Goal: Transaction & Acquisition: Download file/media

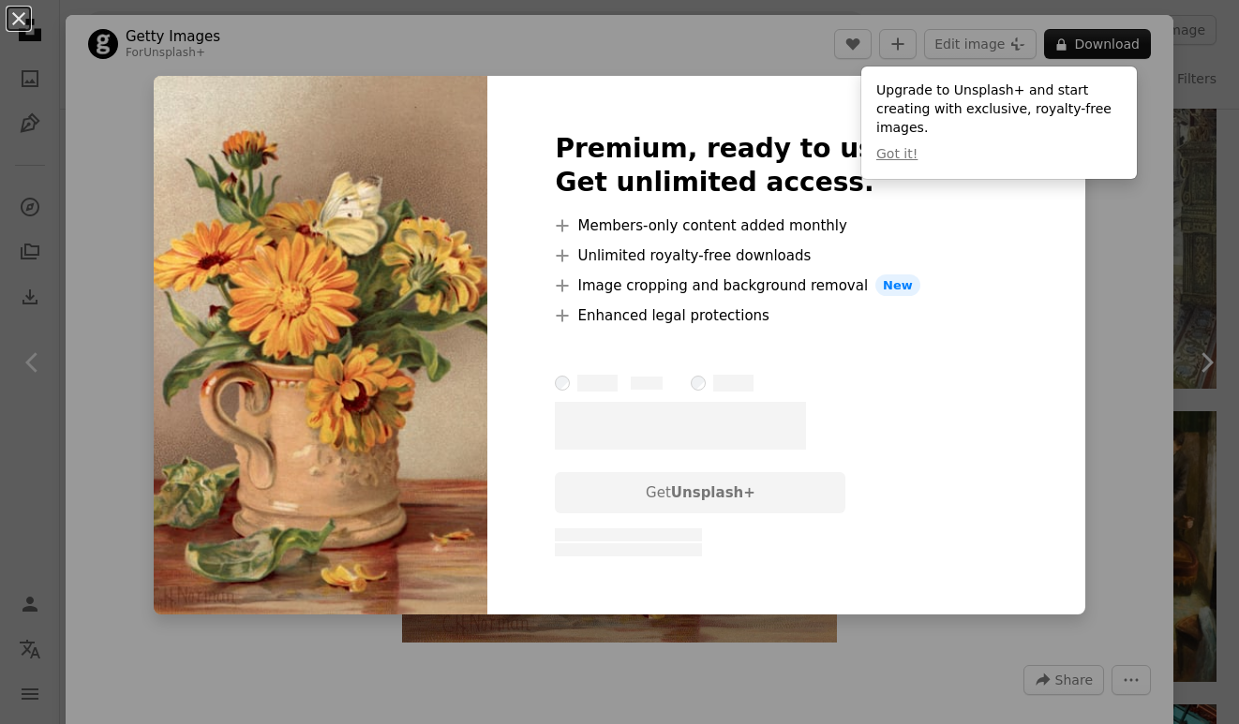
scroll to position [8150, 0]
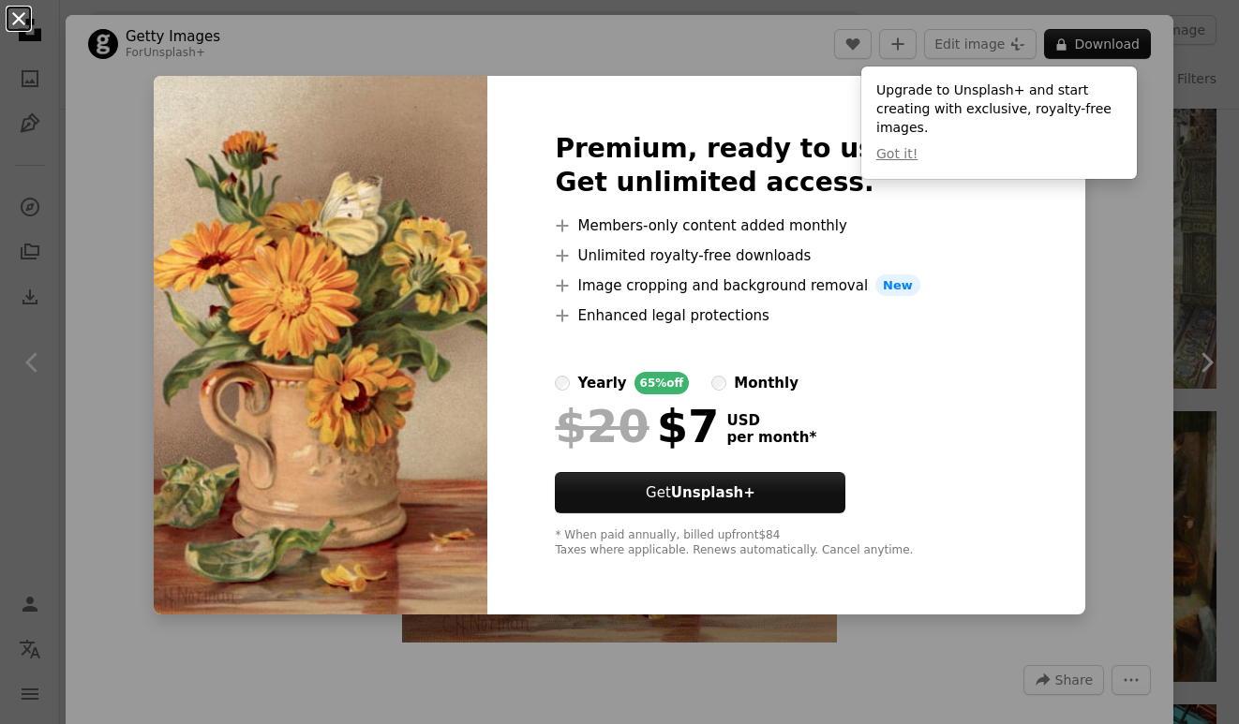
click at [18, 12] on button "An X shape" at bounding box center [18, 18] width 22 height 22
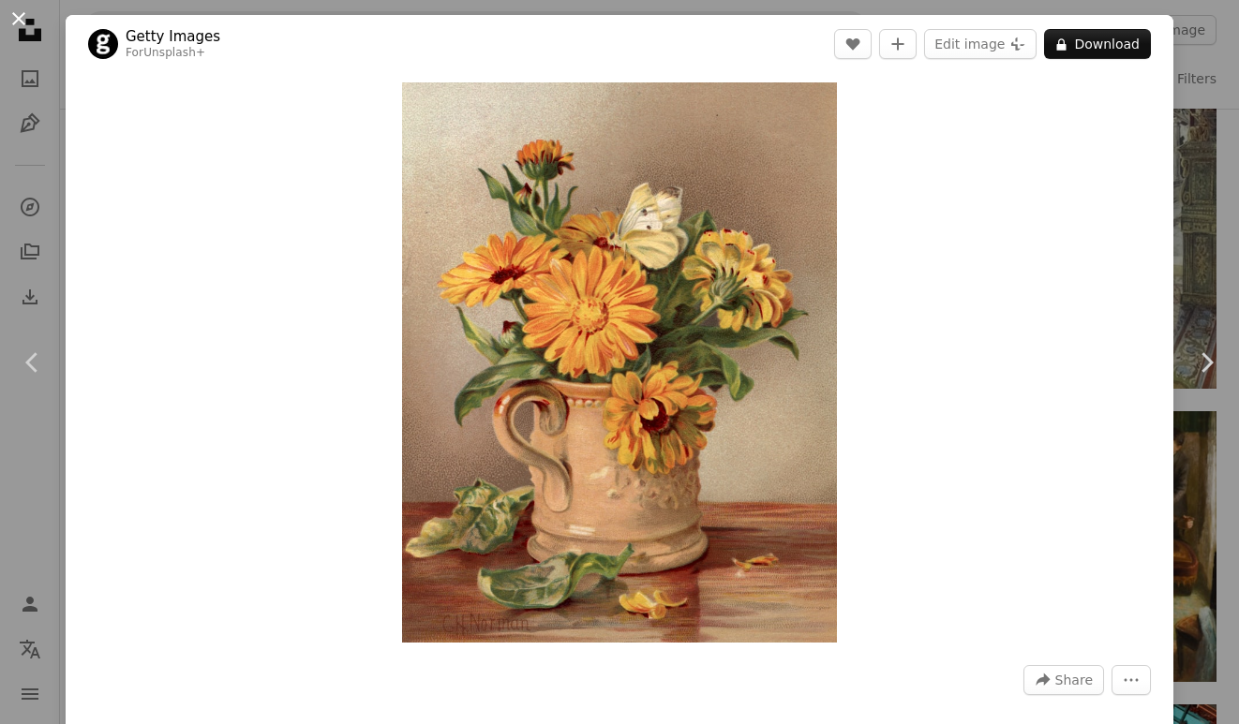
click at [14, 16] on button "An X shape" at bounding box center [18, 18] width 22 height 22
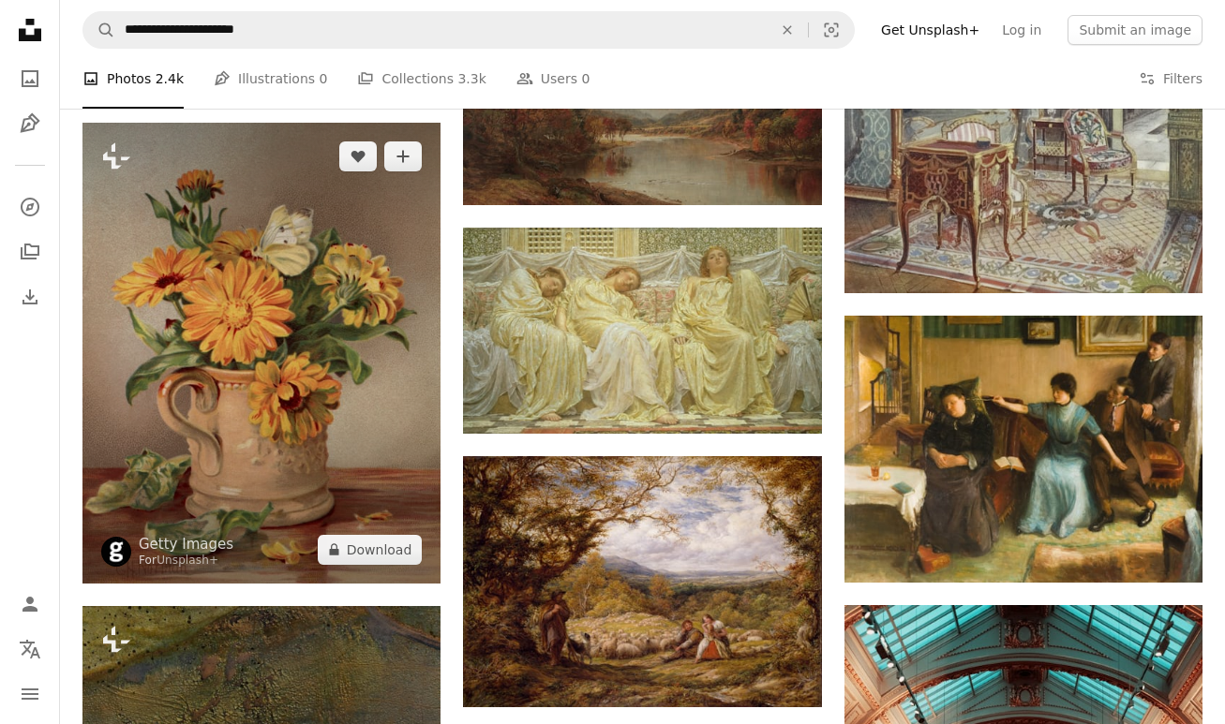
click at [315, 349] on img at bounding box center [261, 353] width 358 height 461
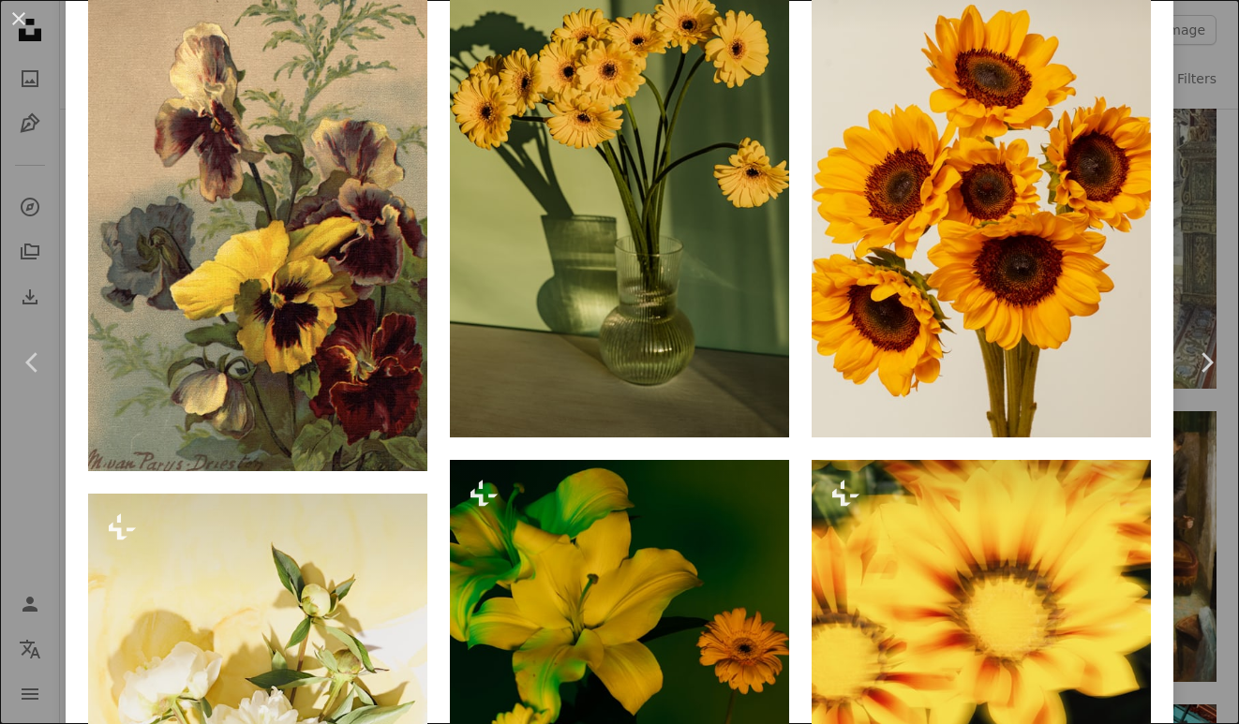
scroll to position [909, 0]
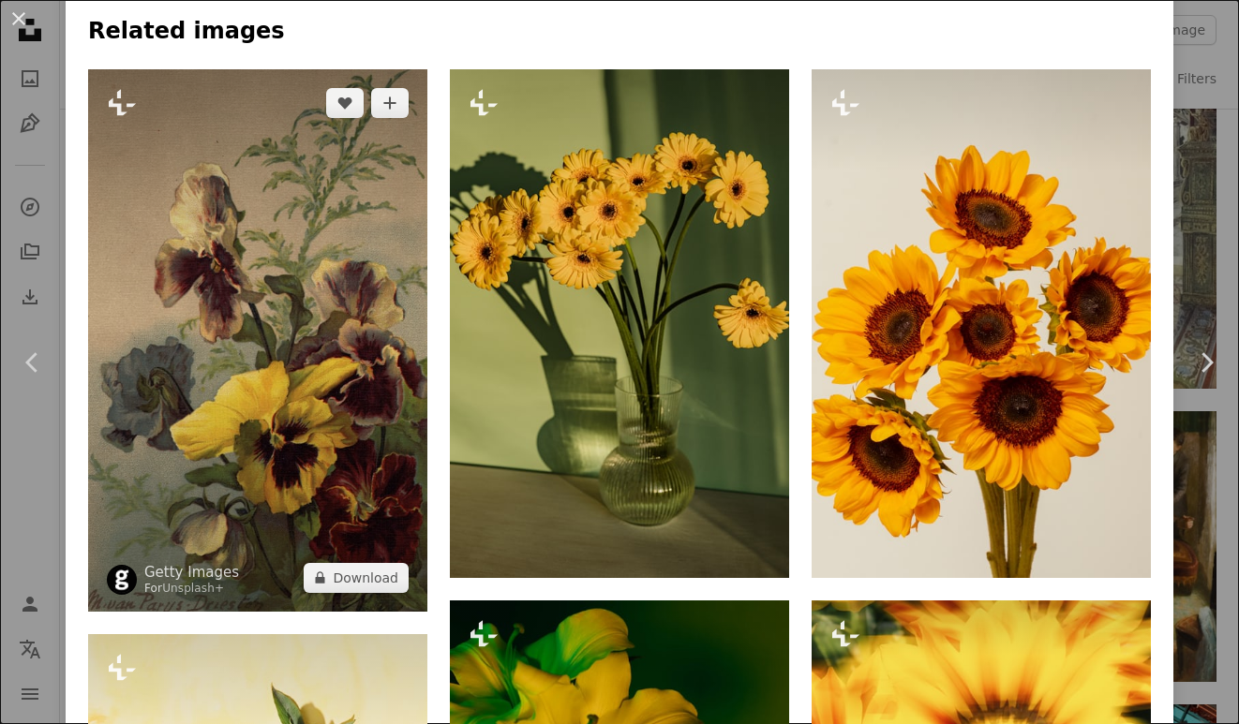
click at [260, 376] on img at bounding box center [257, 340] width 339 height 542
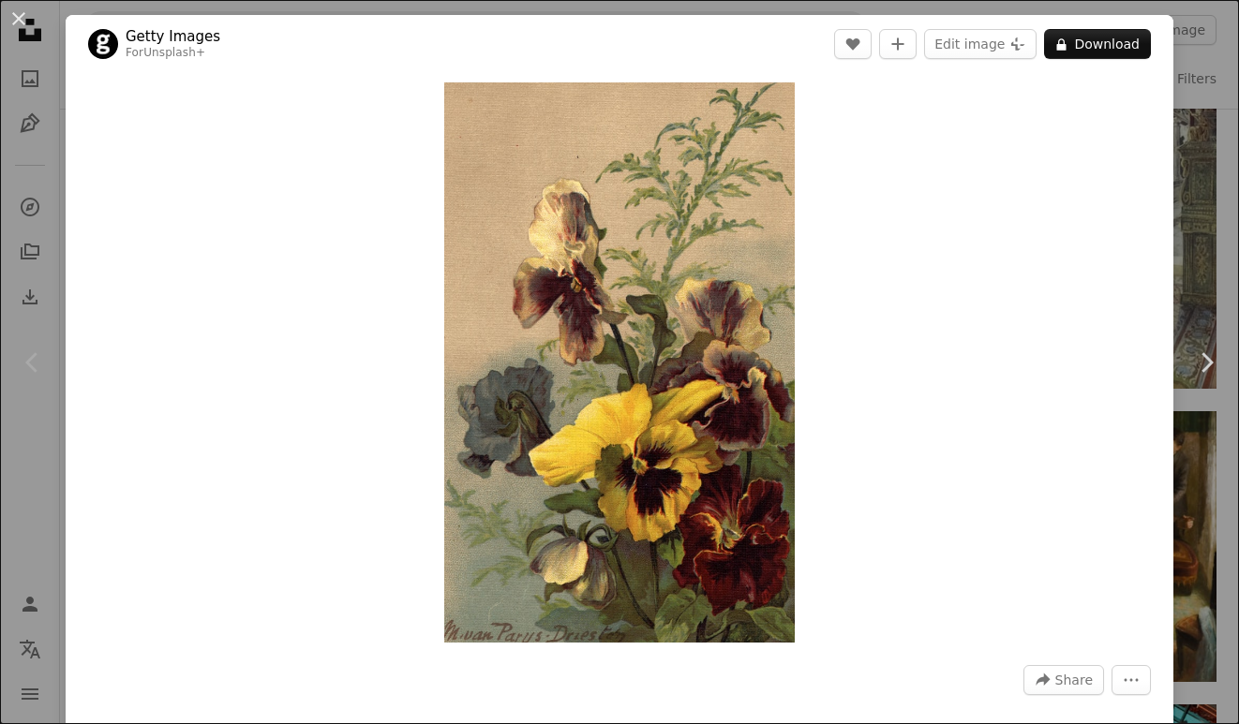
click at [1084, 28] on header "Getty Images For Unsplash+ A heart A plus sign Edit image Plus sign for Unsplas…" at bounding box center [619, 44] width 1107 height 58
click at [1066, 37] on button "A lock Download" at bounding box center [1097, 44] width 107 height 30
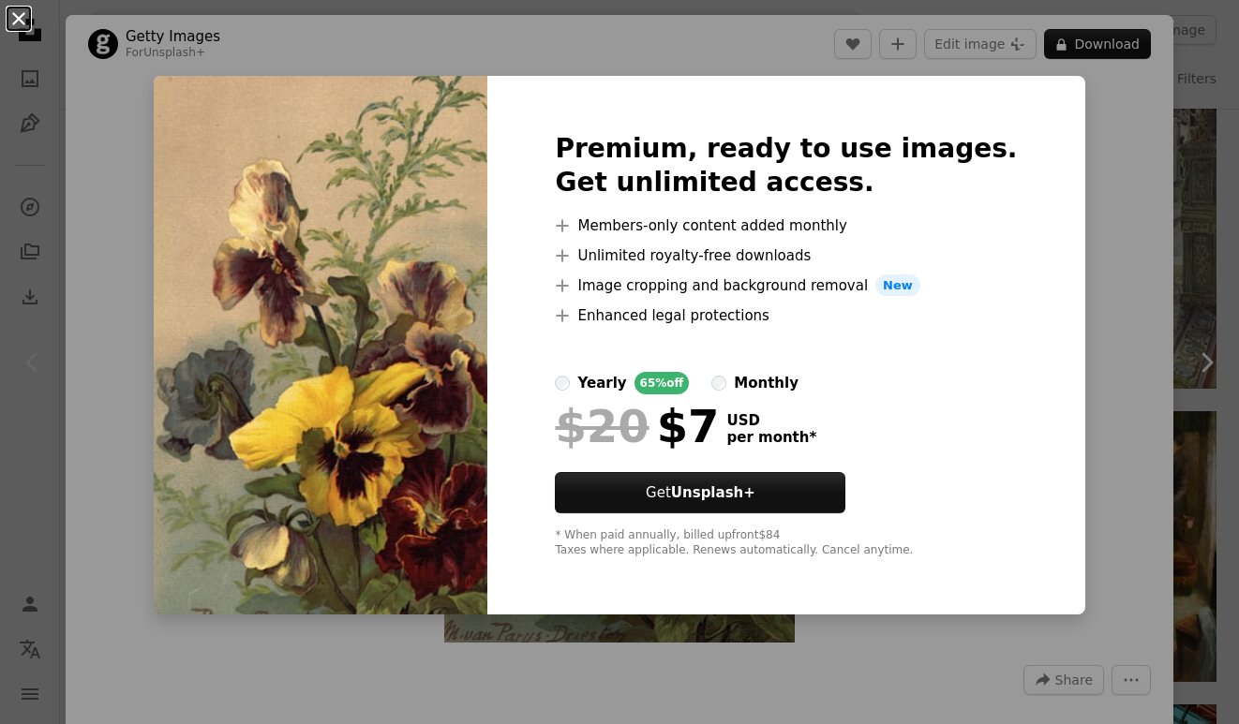
click at [16, 23] on button "An X shape" at bounding box center [18, 18] width 22 height 22
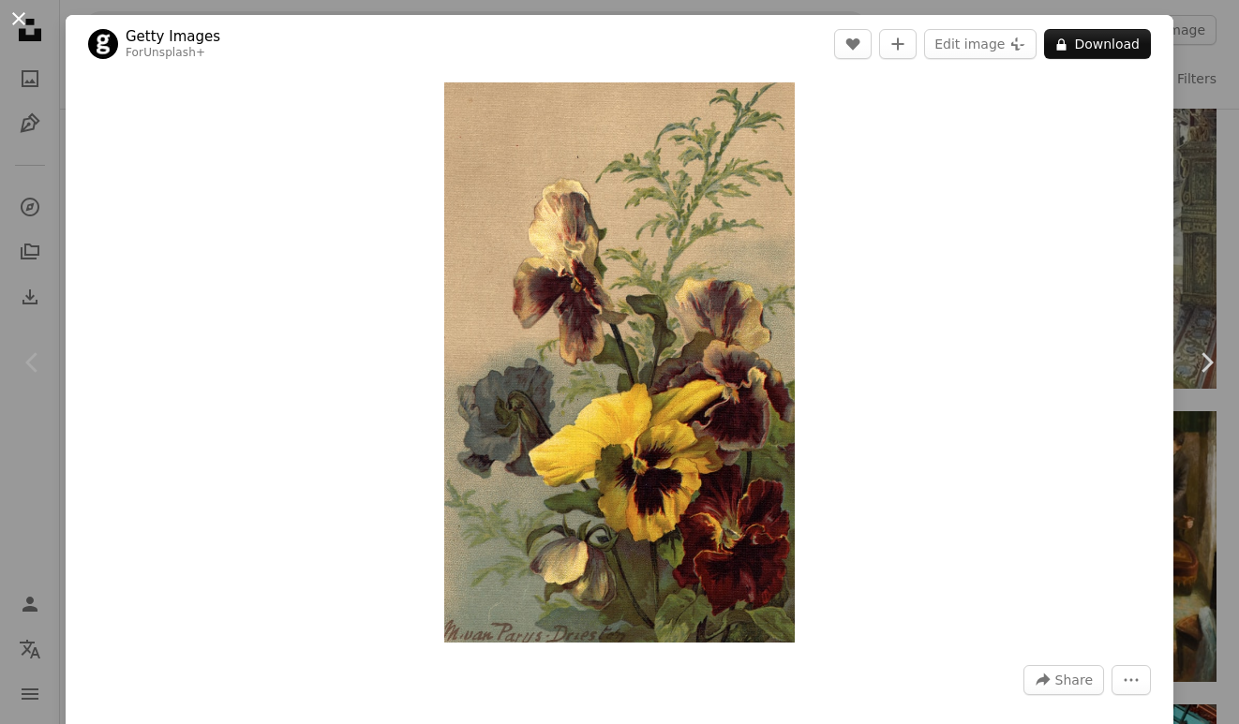
click at [20, 19] on button "An X shape" at bounding box center [18, 18] width 22 height 22
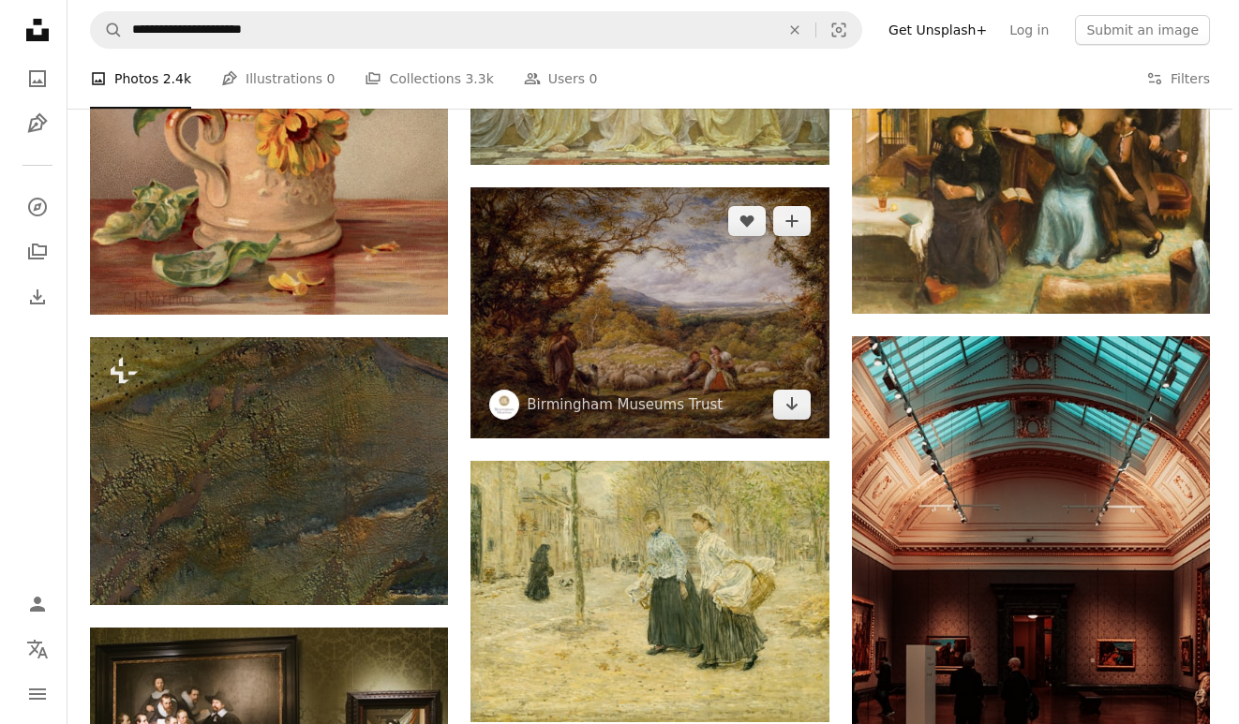
scroll to position [8078, 0]
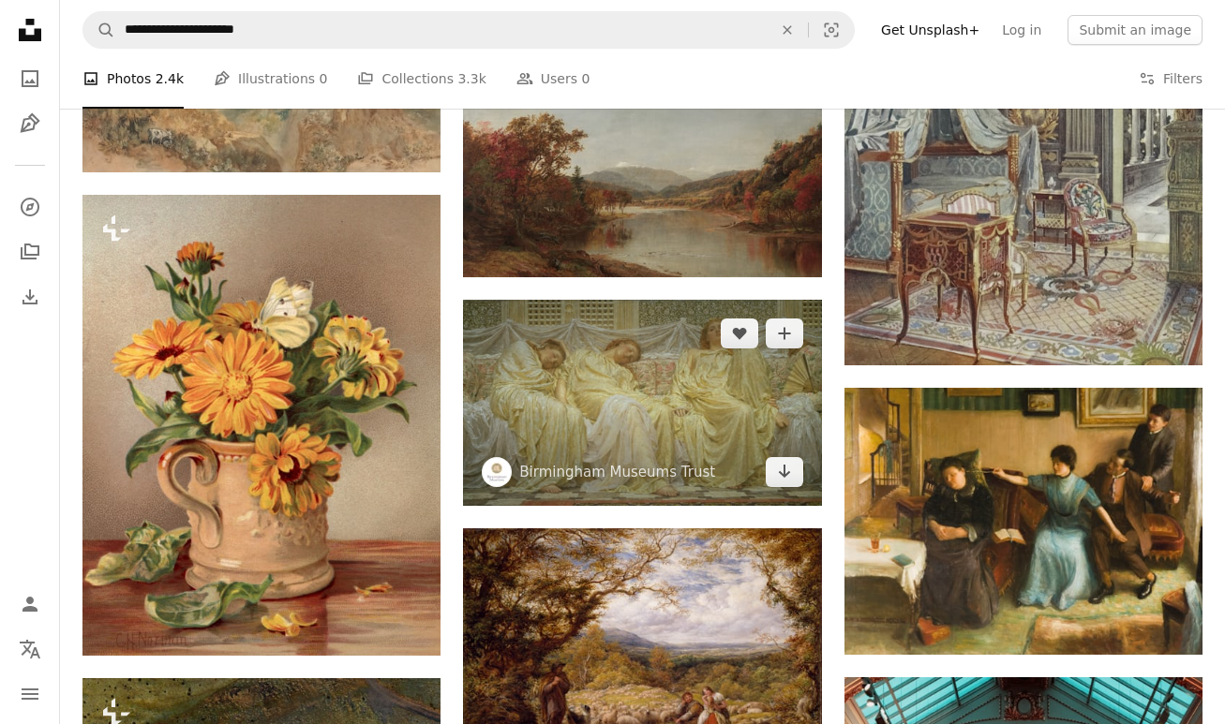
click at [719, 364] on img at bounding box center [642, 403] width 358 height 206
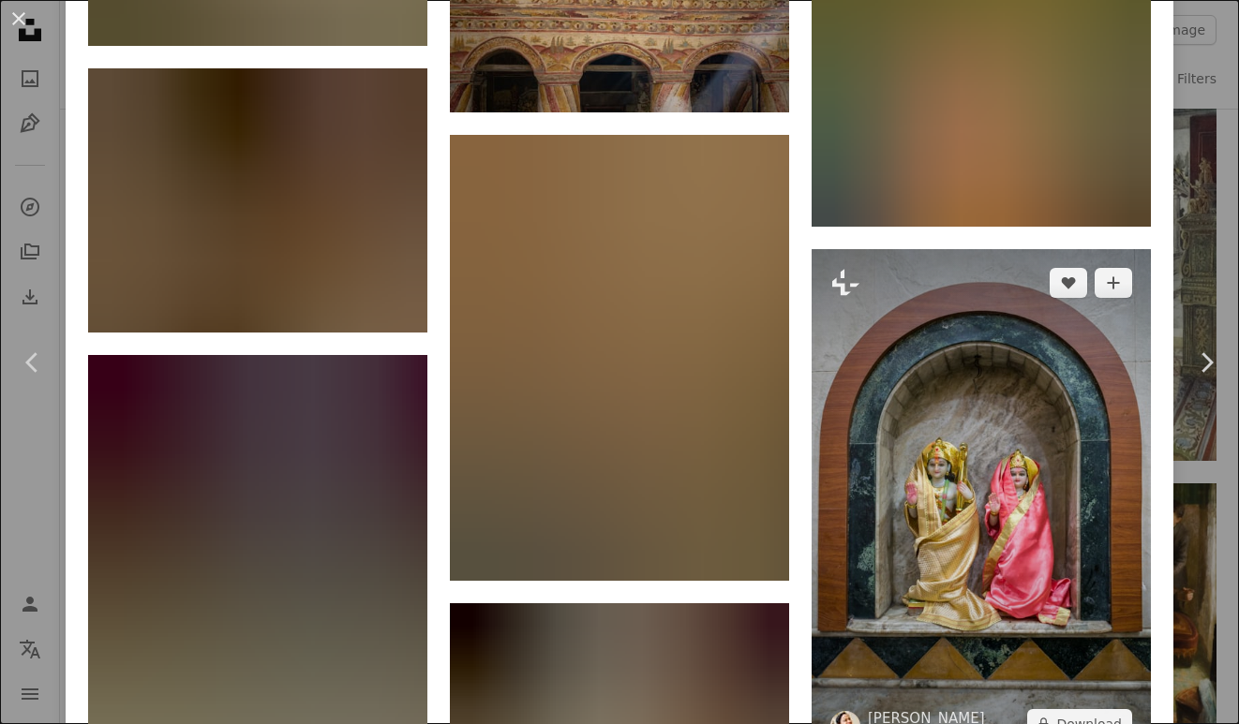
scroll to position [2210, 0]
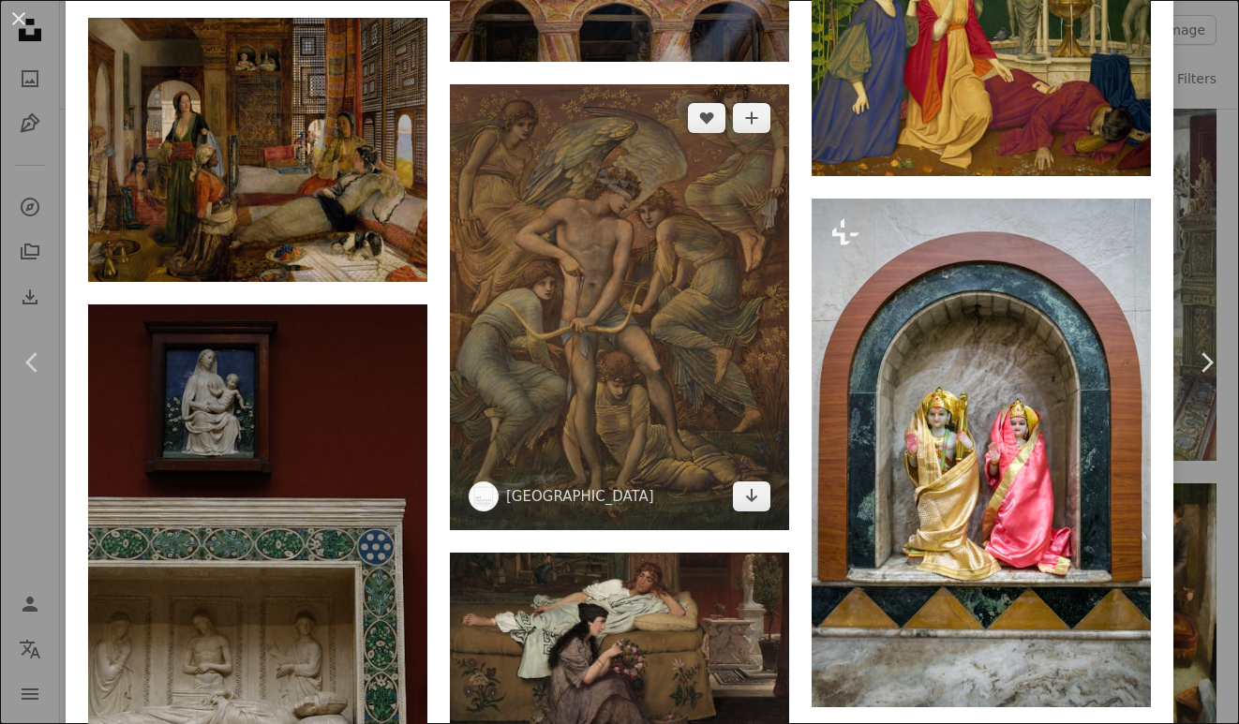
click at [704, 326] on img at bounding box center [619, 307] width 339 height 446
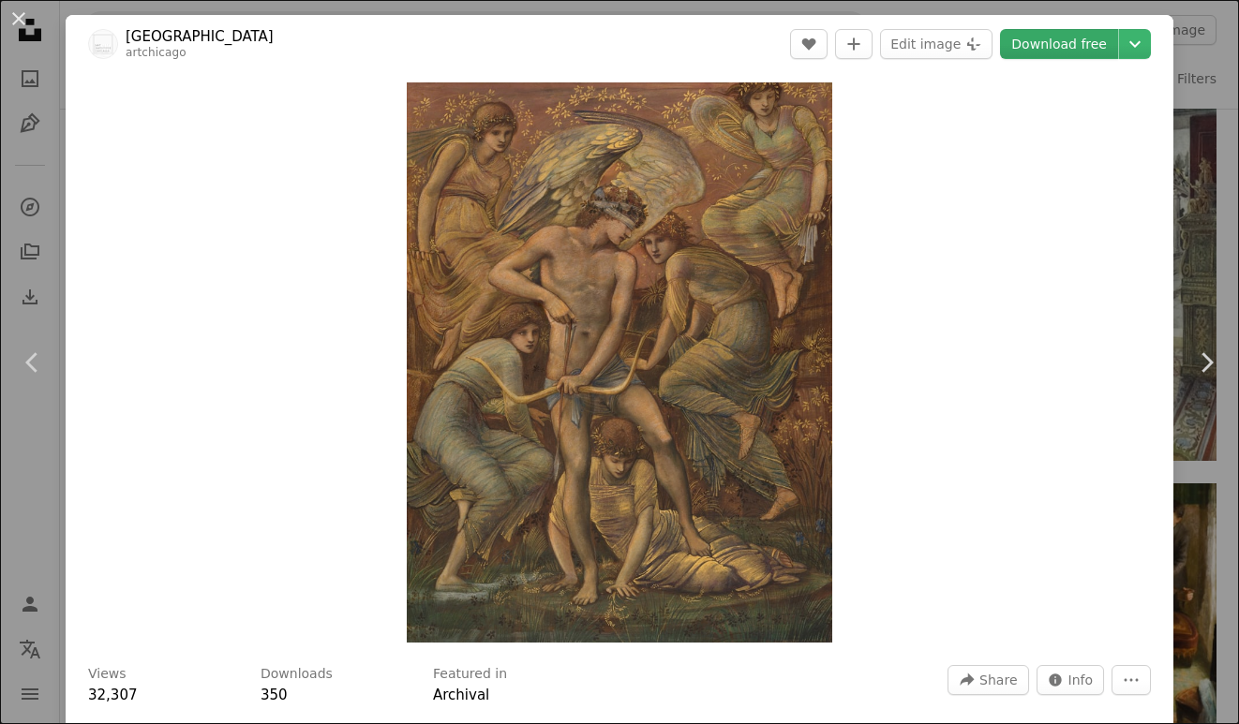
click at [1028, 46] on link "Download free" at bounding box center [1059, 44] width 118 height 30
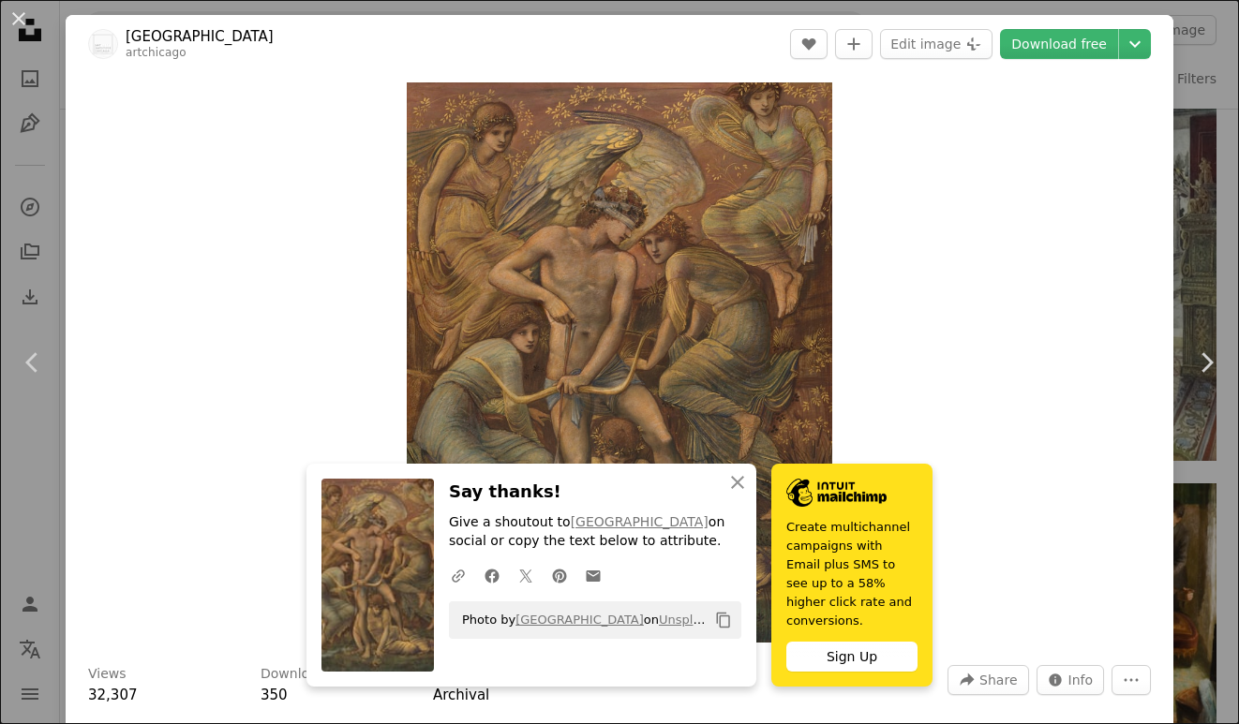
scroll to position [141, 0]
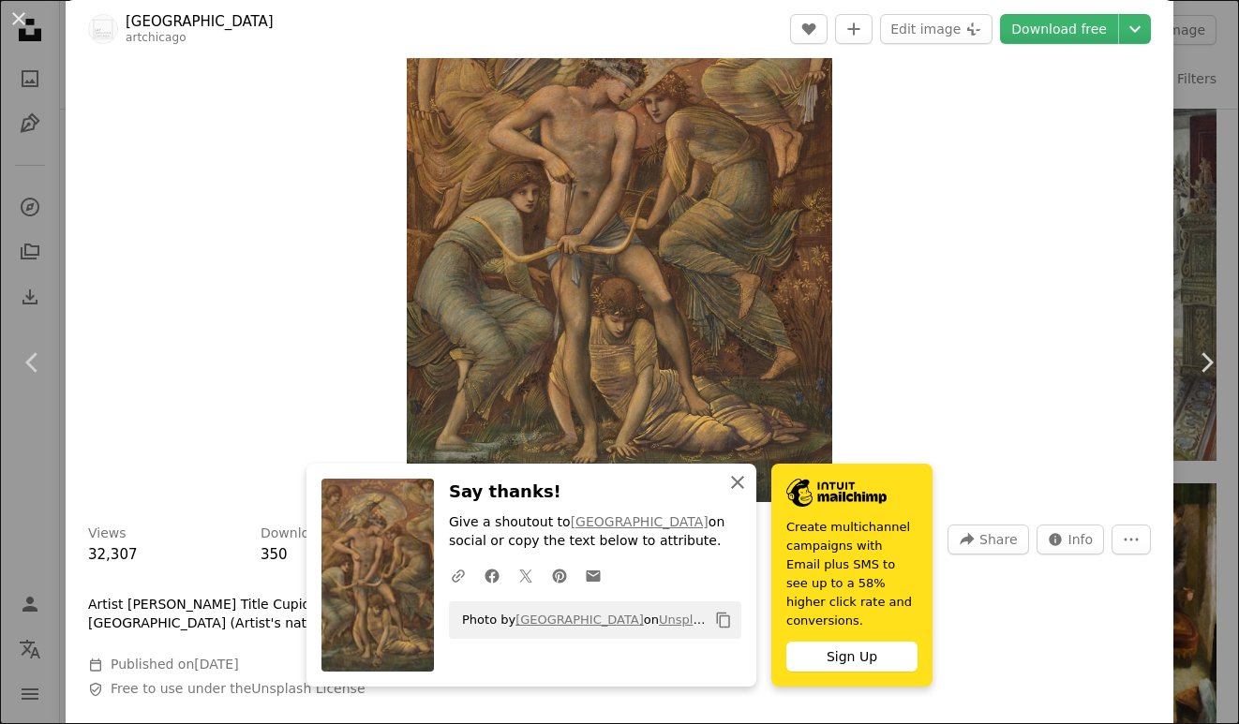
click at [750, 494] on button "An X shape Close" at bounding box center [737, 482] width 37 height 37
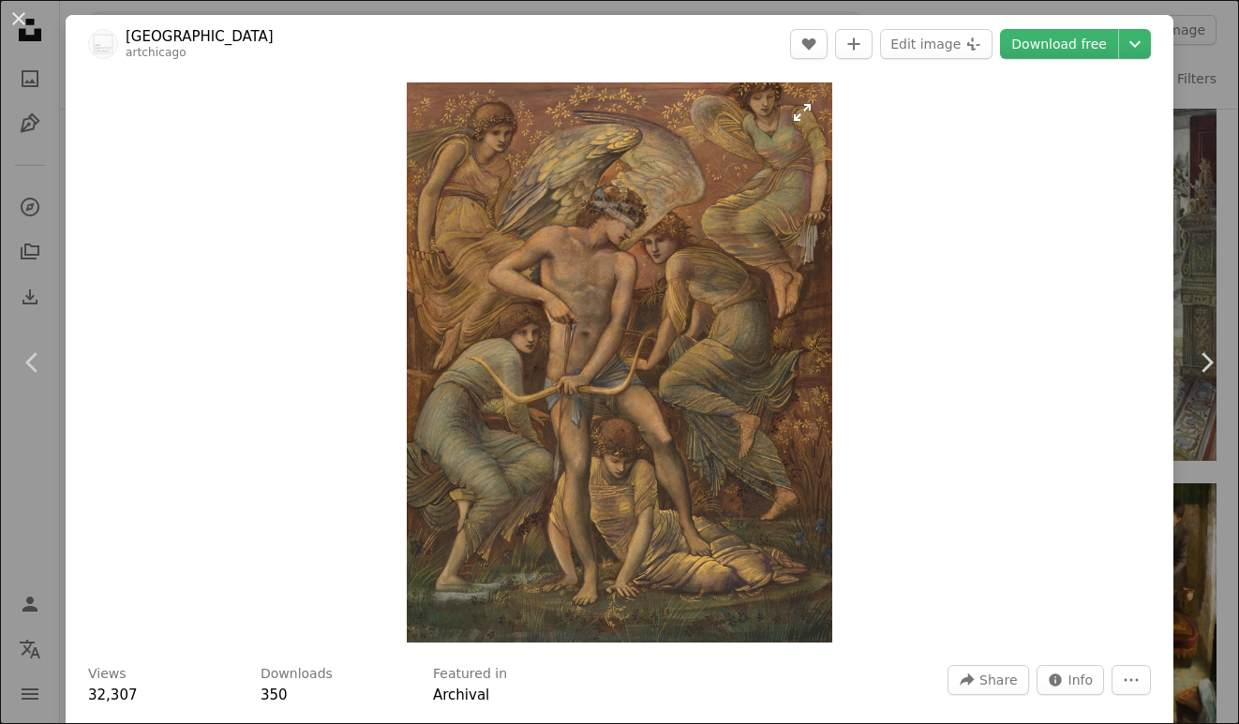
scroll to position [300, 0]
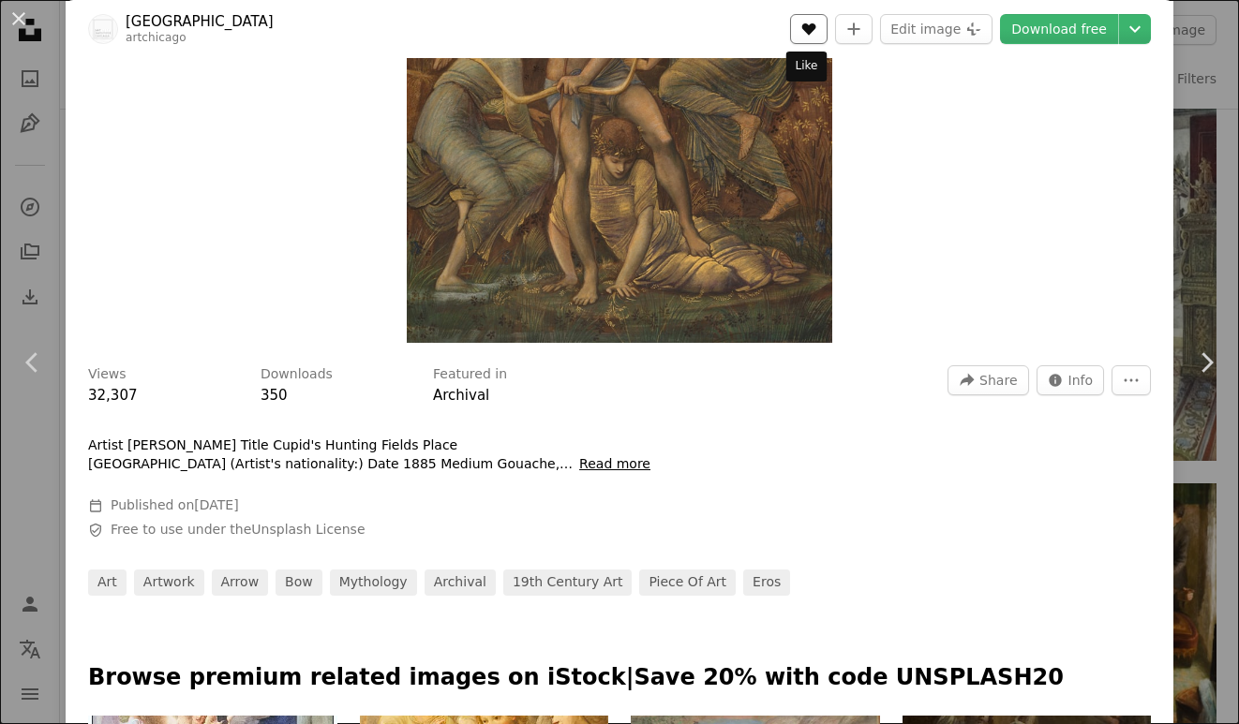
click at [810, 24] on icon "Like" at bounding box center [809, 29] width 14 height 12
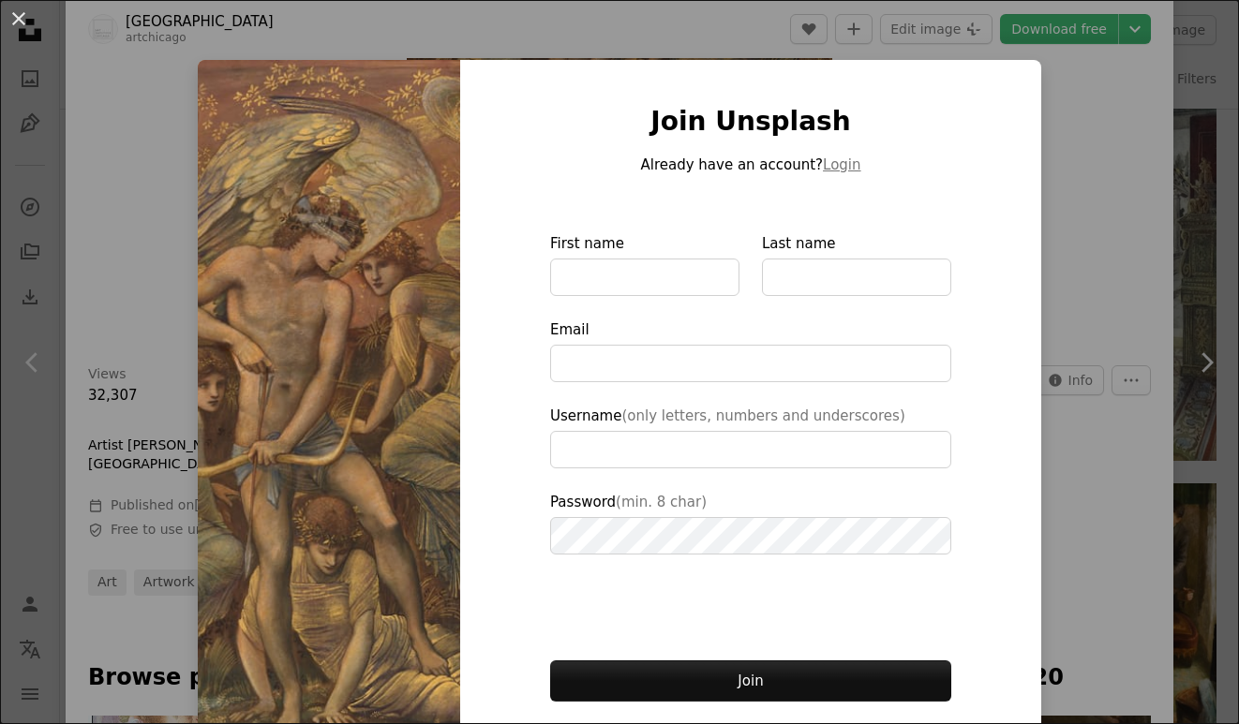
click at [343, 172] on img at bounding box center [329, 424] width 262 height 728
type input "**********"
click at [161, 133] on div "An X shape Join Unsplash Already have an account? Login First name Last name Em…" at bounding box center [619, 362] width 1239 height 724
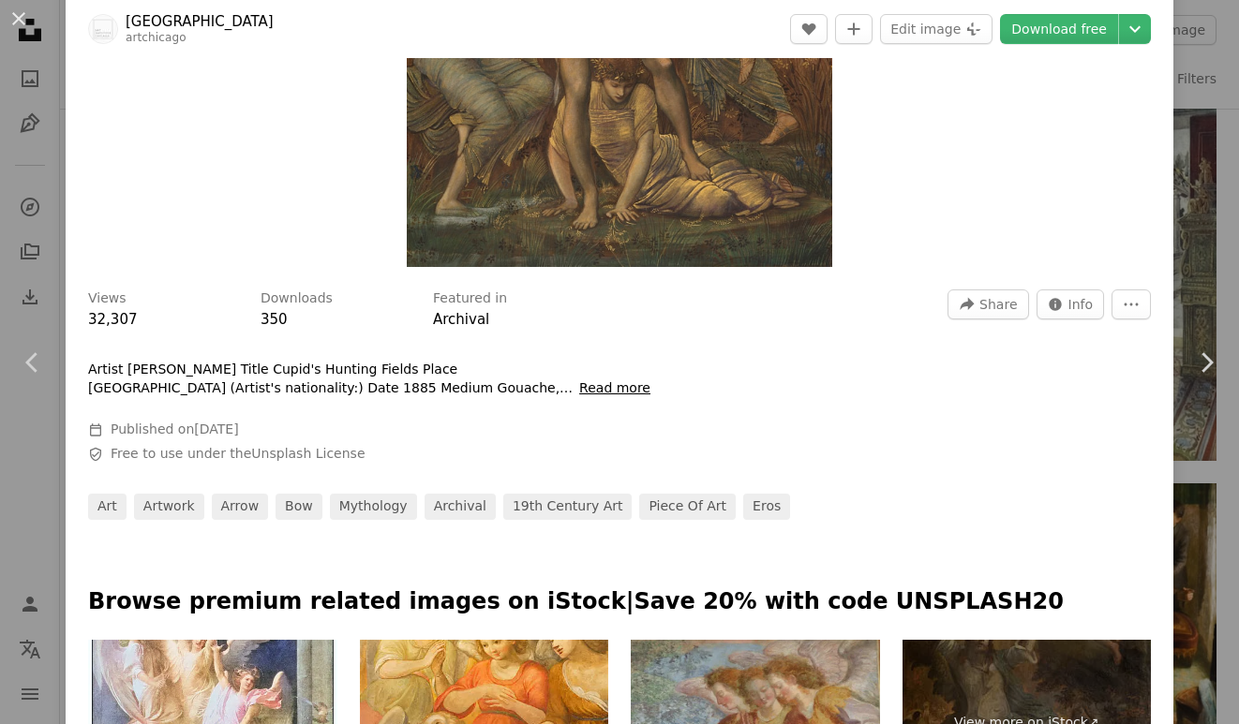
scroll to position [495, 0]
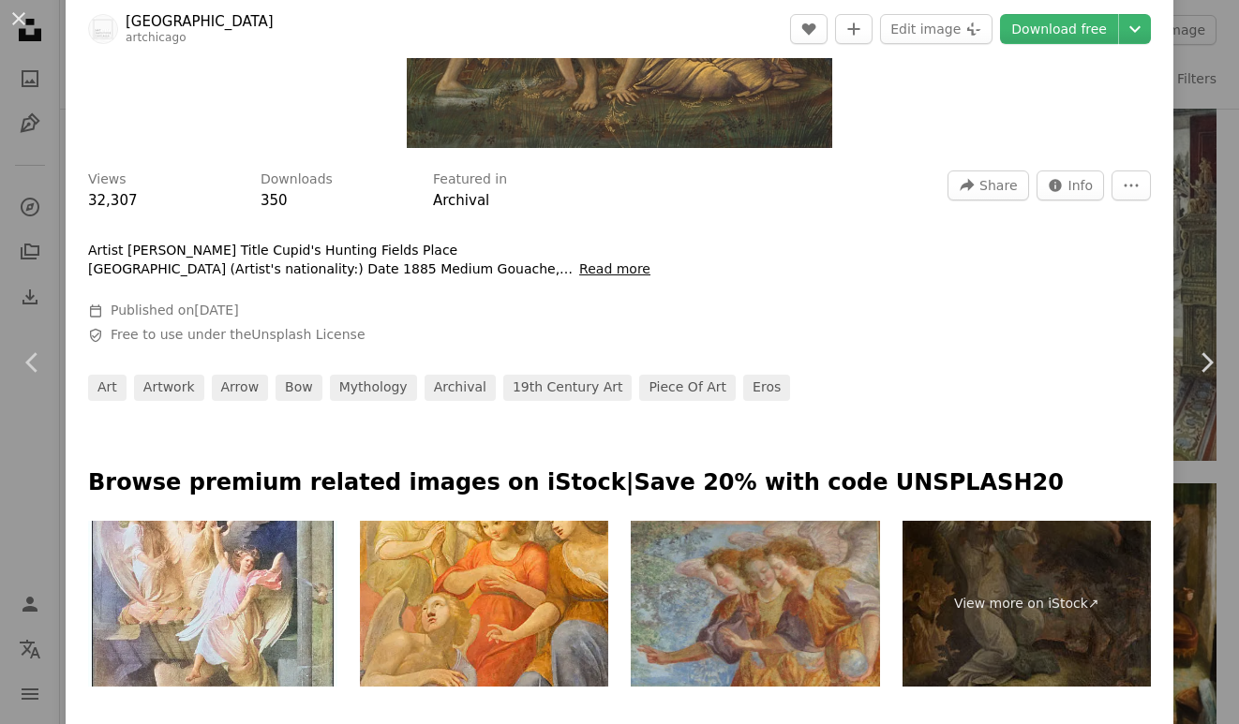
click at [593, 260] on button "Read more" at bounding box center [614, 269] width 71 height 19
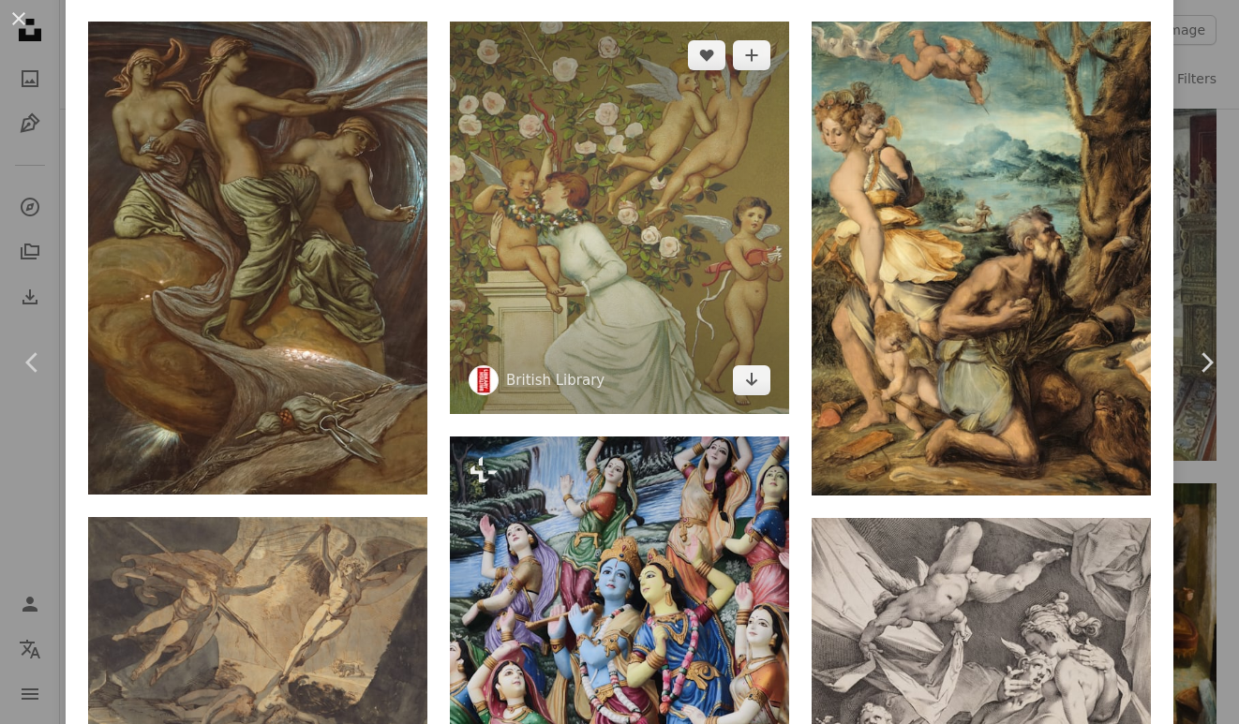
scroll to position [1295, 0]
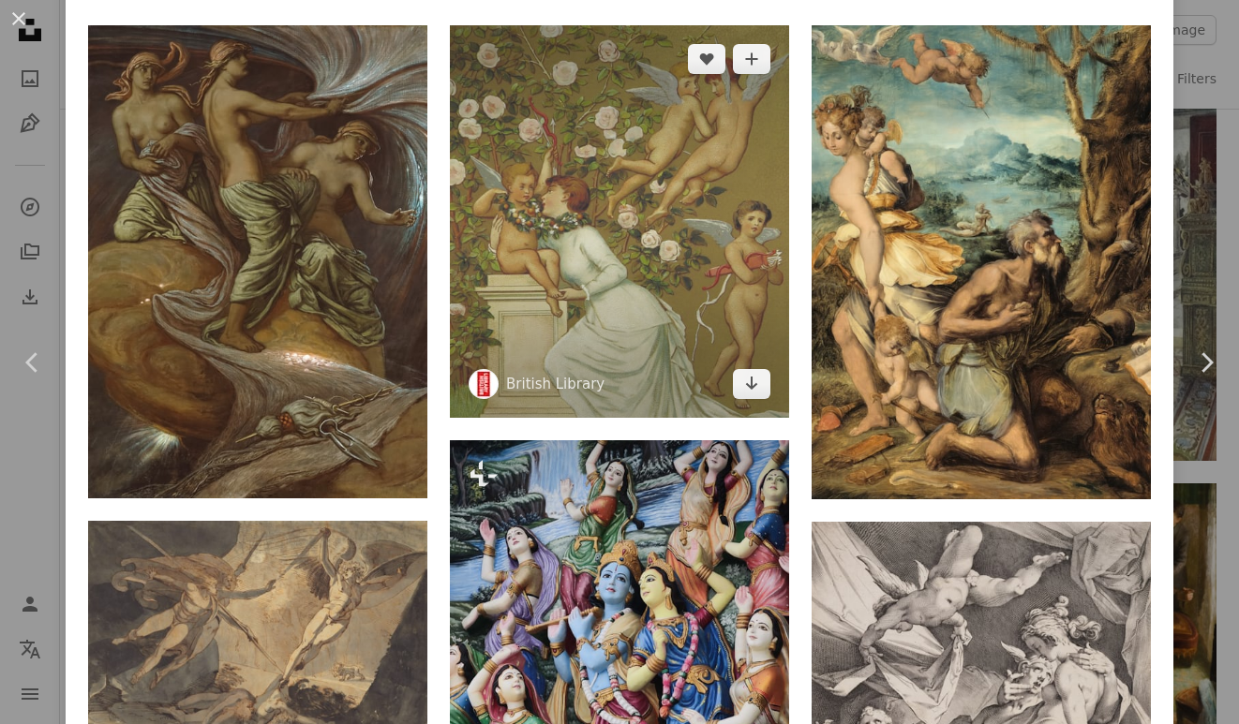
click at [597, 146] on img at bounding box center [619, 221] width 339 height 393
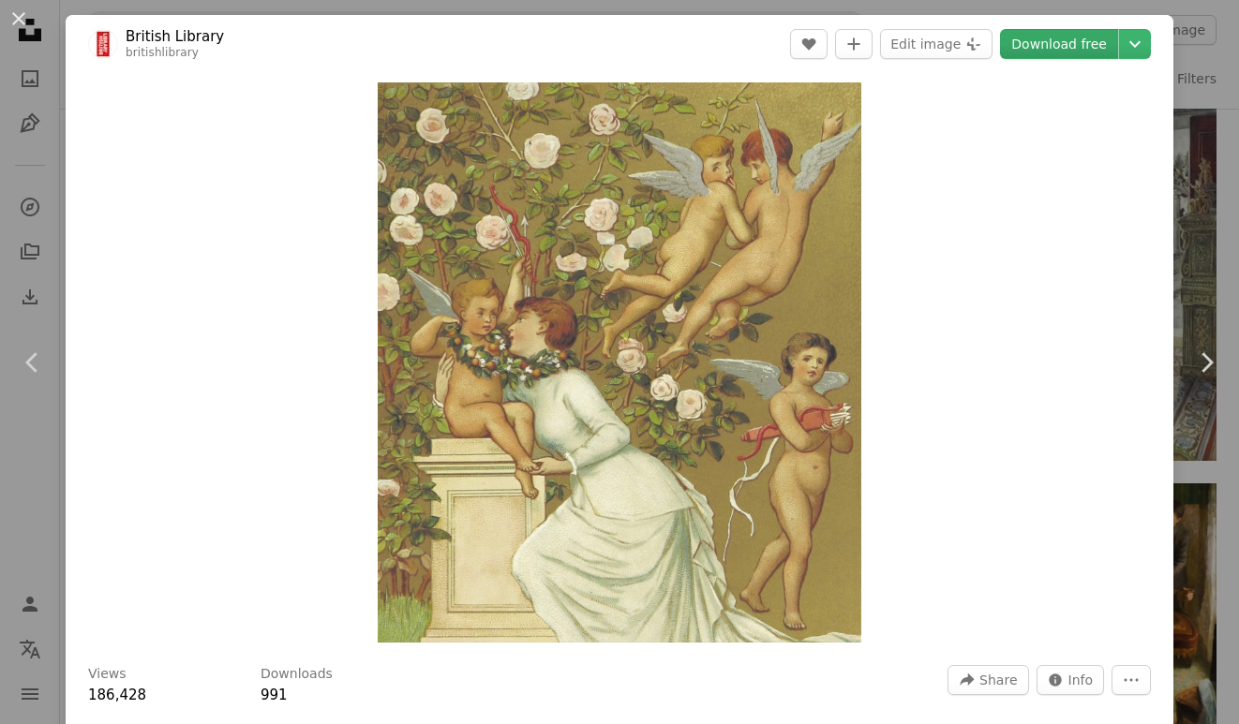
click at [1077, 35] on link "Download free" at bounding box center [1059, 44] width 118 height 30
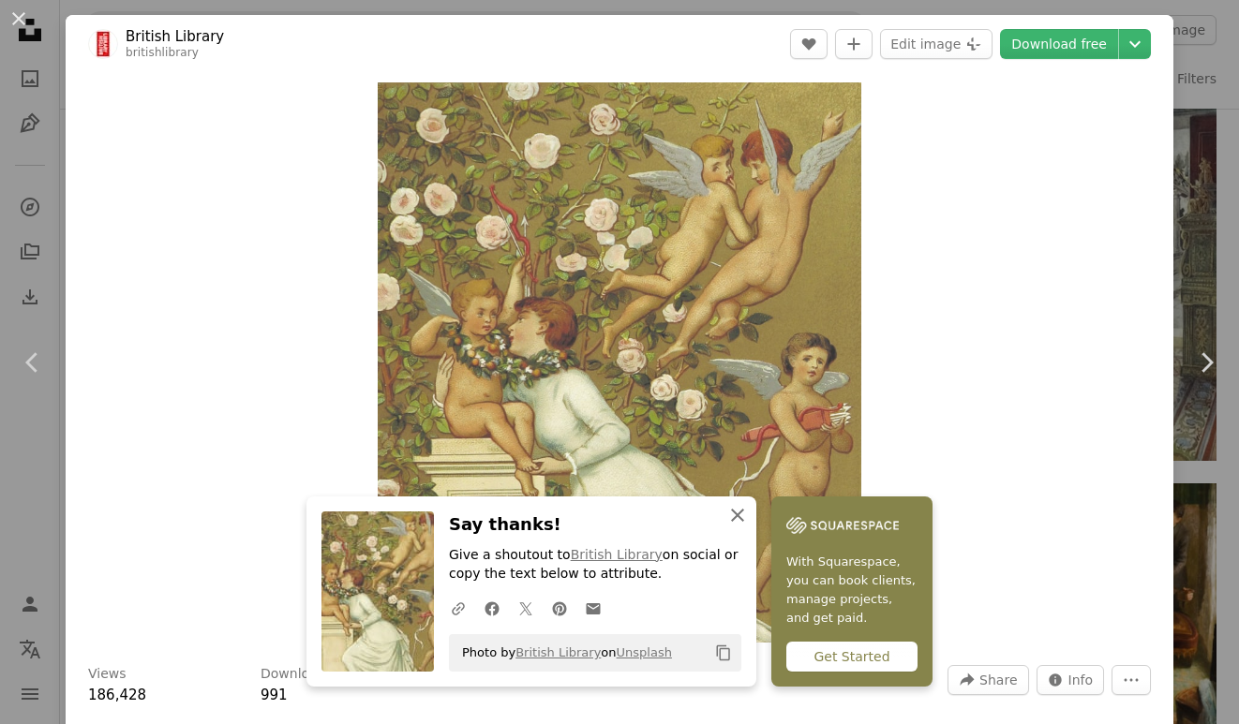
click at [734, 514] on icon "button" at bounding box center [737, 515] width 13 height 13
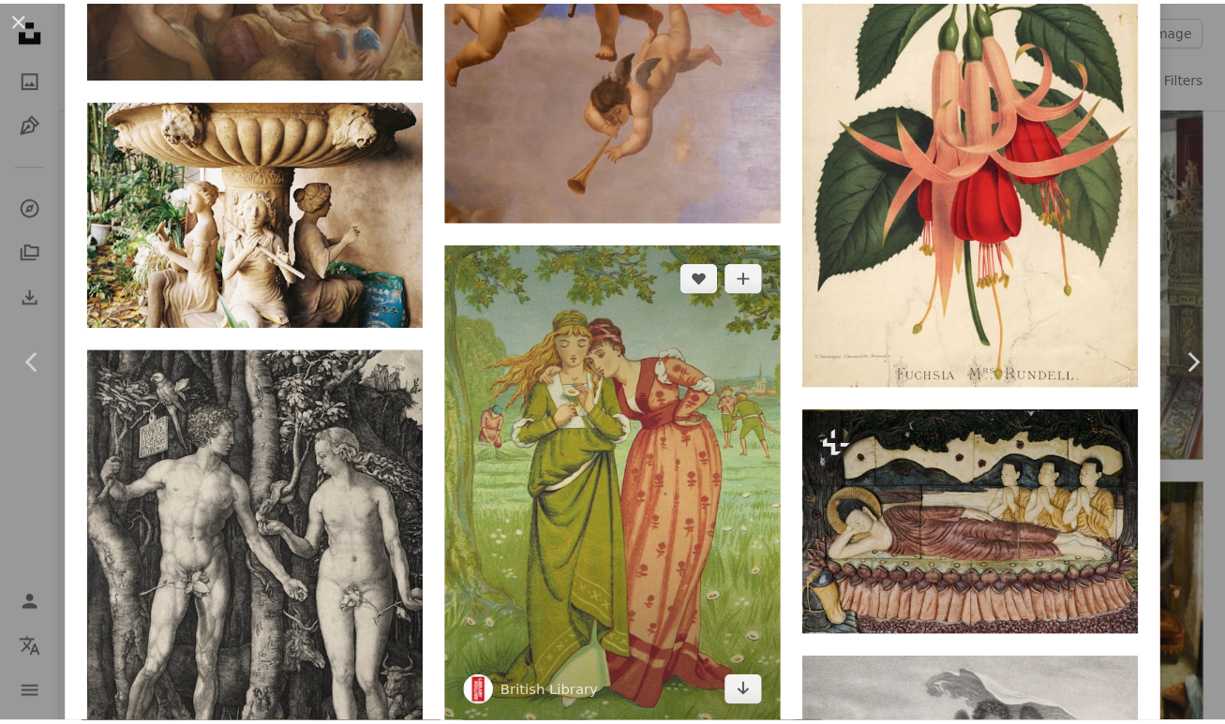
scroll to position [6808, 0]
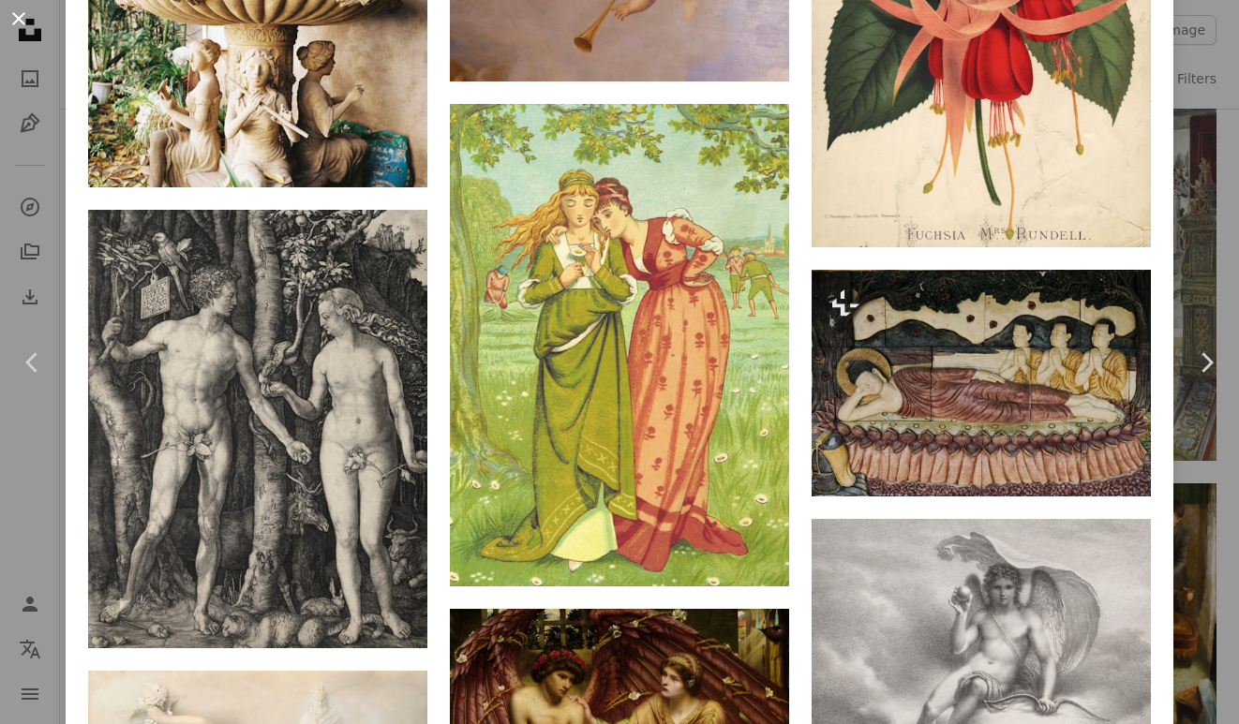
click at [22, 19] on button "An X shape" at bounding box center [18, 18] width 22 height 22
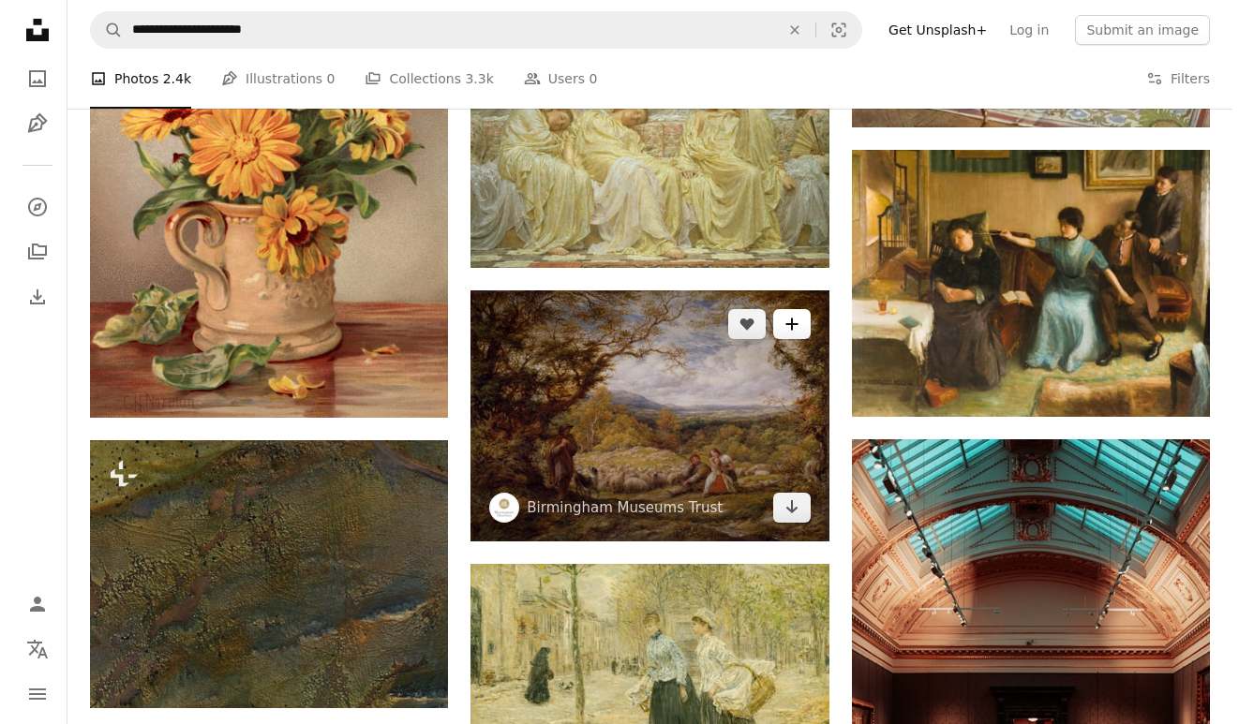
scroll to position [8285, 0]
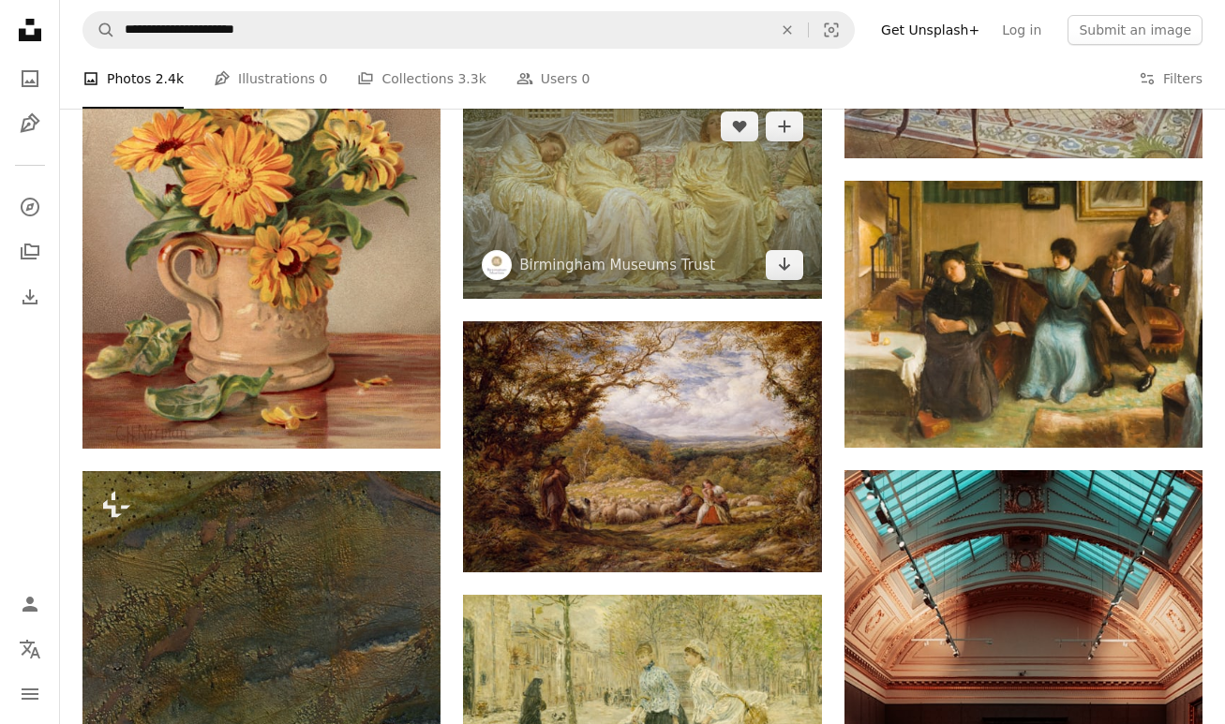
click at [636, 215] on img at bounding box center [642, 196] width 358 height 206
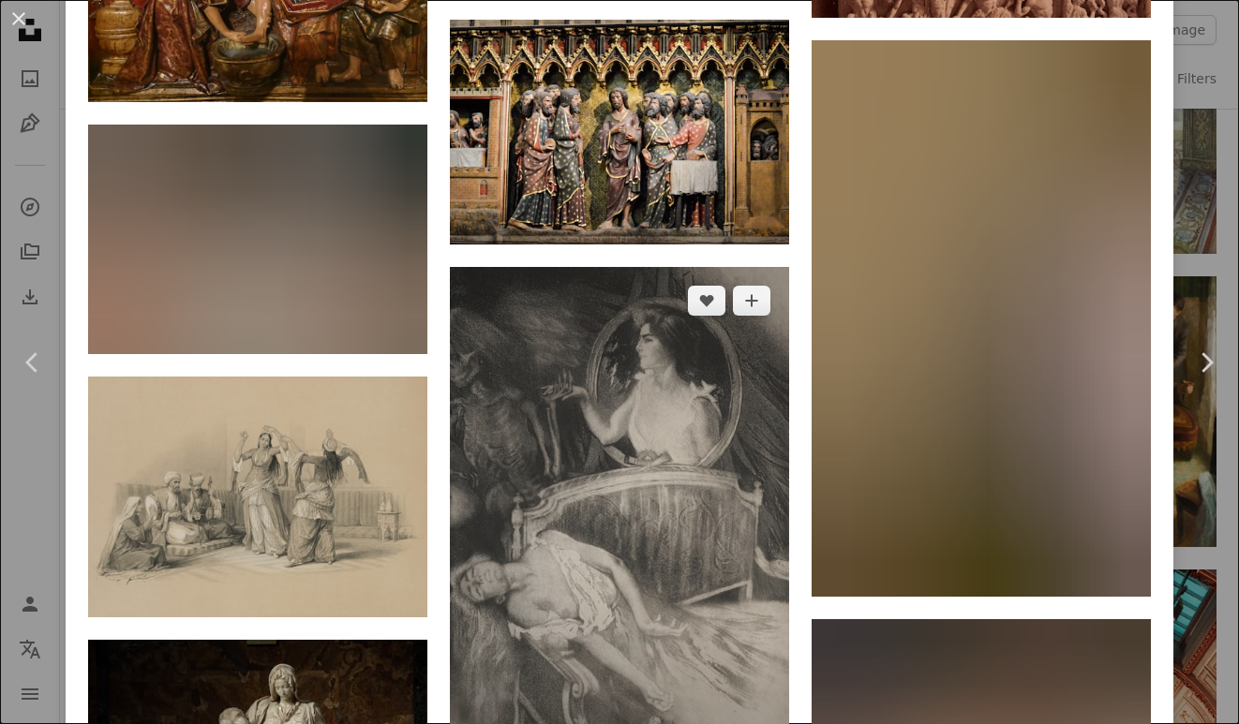
scroll to position [8799, 0]
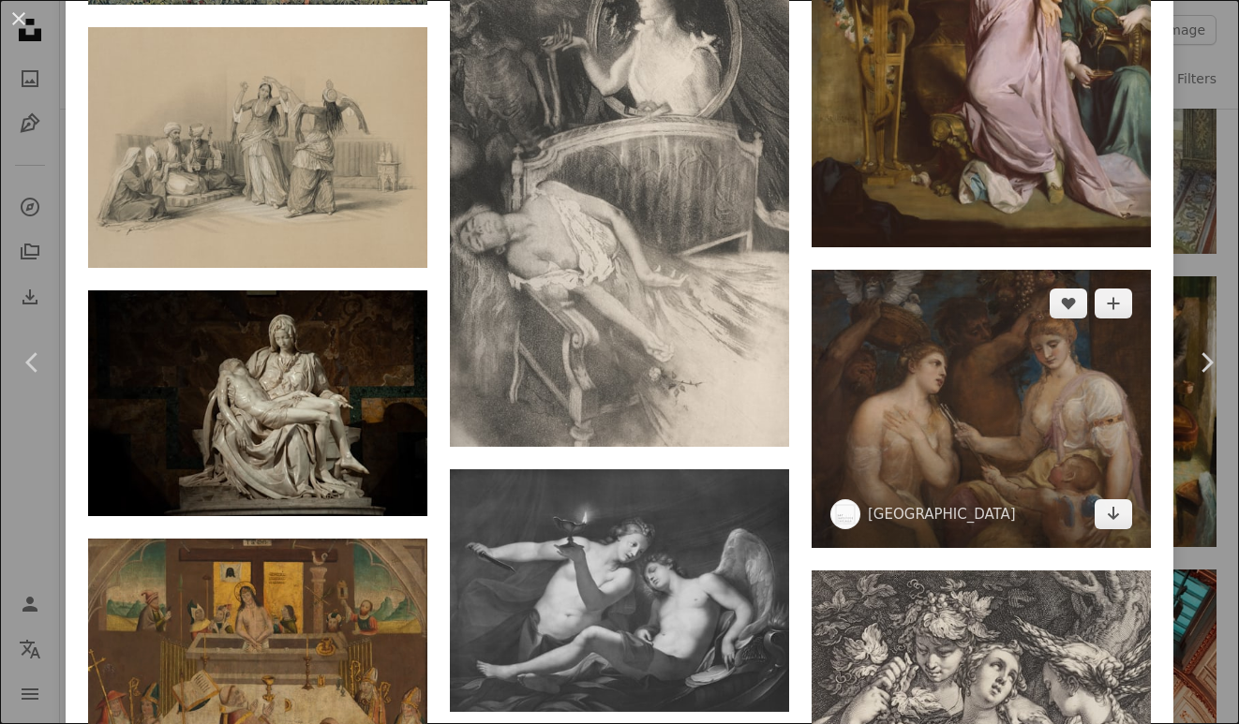
click at [920, 323] on img at bounding box center [980, 409] width 339 height 278
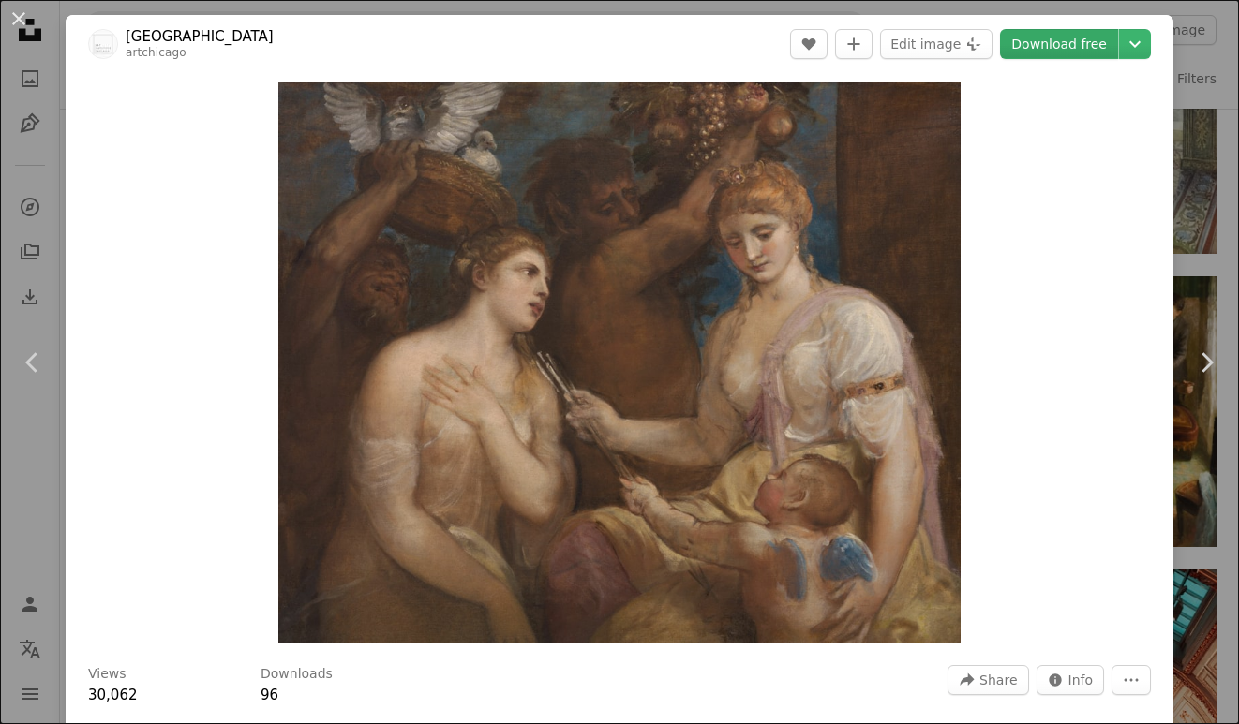
click at [1048, 41] on link "Download free" at bounding box center [1059, 44] width 118 height 30
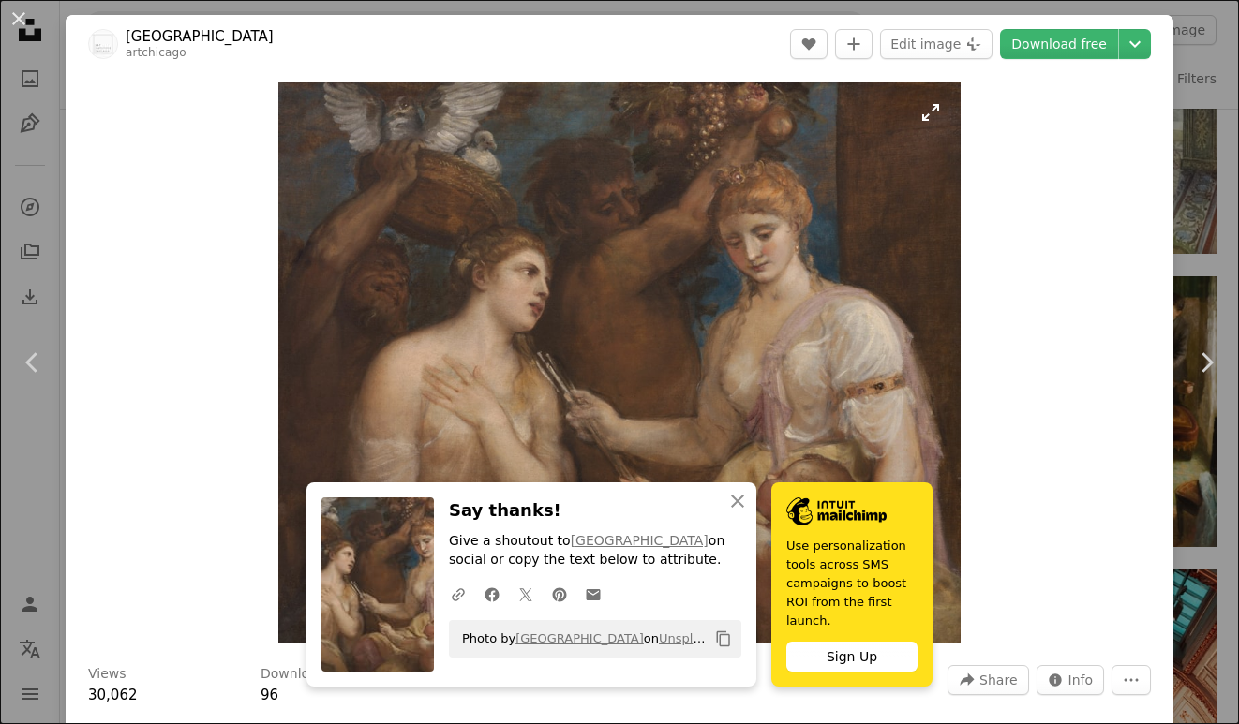
click at [754, 484] on img "Zoom in on this image" at bounding box center [619, 362] width 683 height 560
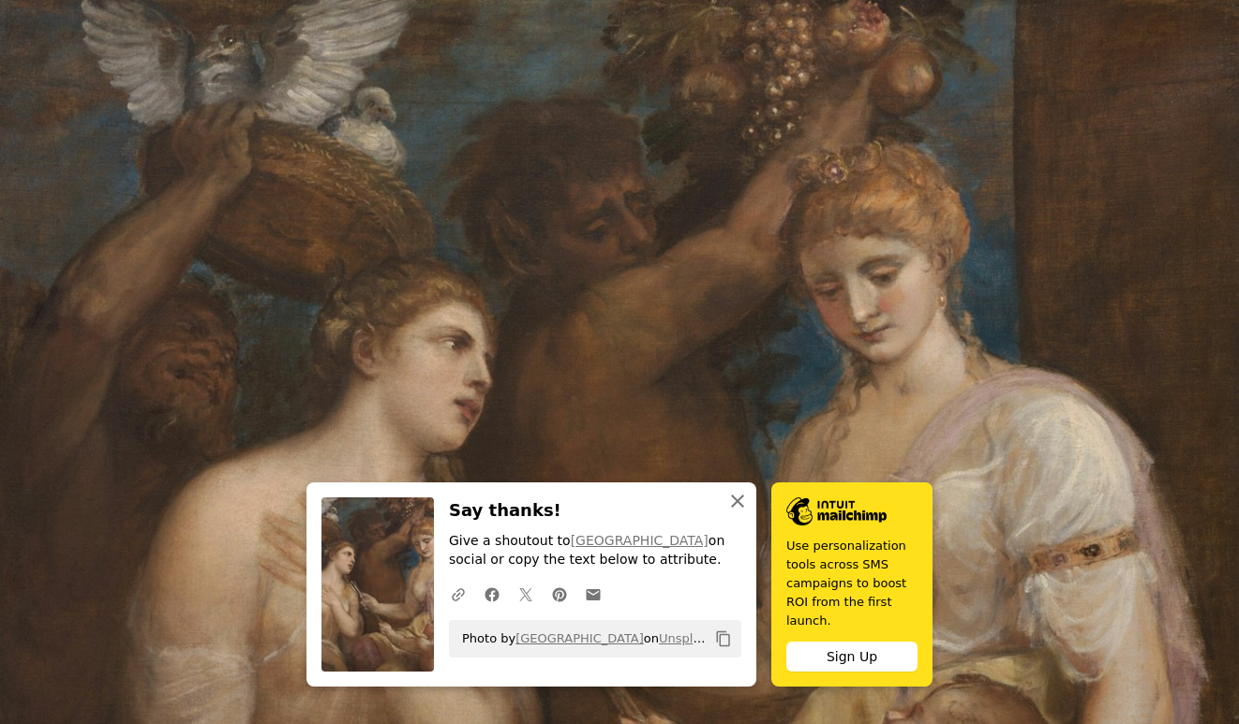
scroll to position [141, 0]
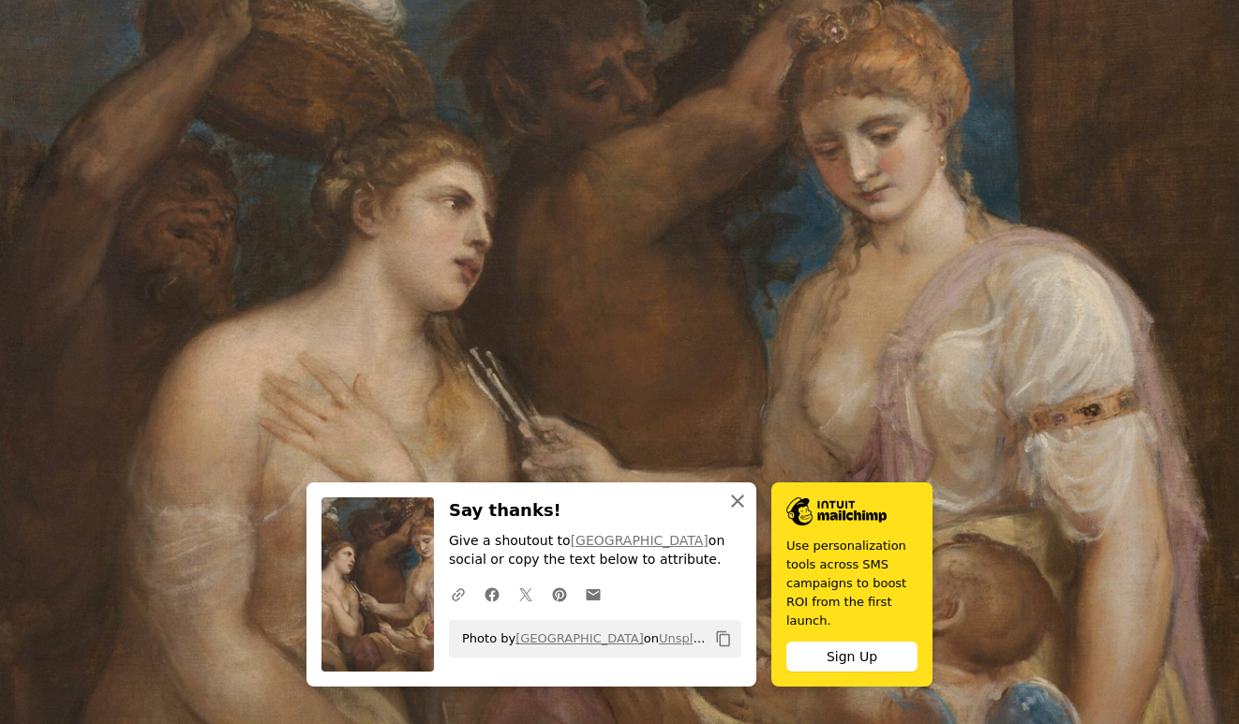
click at [738, 498] on icon "An X shape" at bounding box center [737, 501] width 22 height 22
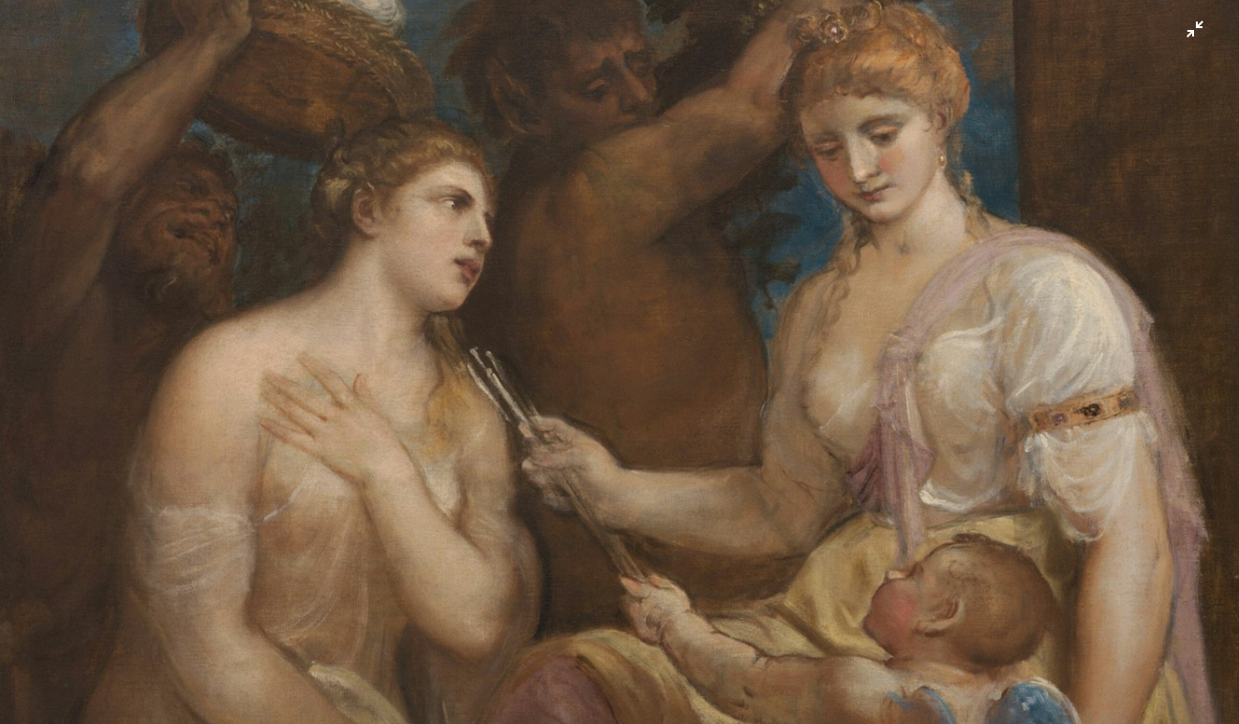
click at [1193, 45] on img "Zoom out on this image" at bounding box center [619, 368] width 1240 height 1018
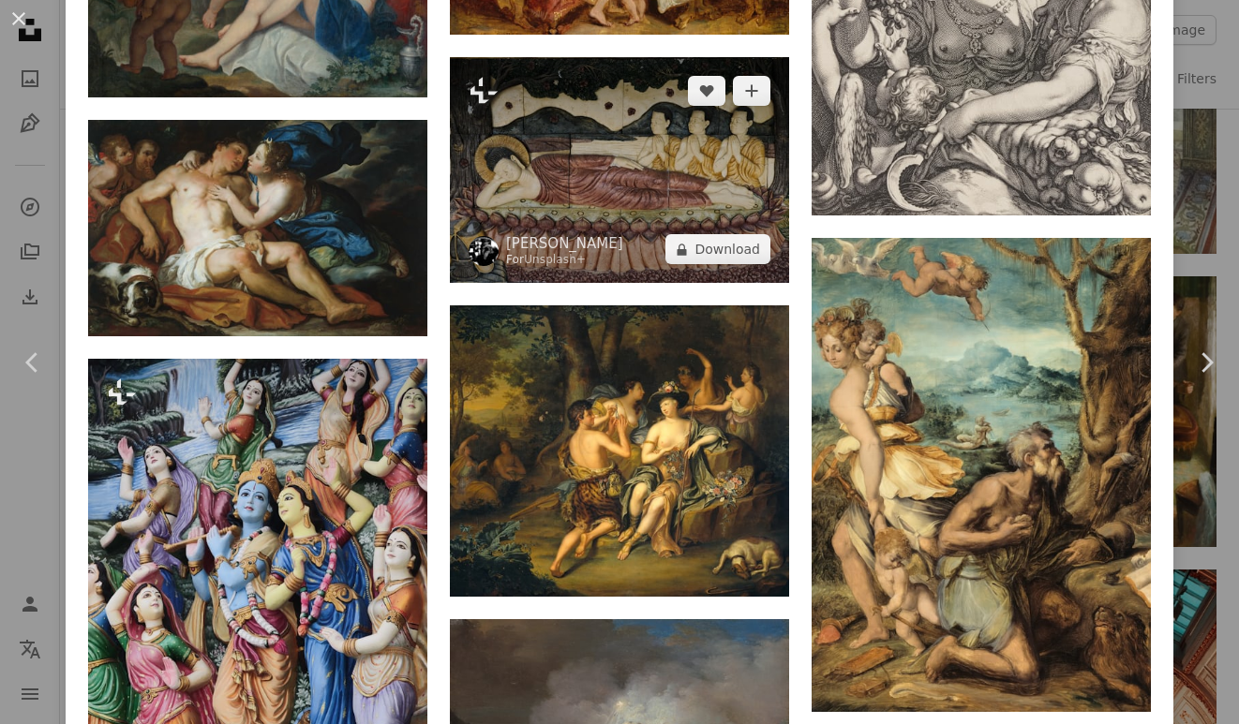
scroll to position [1595, 0]
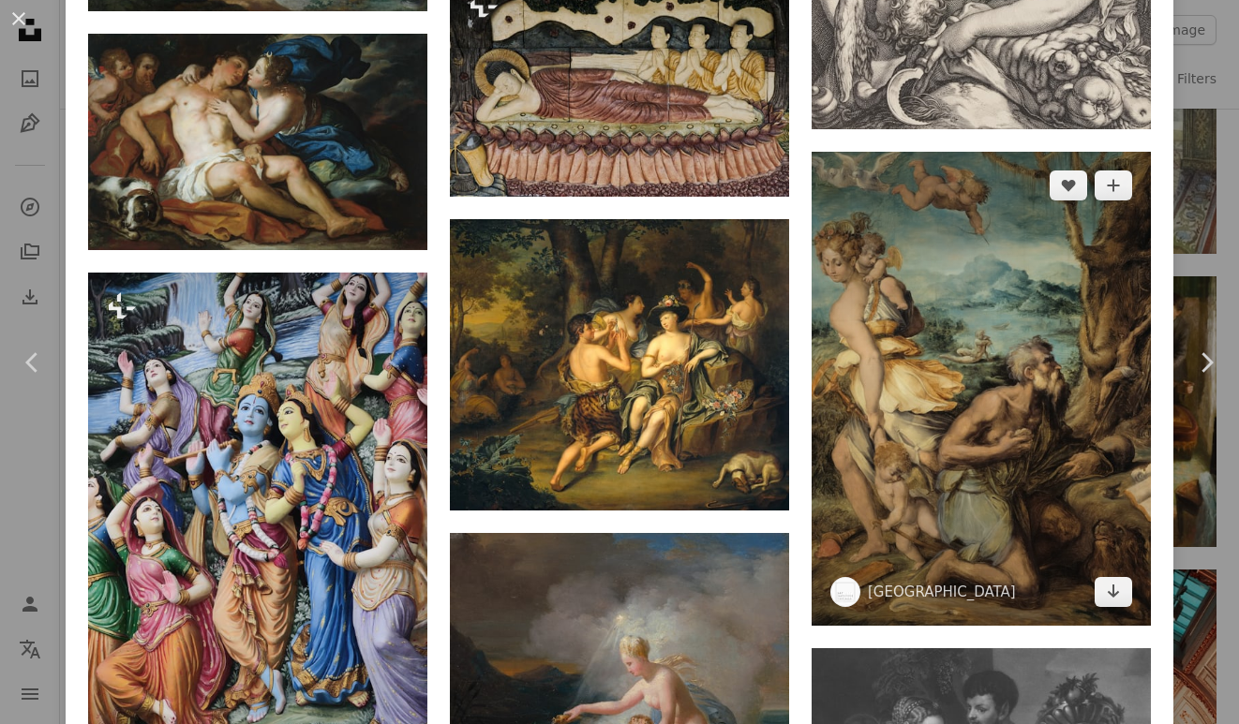
click at [924, 252] on img at bounding box center [980, 389] width 339 height 474
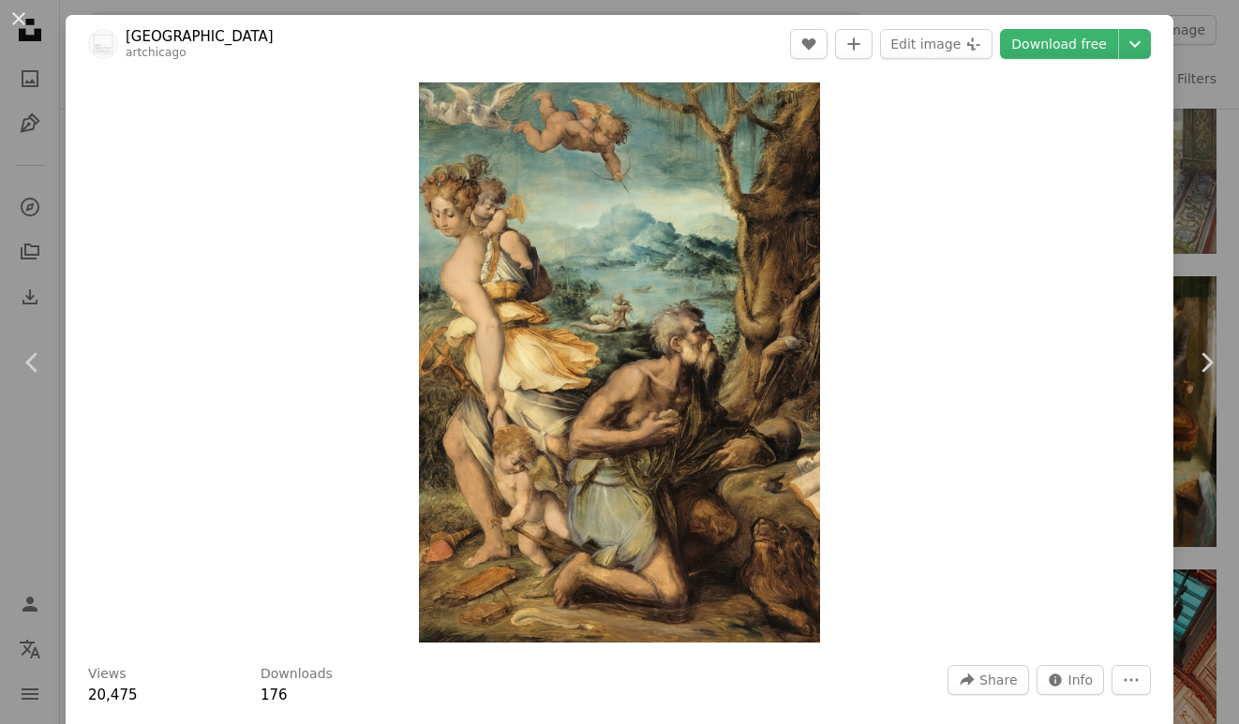
click at [106, 125] on div "Zoom in" at bounding box center [619, 362] width 1107 height 579
click at [24, 13] on button "An X shape" at bounding box center [18, 18] width 22 height 22
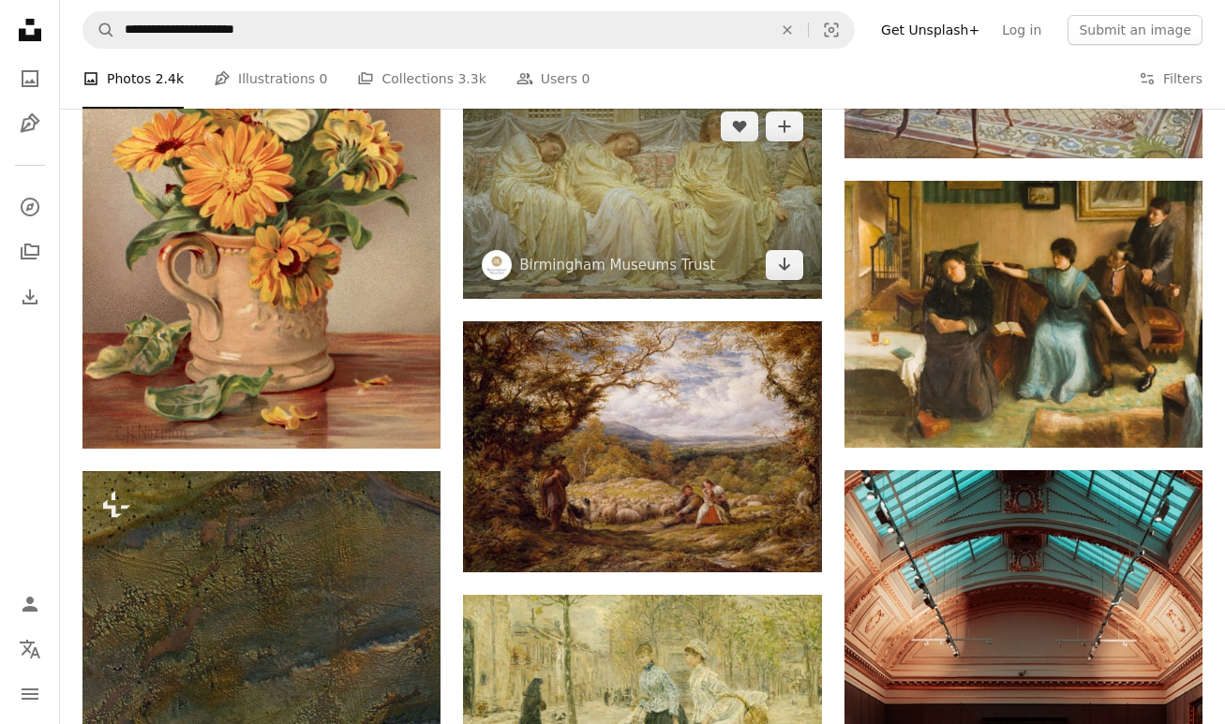
click at [665, 220] on img at bounding box center [642, 196] width 358 height 206
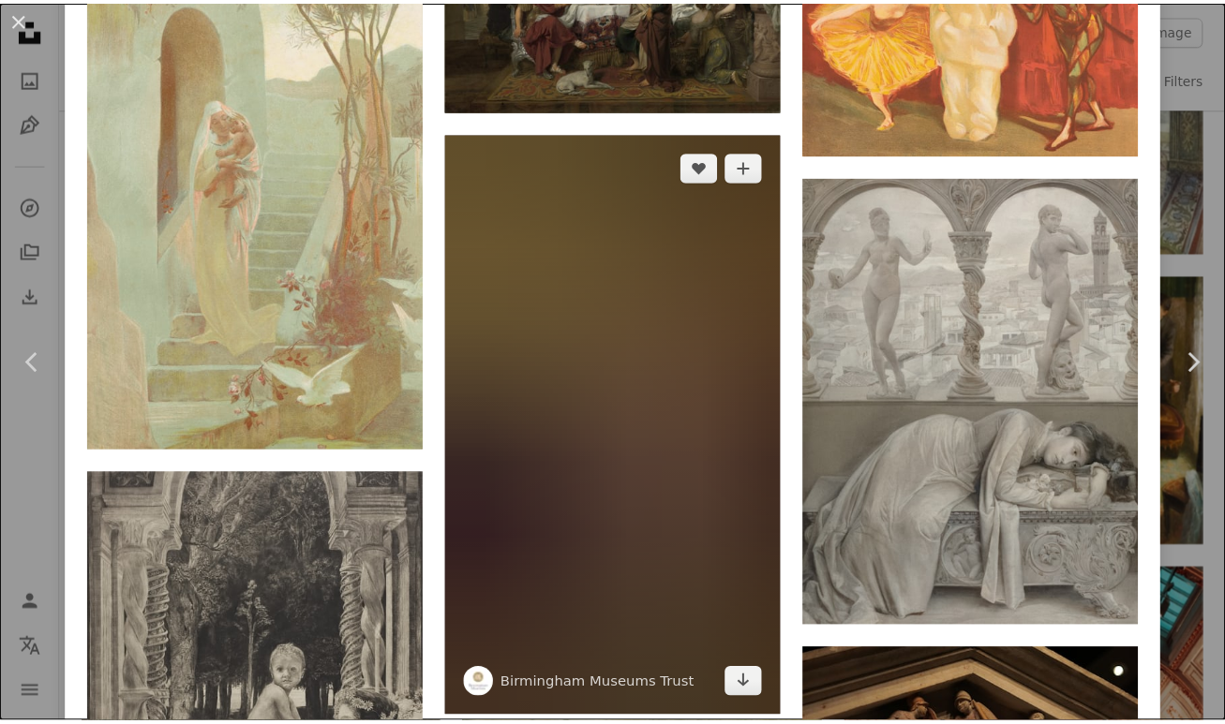
scroll to position [6618, 0]
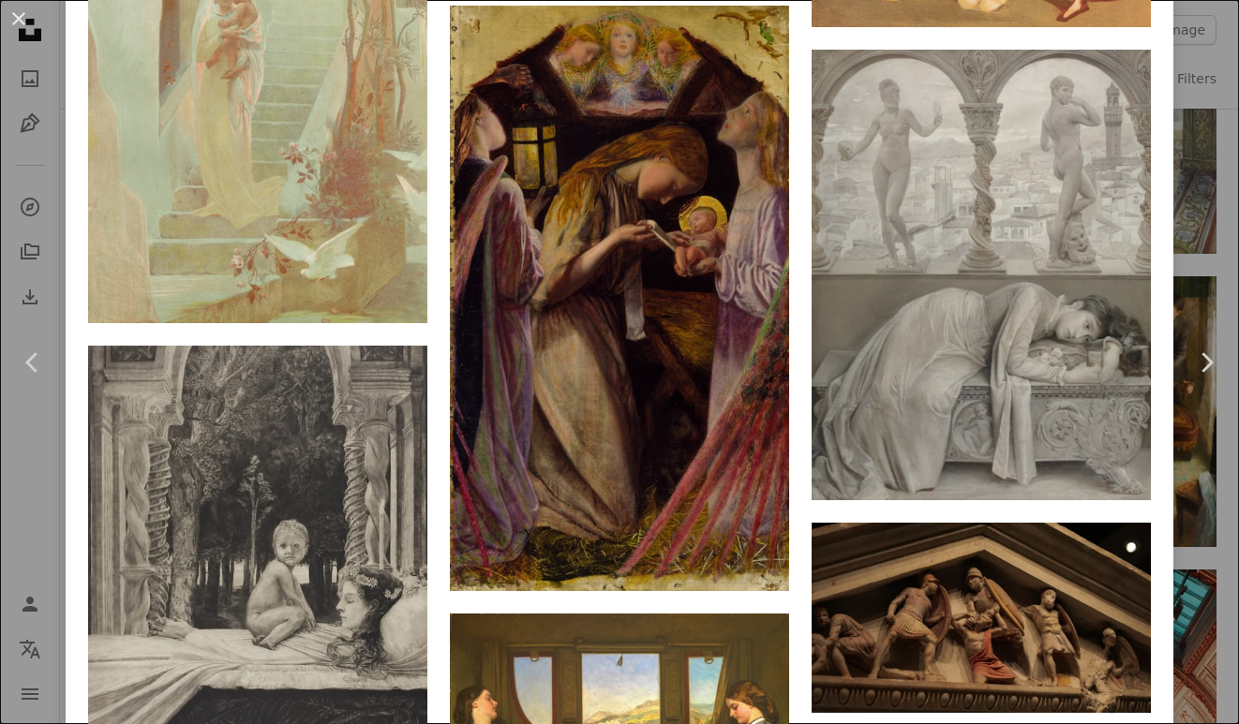
click at [17, 16] on button "An X shape" at bounding box center [18, 18] width 22 height 22
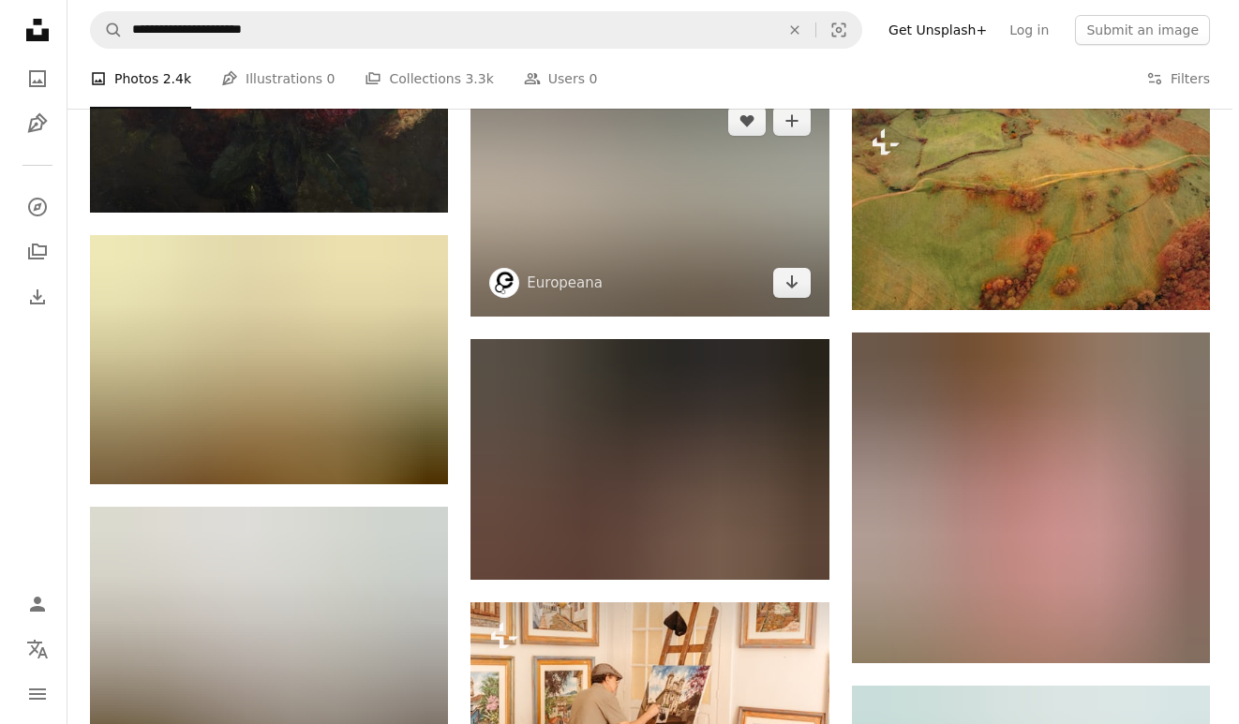
scroll to position [26820, 0]
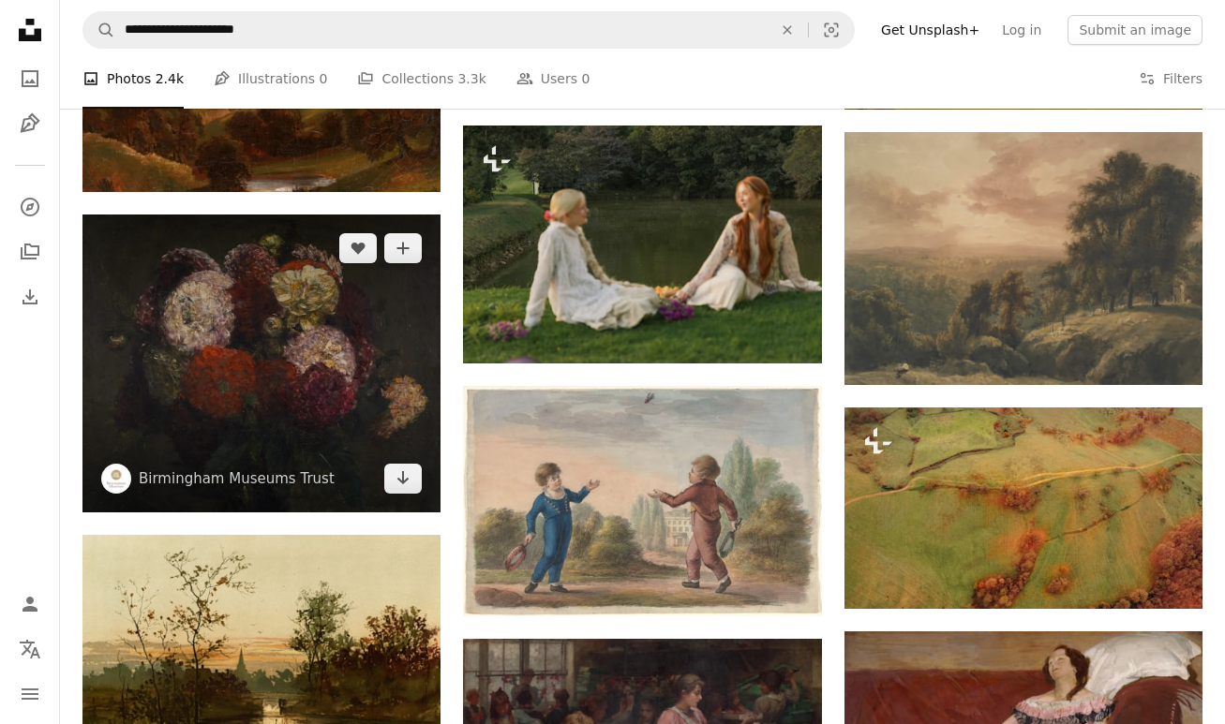
click at [376, 329] on img at bounding box center [261, 364] width 358 height 298
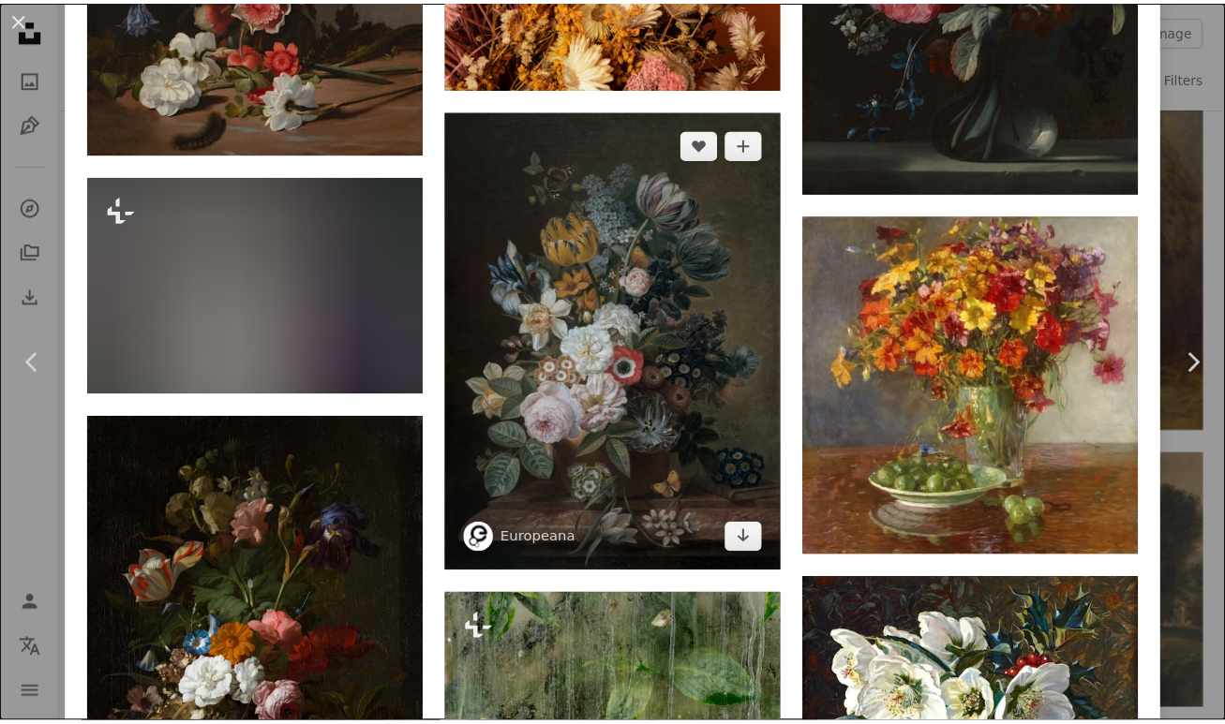
scroll to position [8787, 0]
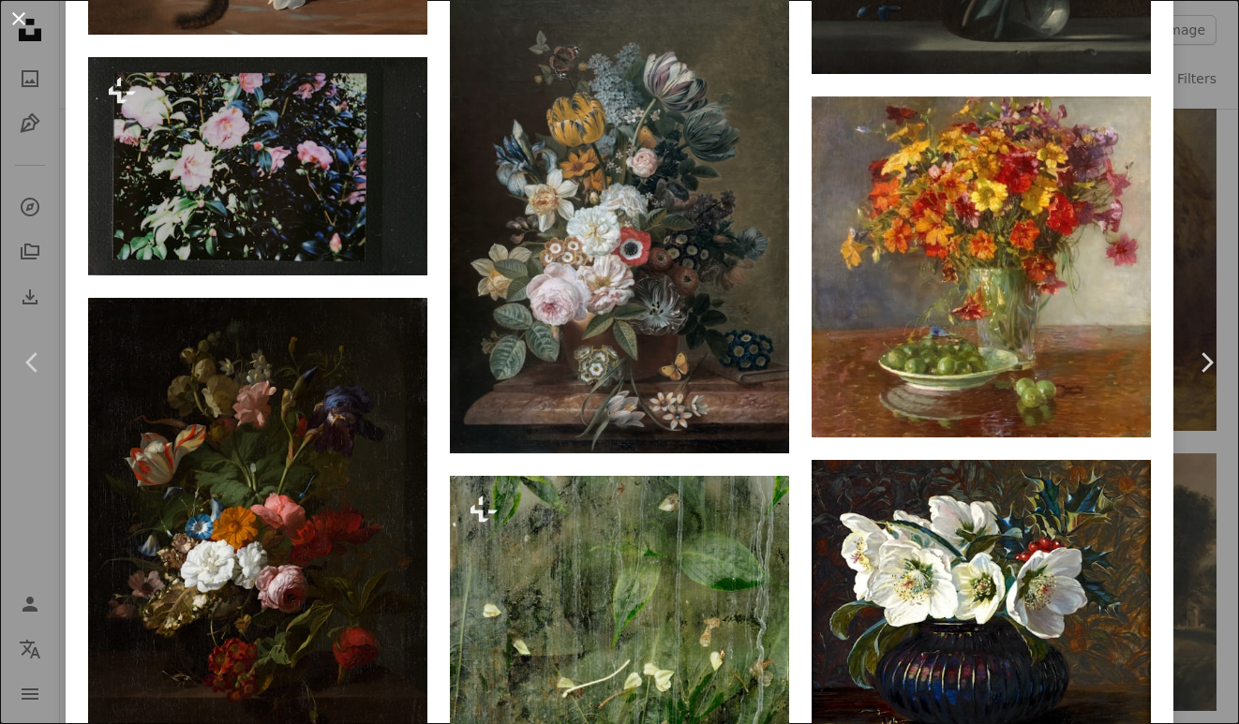
click at [14, 17] on button "An X shape" at bounding box center [18, 18] width 22 height 22
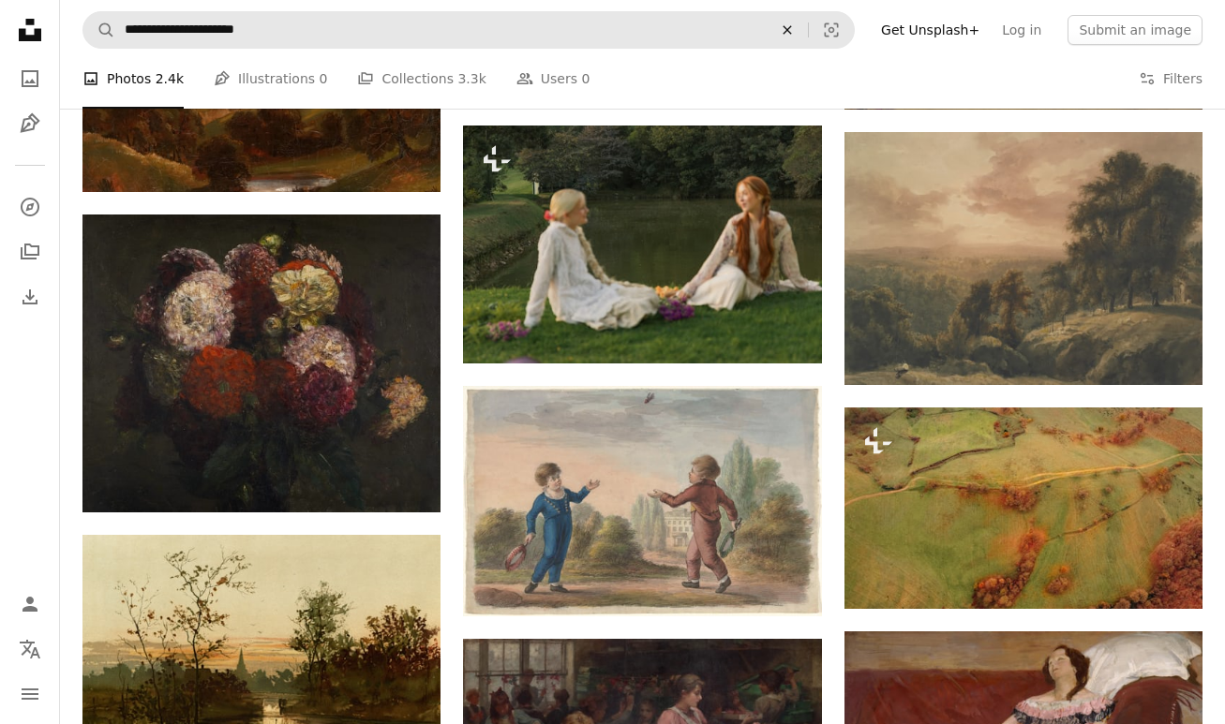
click at [807, 24] on icon "An X shape" at bounding box center [786, 29] width 41 height 15
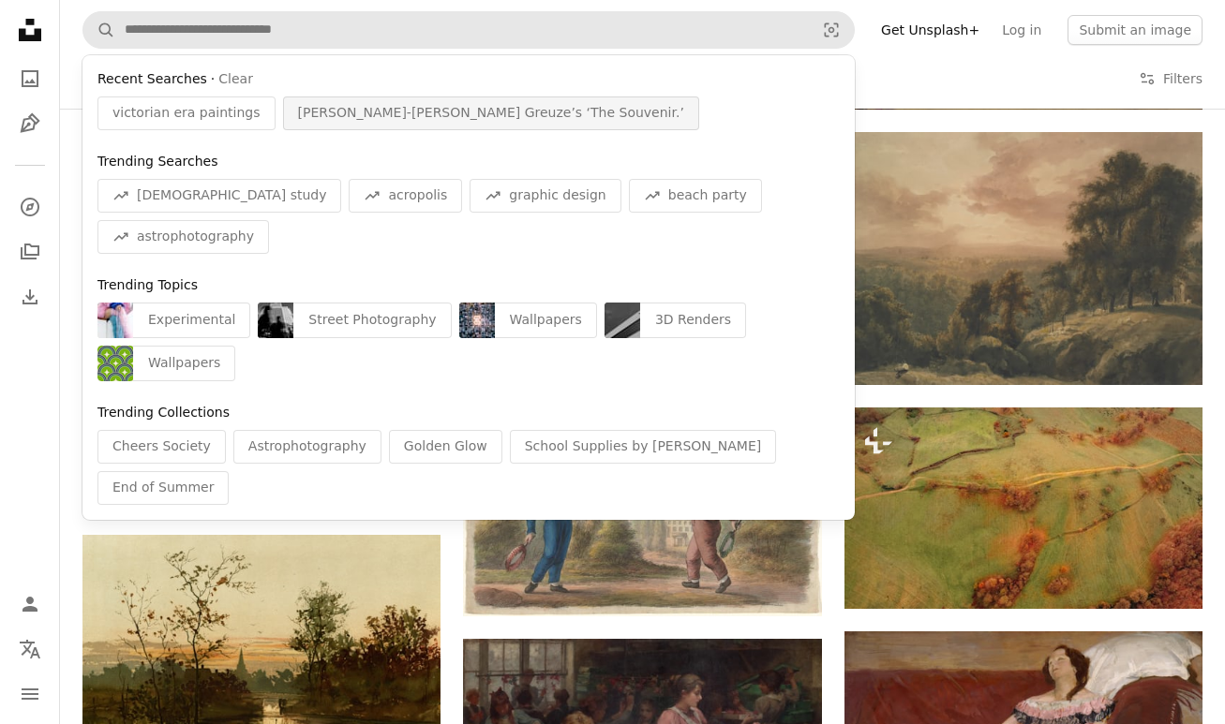
click at [436, 121] on div "[PERSON_NAME]‑[PERSON_NAME] Greuze’s ‘The Souvenir.’" at bounding box center [491, 114] width 416 height 34
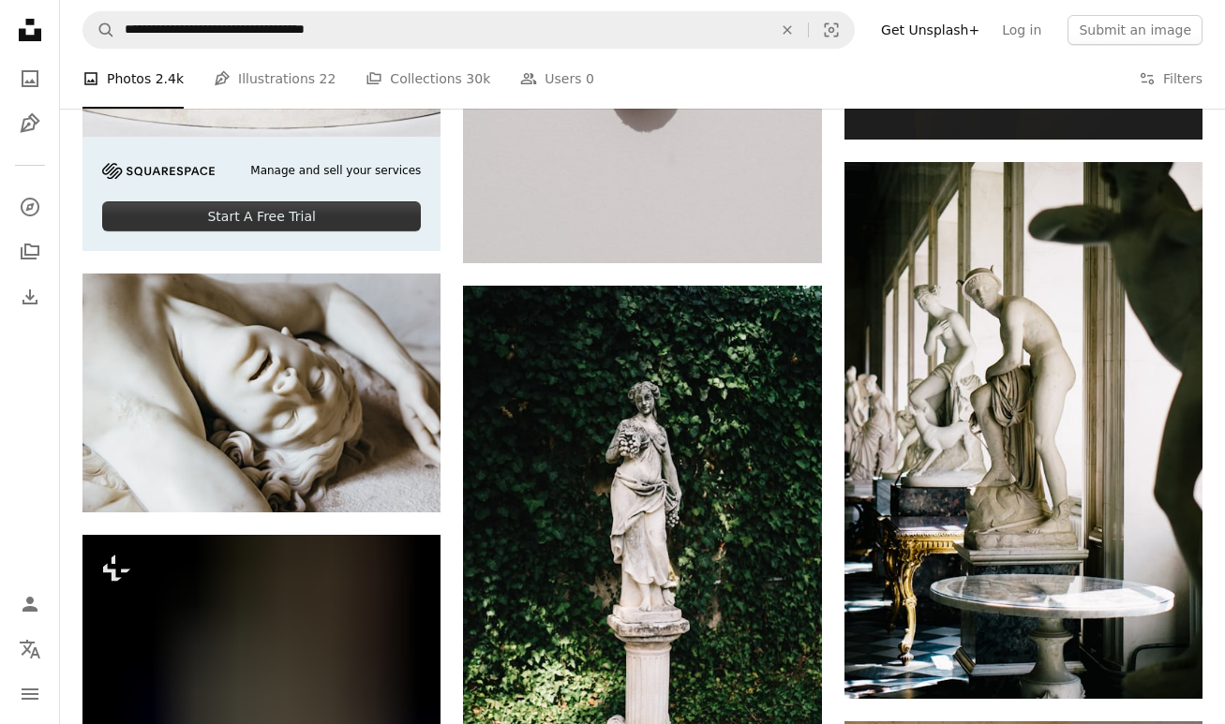
scroll to position [5430, 0]
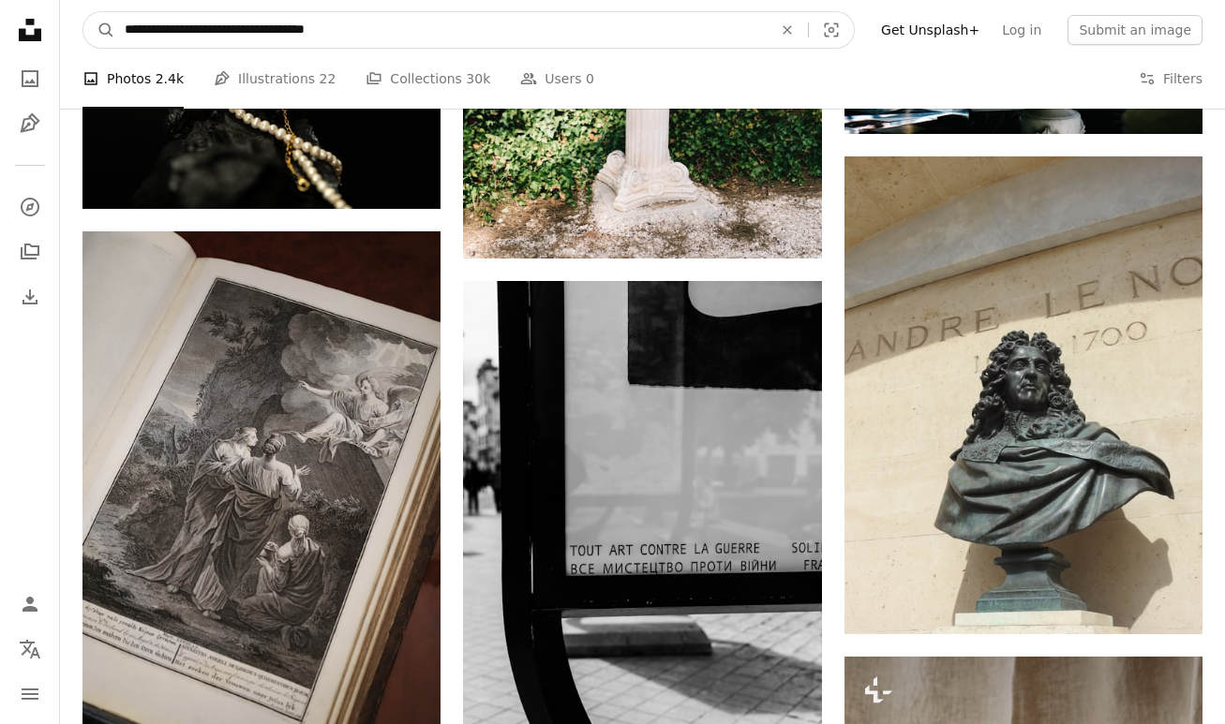
click at [526, 22] on input "**********" at bounding box center [440, 30] width 651 height 36
type input "**********"
click at [99, 30] on button "A magnifying glass" at bounding box center [99, 30] width 32 height 36
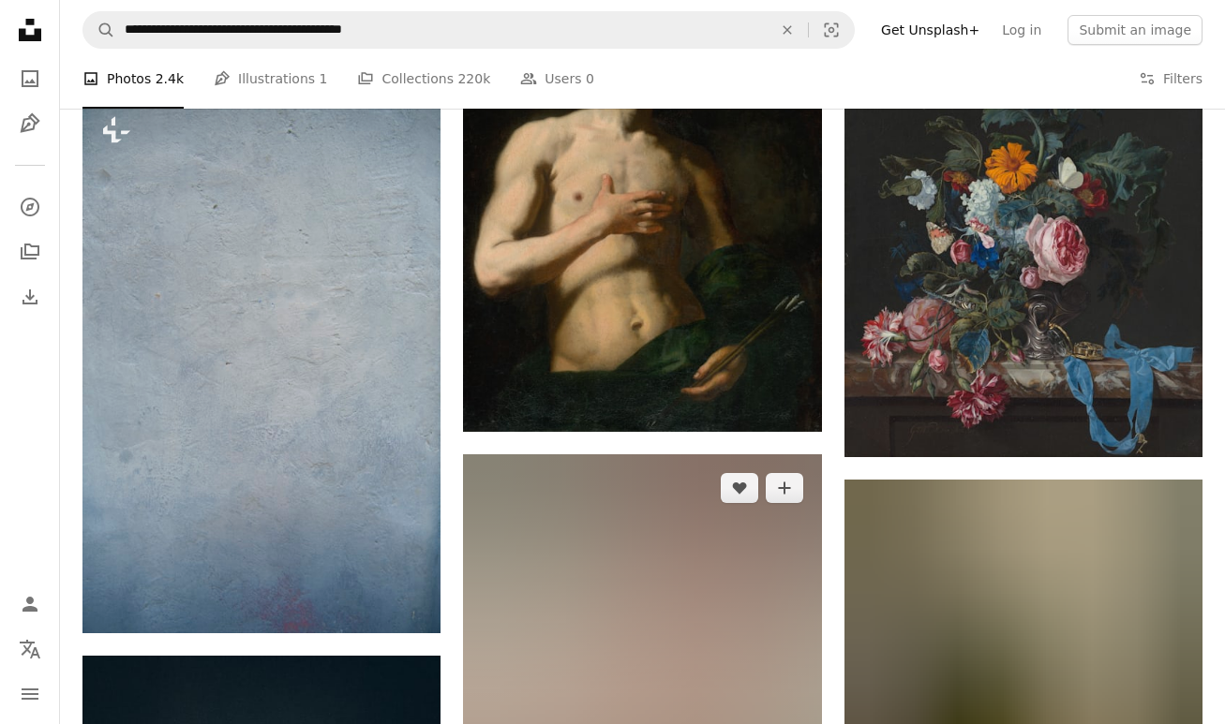
scroll to position [11760, 0]
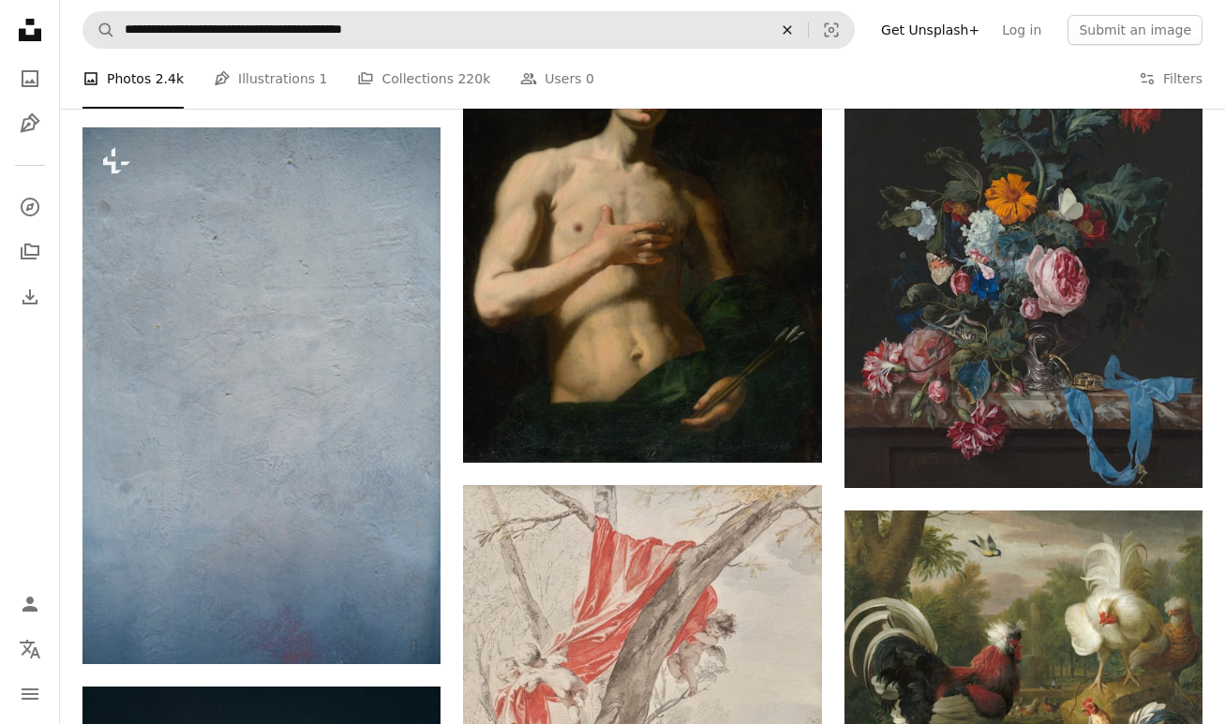
click at [808, 34] on icon "An X shape" at bounding box center [786, 29] width 41 height 15
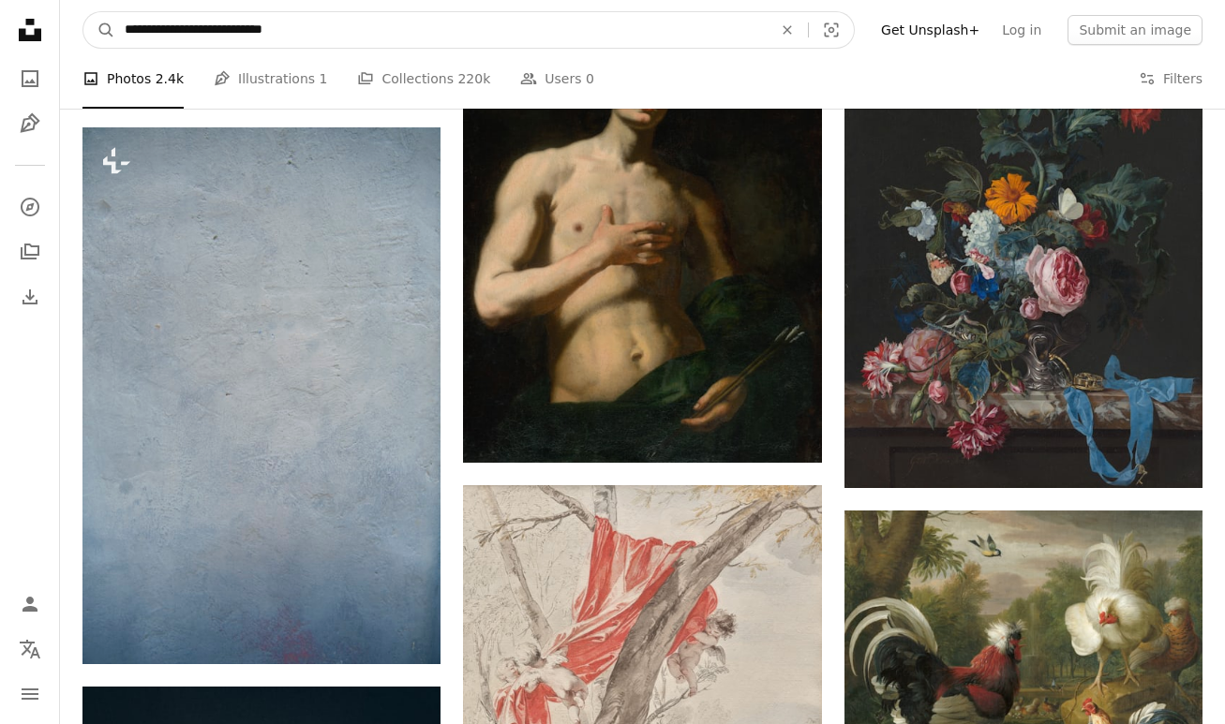
type input "**********"
click at [99, 30] on button "A magnifying glass" at bounding box center [99, 30] width 32 height 36
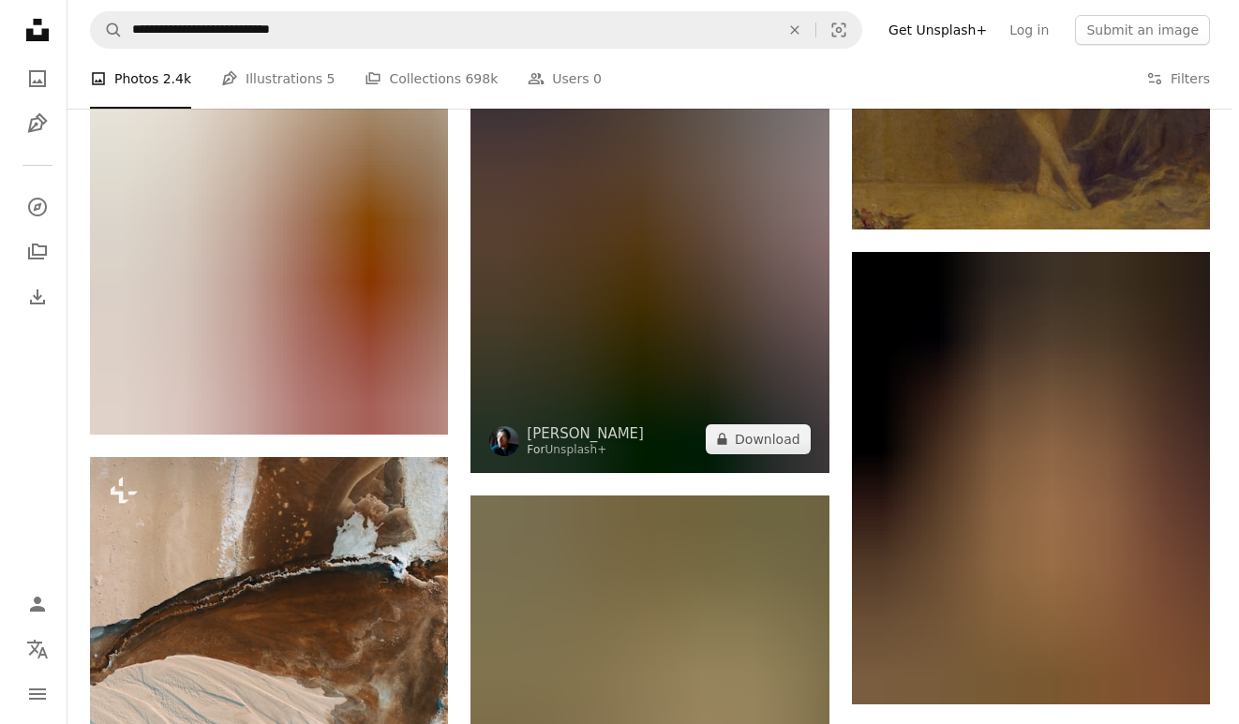
scroll to position [17807, 0]
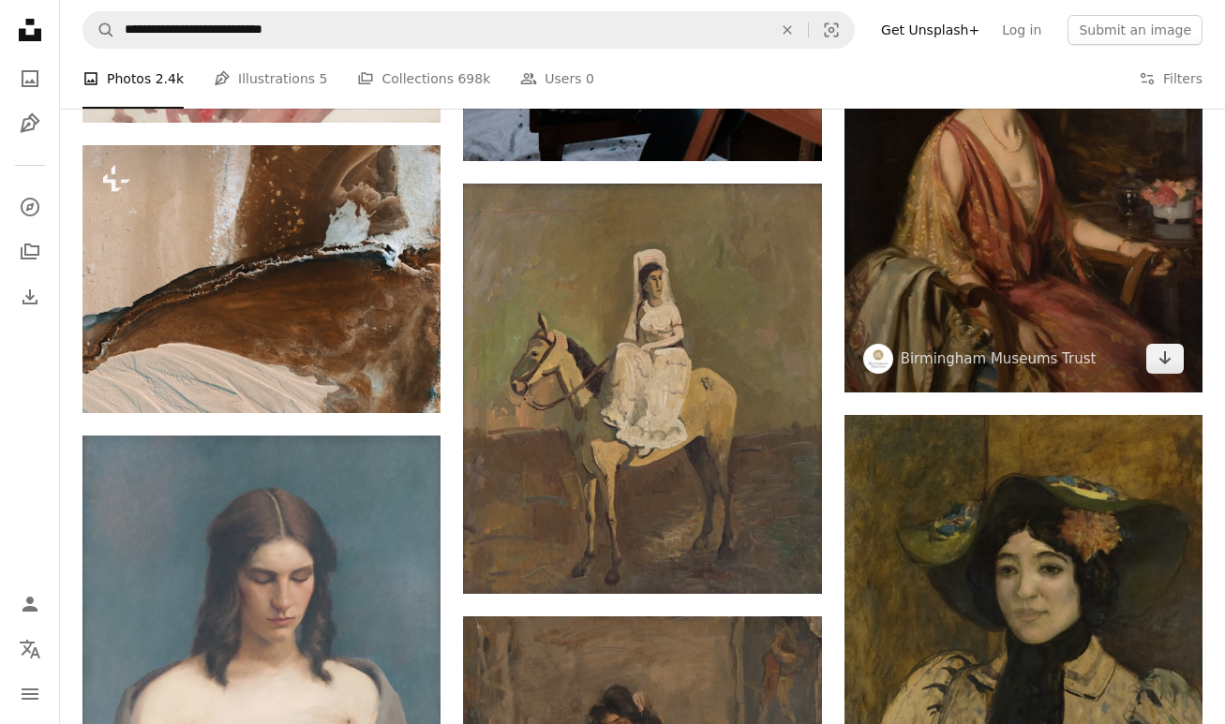
click at [882, 187] on img at bounding box center [1023, 166] width 358 height 453
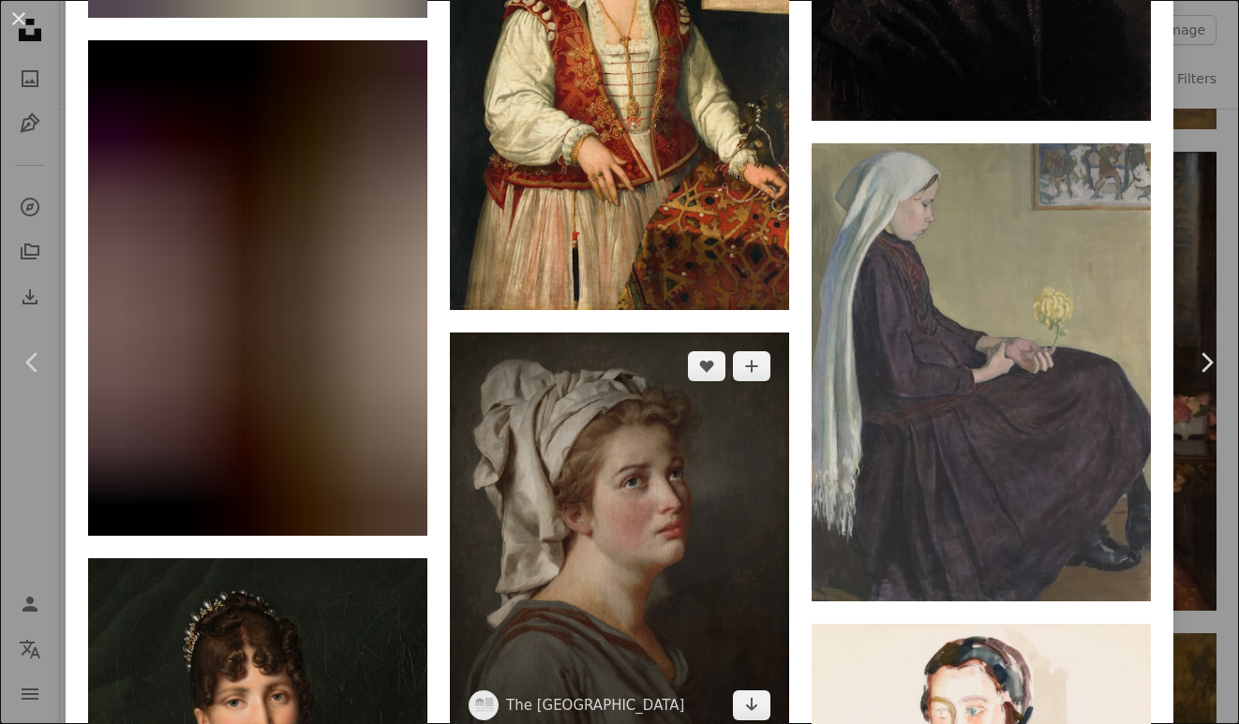
scroll to position [25515, 0]
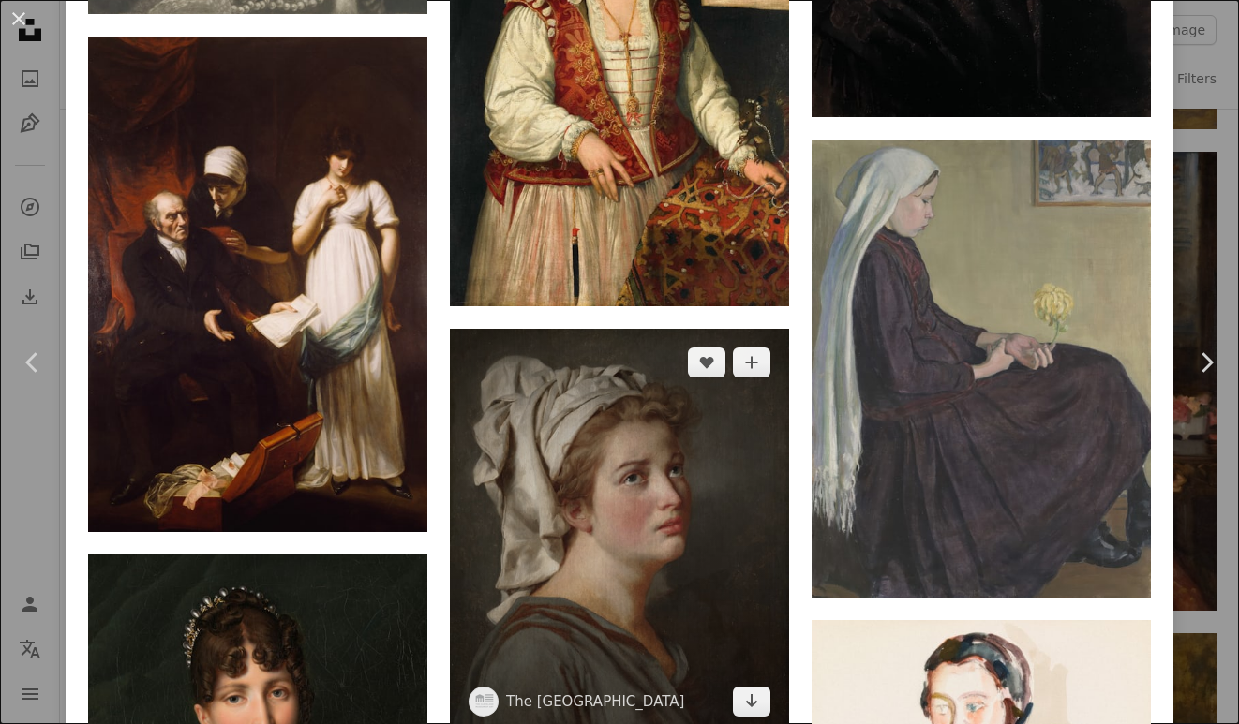
click at [584, 329] on img at bounding box center [619, 532] width 339 height 407
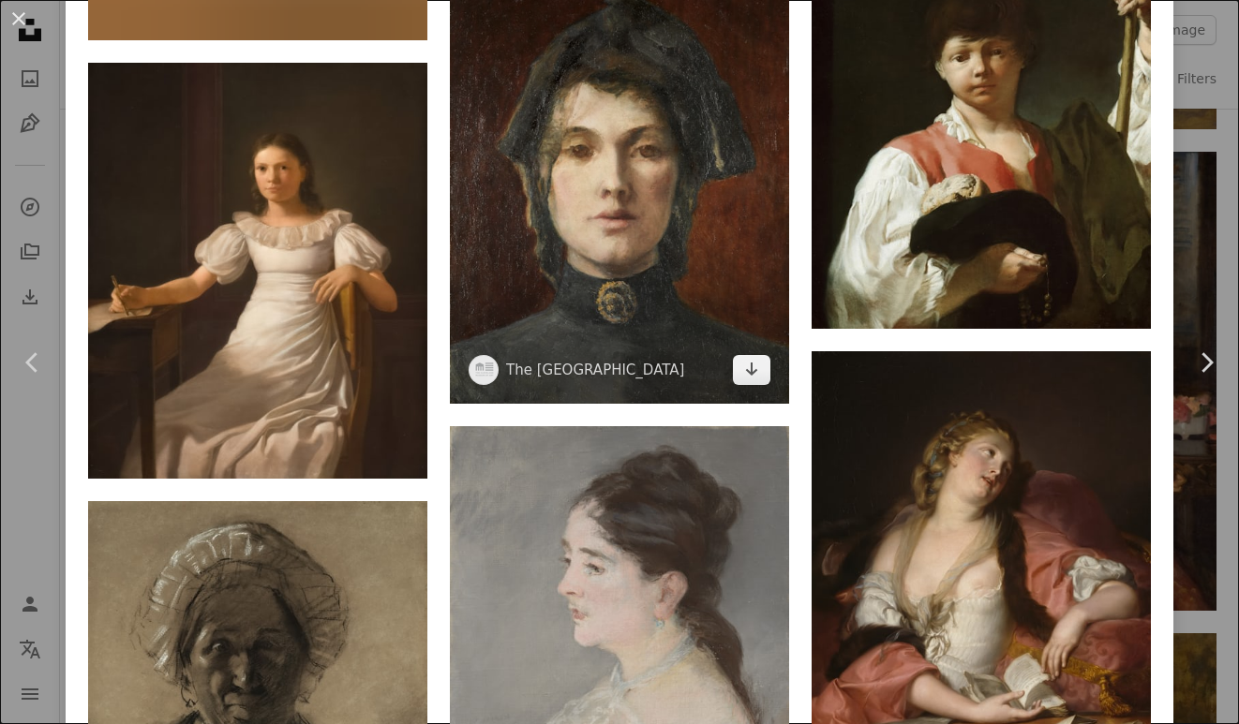
scroll to position [6252, 0]
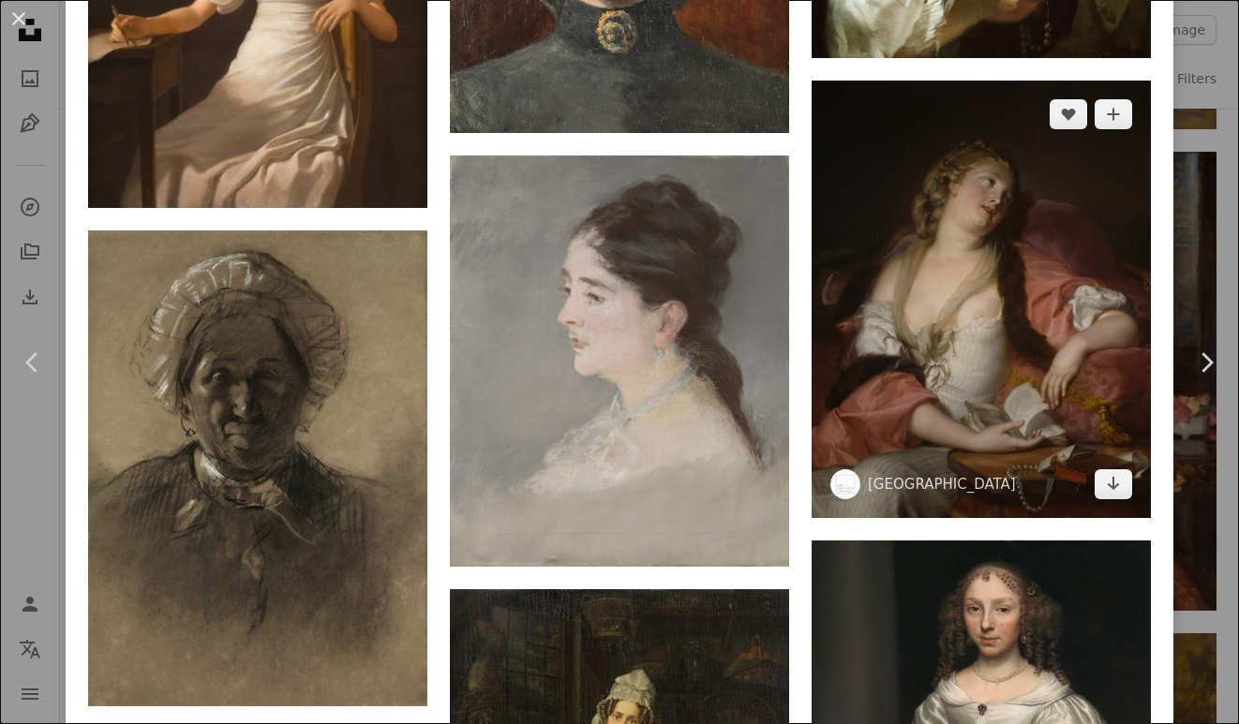
click at [929, 184] on img at bounding box center [980, 300] width 339 height 438
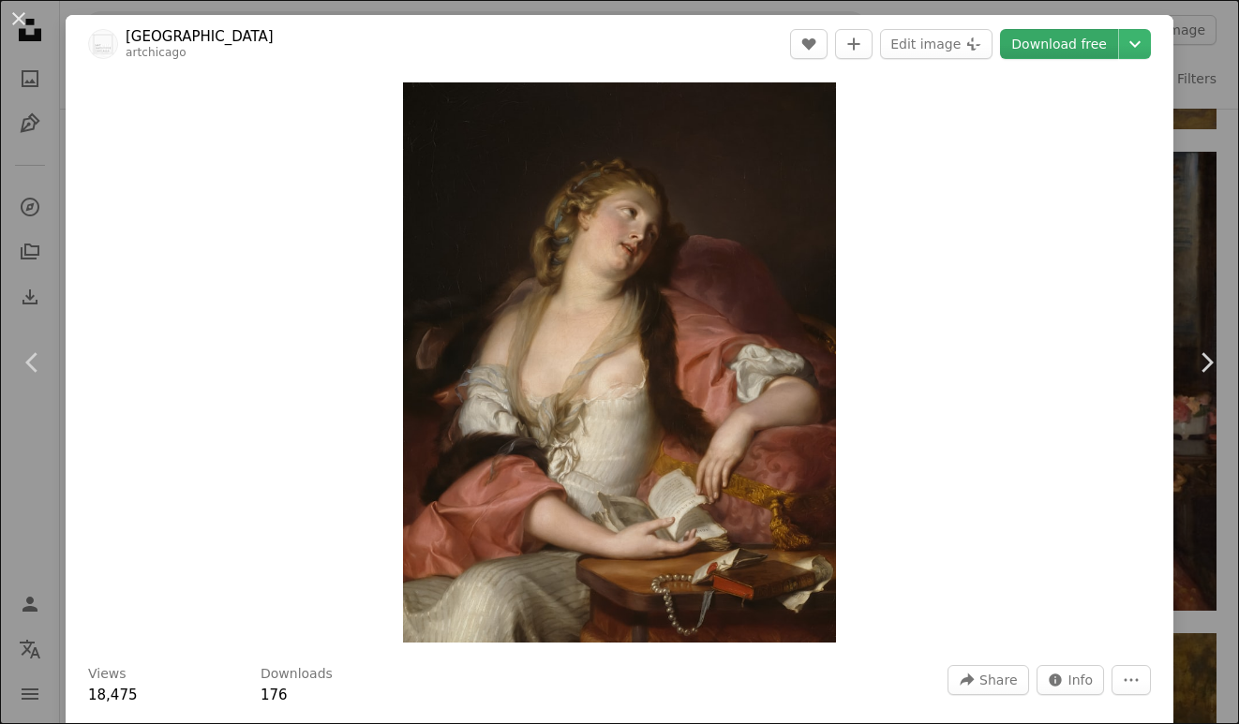
click at [1032, 43] on link "Download free" at bounding box center [1059, 44] width 118 height 30
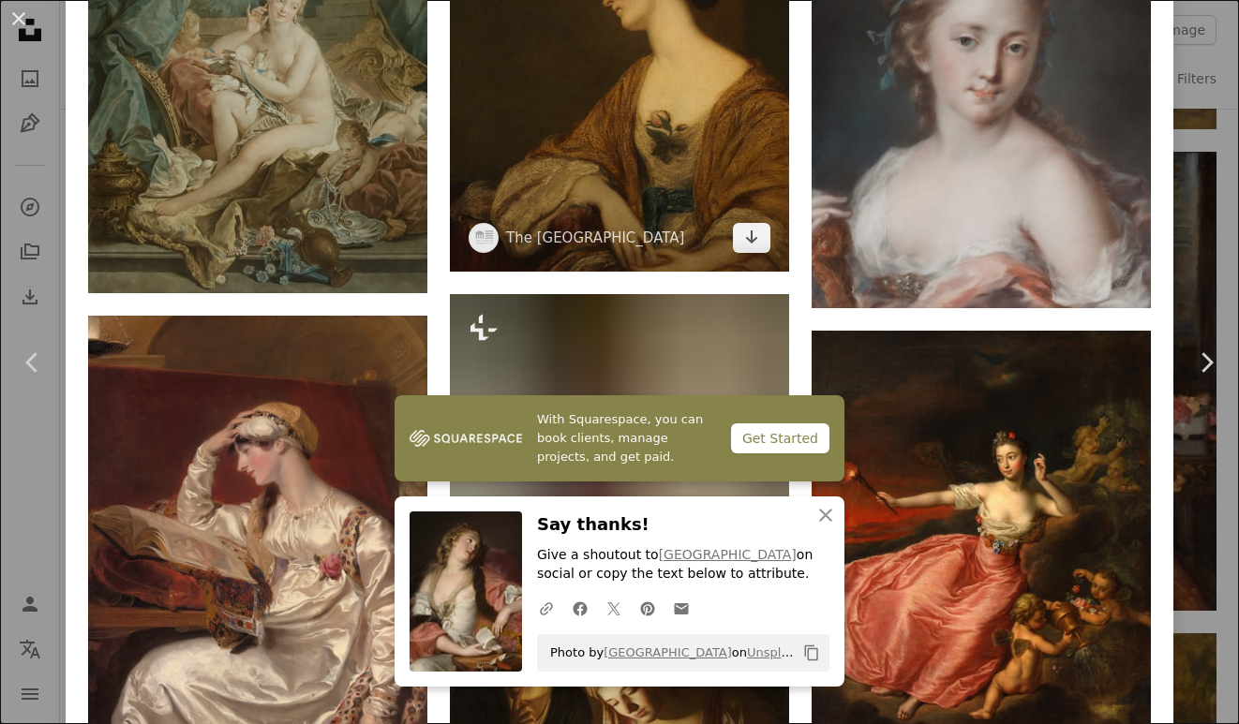
scroll to position [1327, 0]
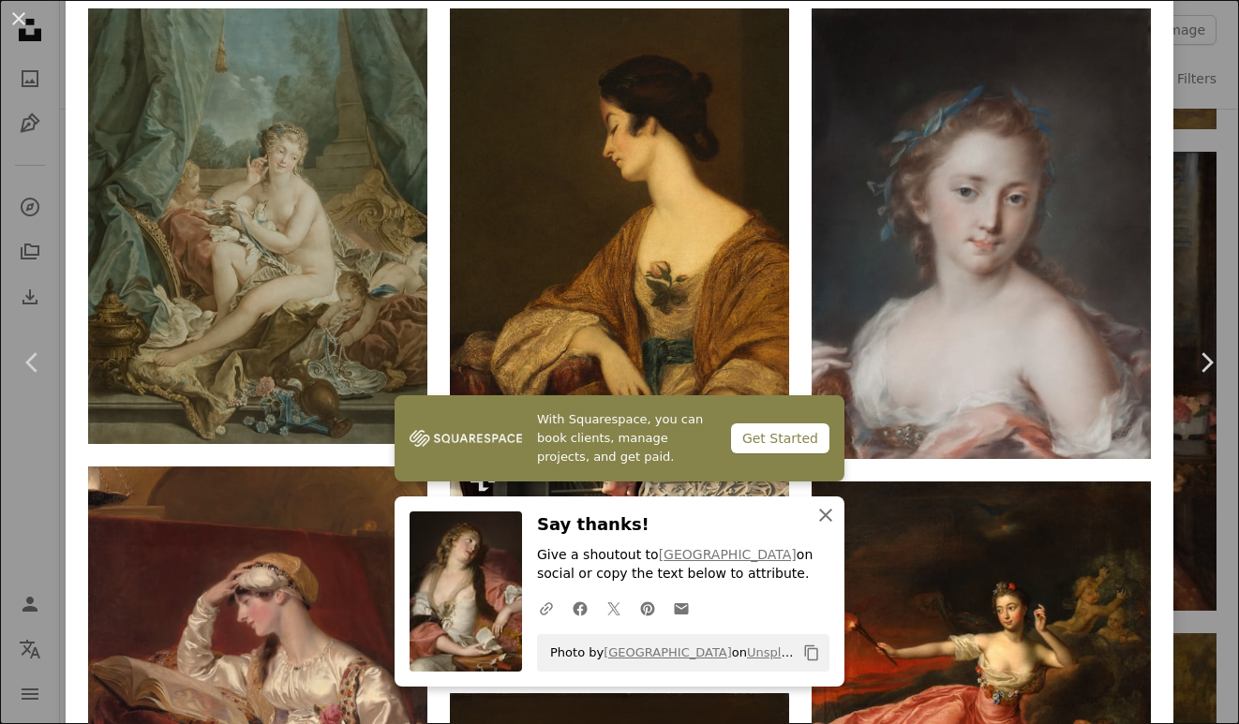
click at [829, 509] on icon "An X shape" at bounding box center [825, 515] width 22 height 22
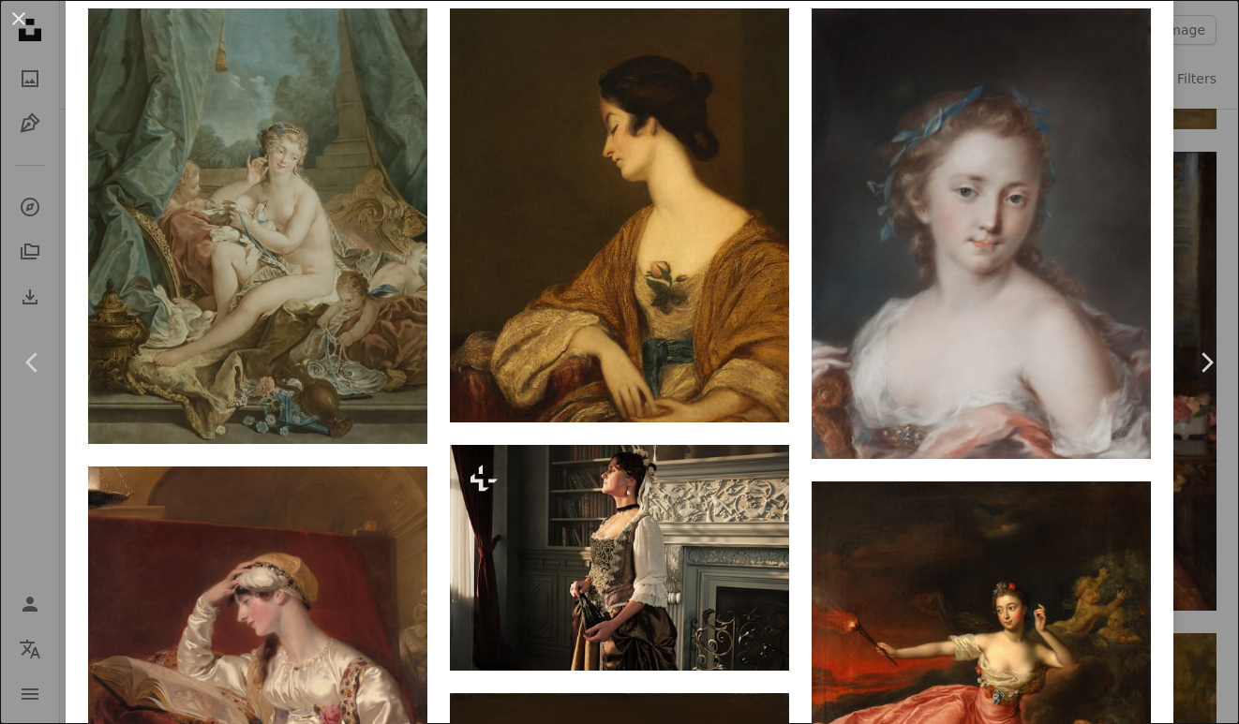
scroll to position [1198, 0]
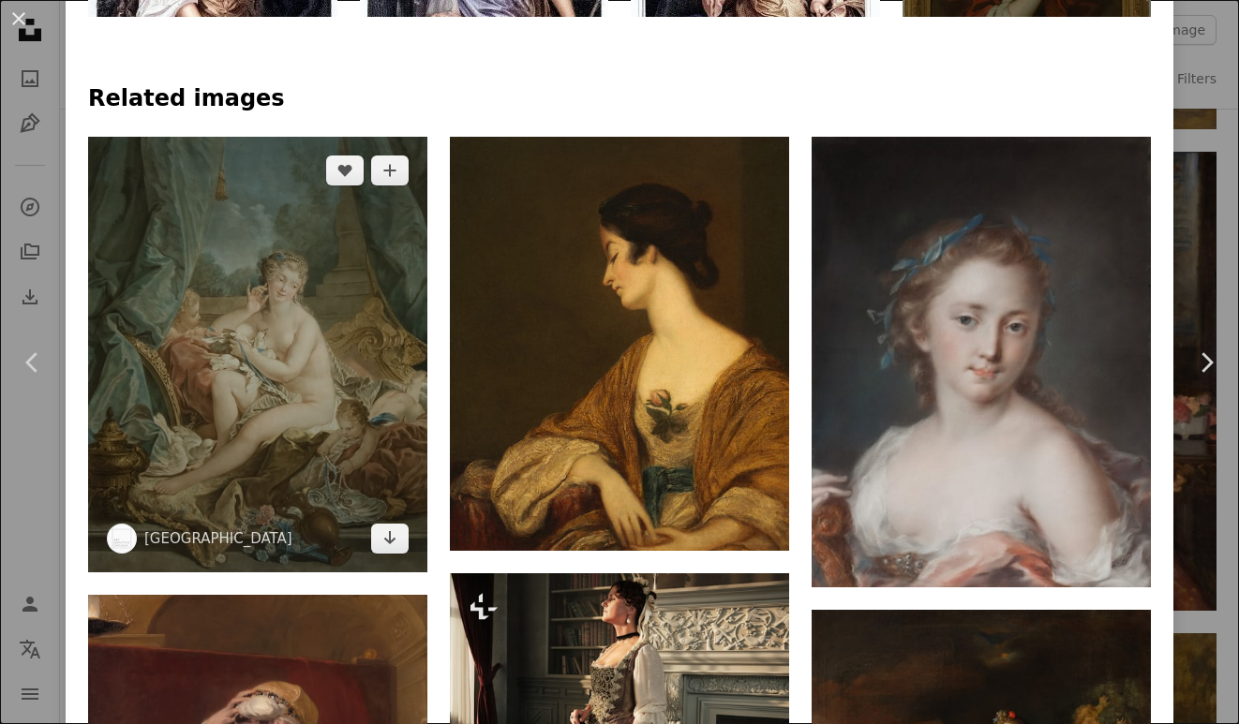
click at [347, 334] on img at bounding box center [257, 355] width 339 height 436
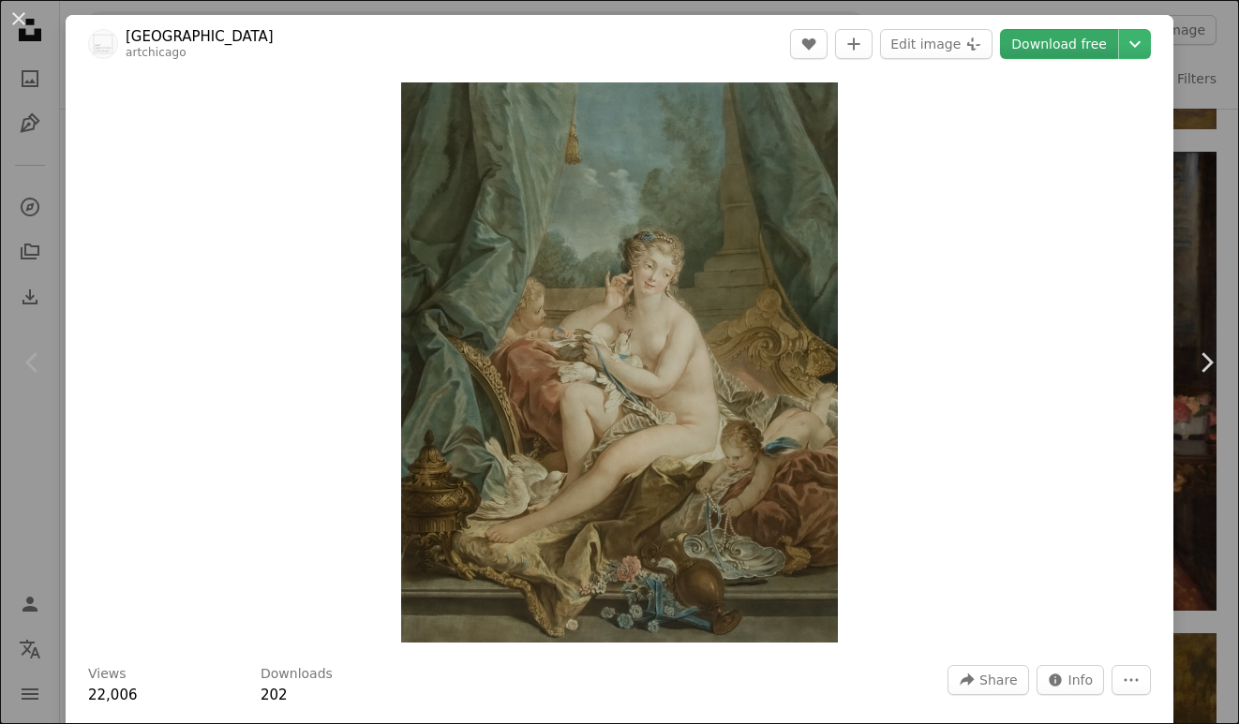
click at [1072, 38] on link "Download free" at bounding box center [1059, 44] width 118 height 30
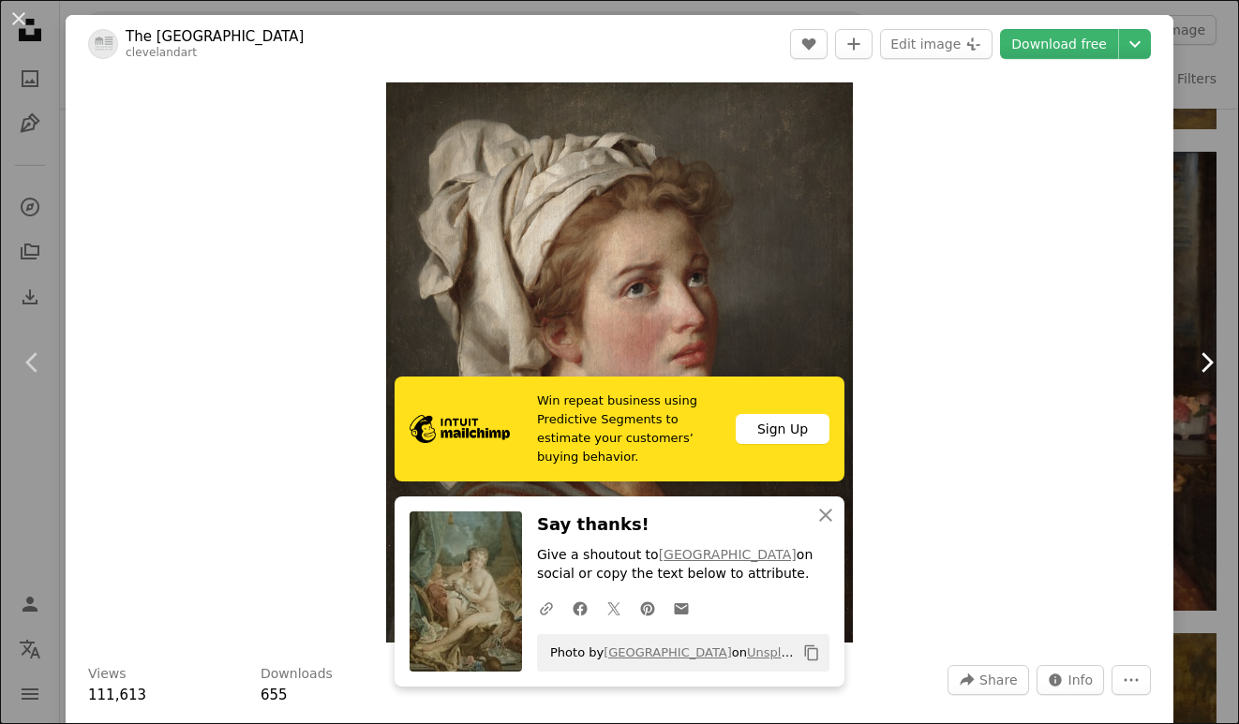
click at [1187, 335] on link "Chevron right" at bounding box center [1206, 363] width 66 height 180
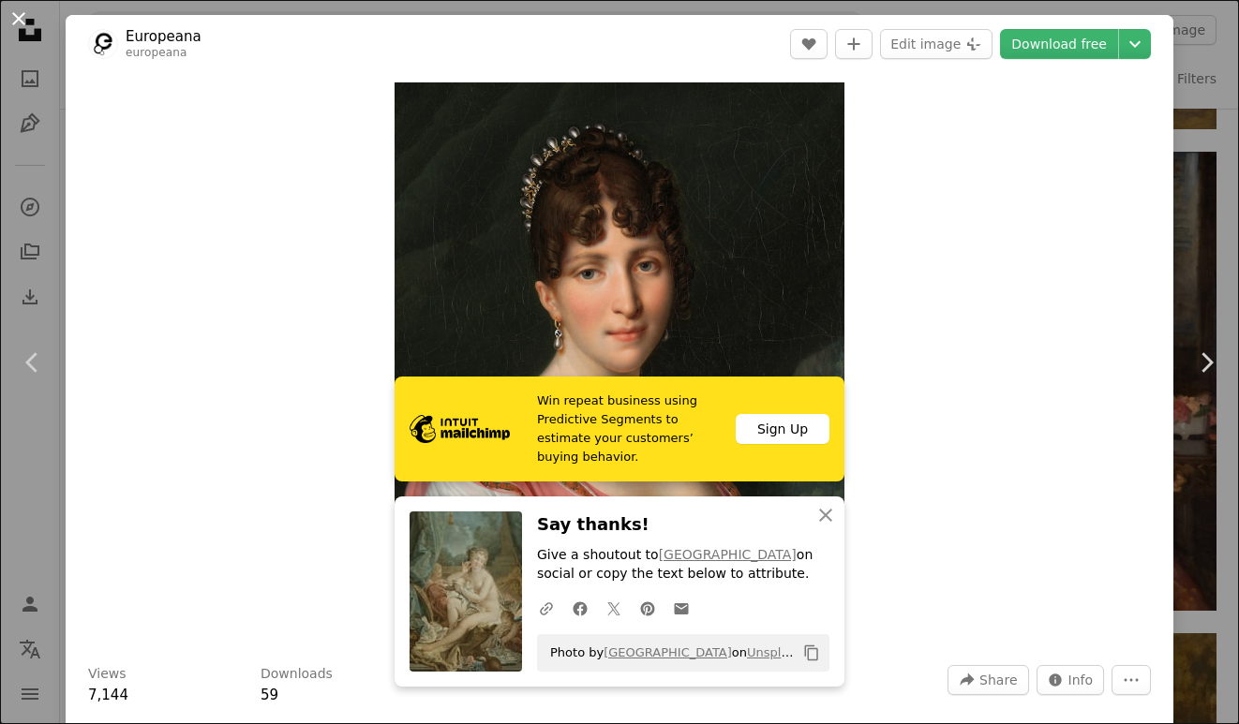
click at [17, 30] on button "An X shape" at bounding box center [18, 18] width 22 height 22
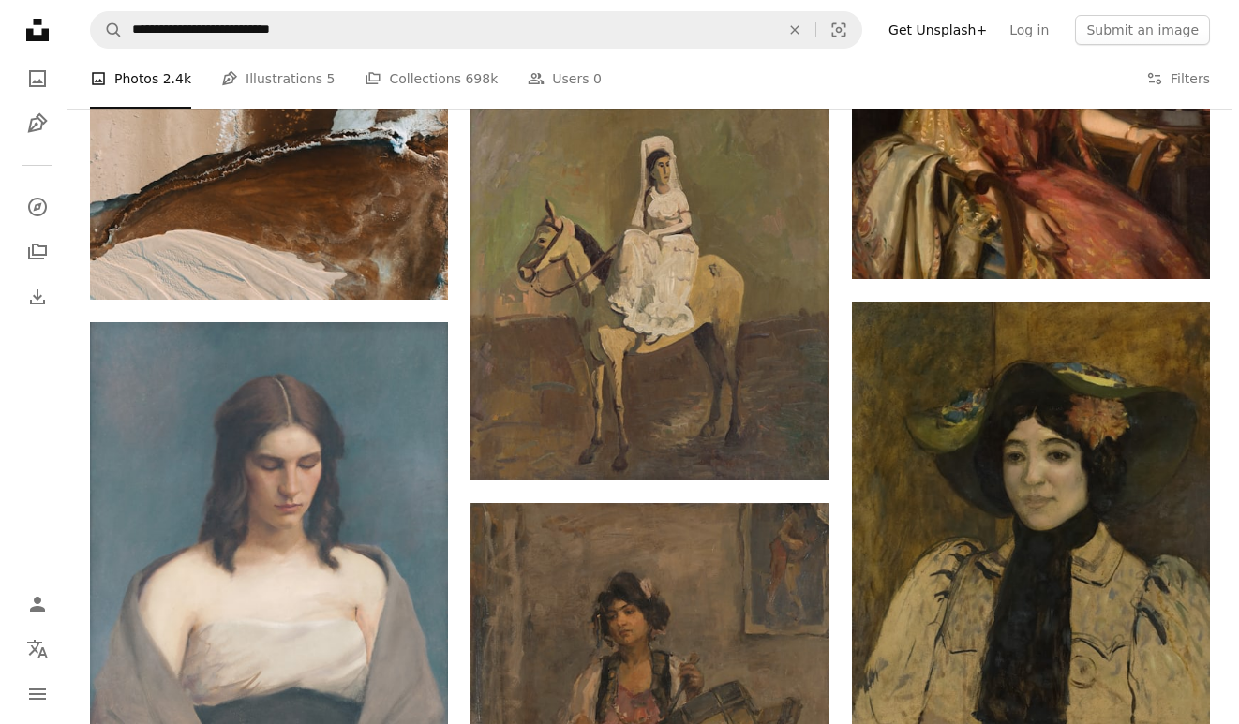
scroll to position [17543, 0]
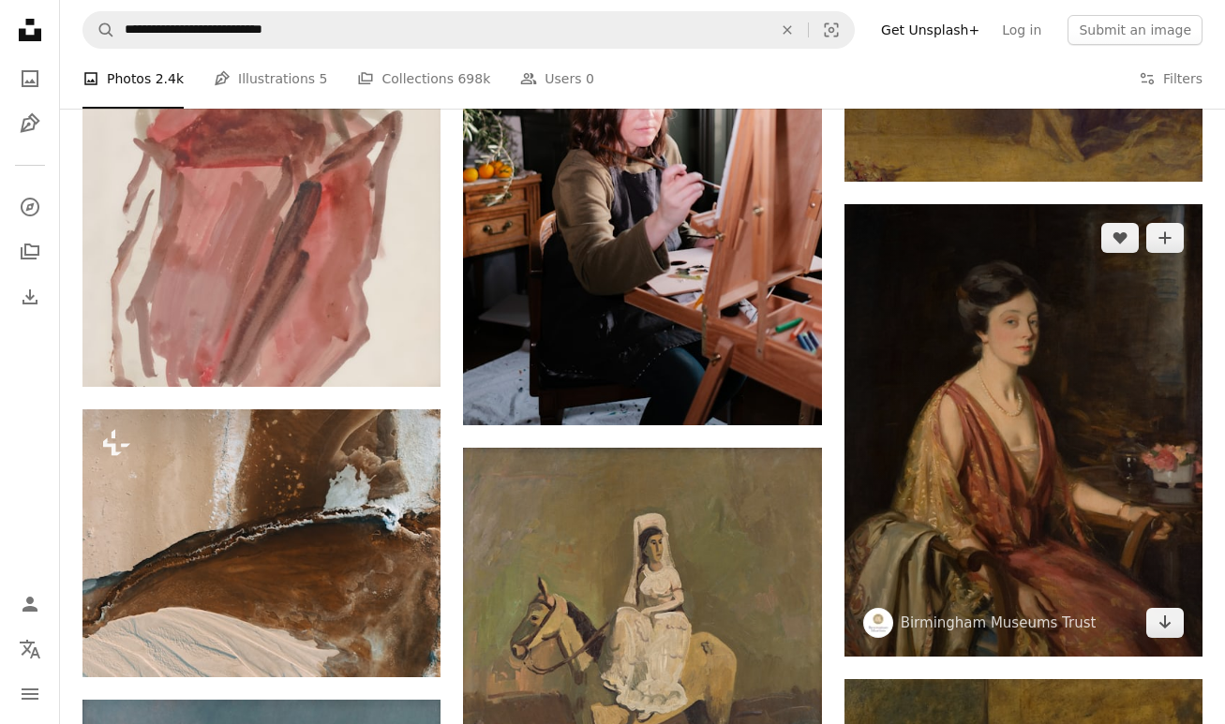
click at [899, 375] on img at bounding box center [1023, 430] width 358 height 453
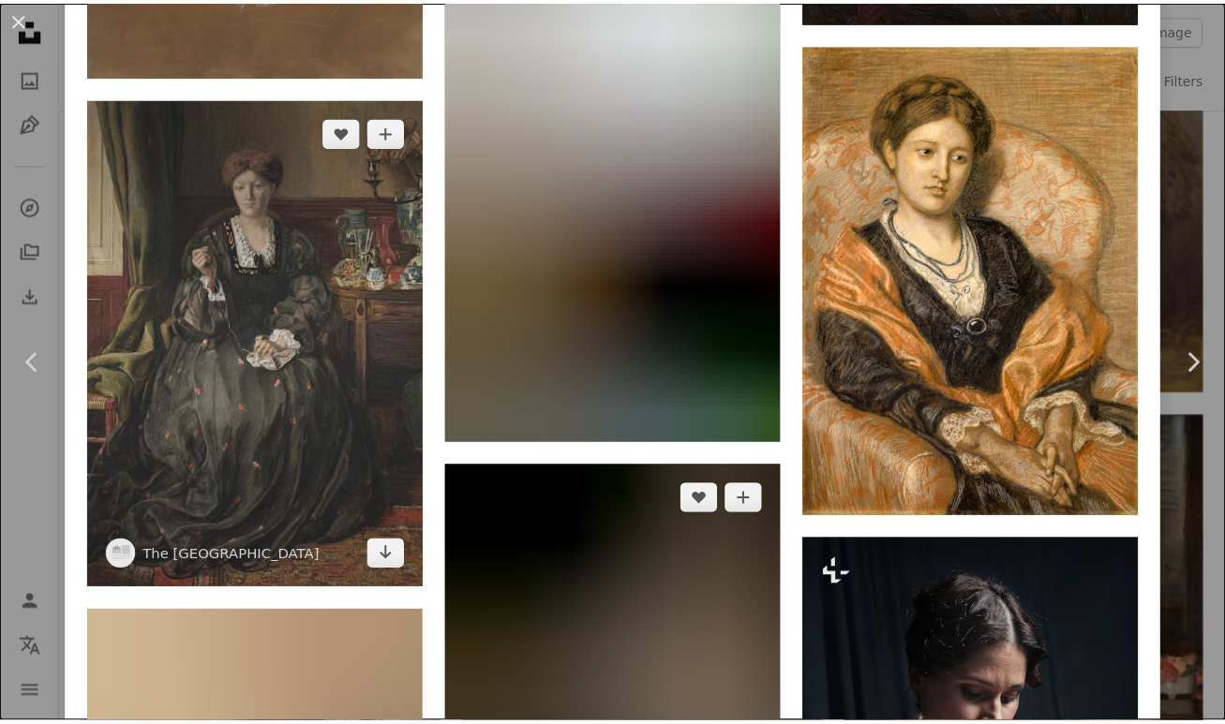
scroll to position [4169, 0]
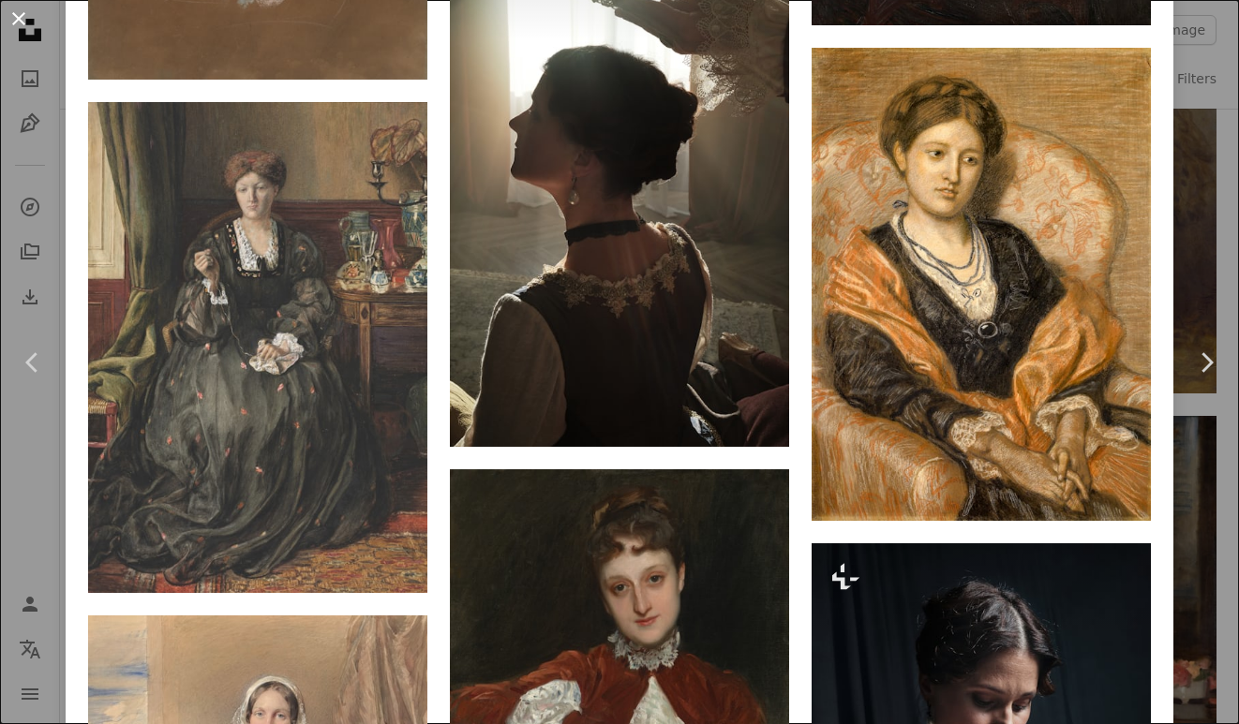
click at [17, 10] on button "An X shape" at bounding box center [18, 18] width 22 height 22
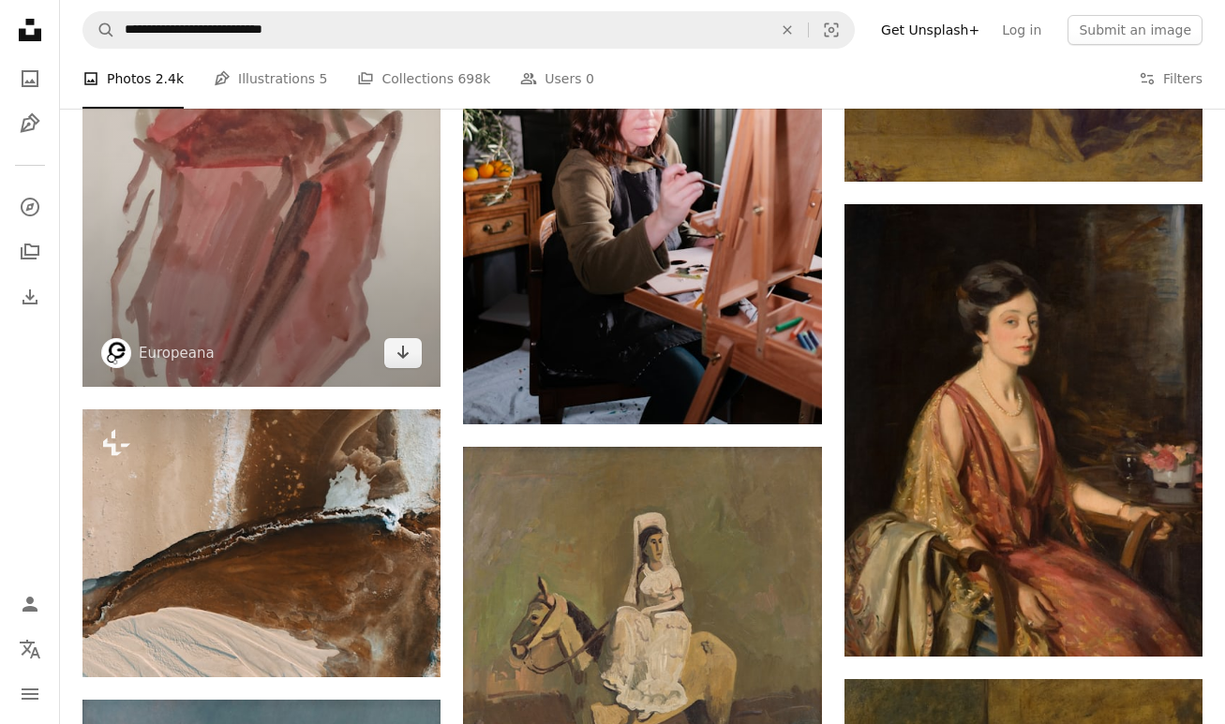
scroll to position [16659, 0]
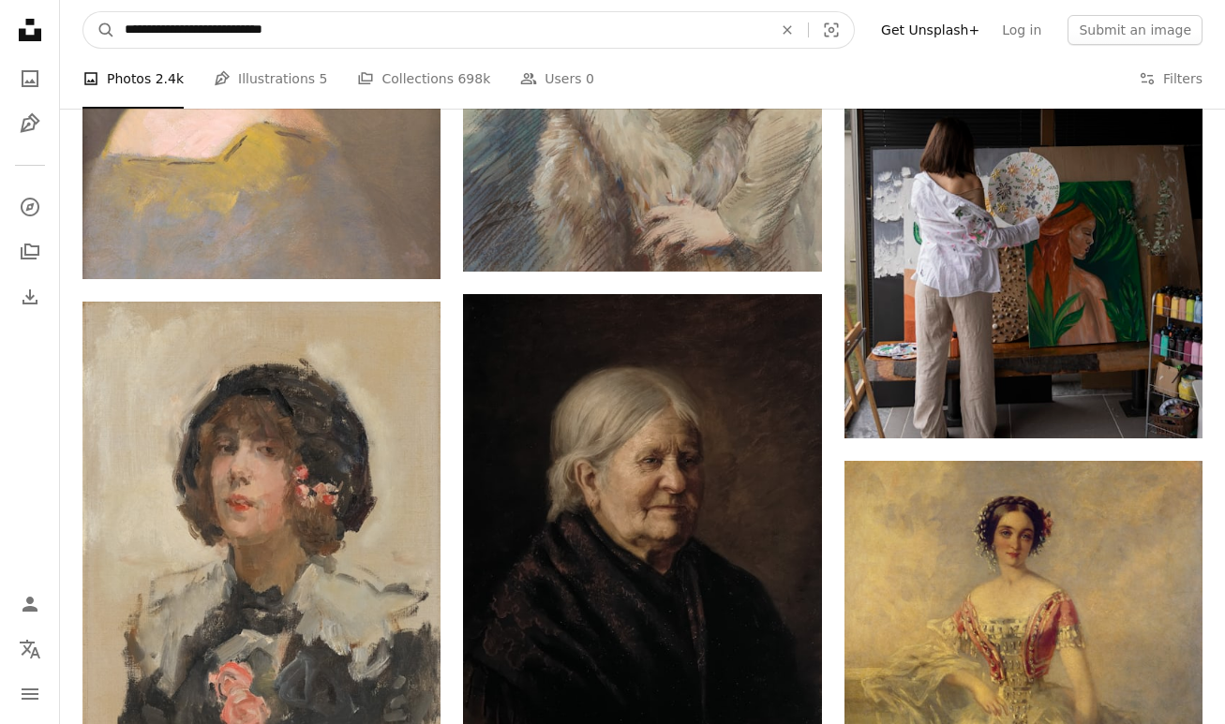
click at [534, 31] on input "**********" at bounding box center [440, 30] width 651 height 36
type input "**********"
click at [99, 30] on button "A magnifying glass" at bounding box center [99, 30] width 32 height 36
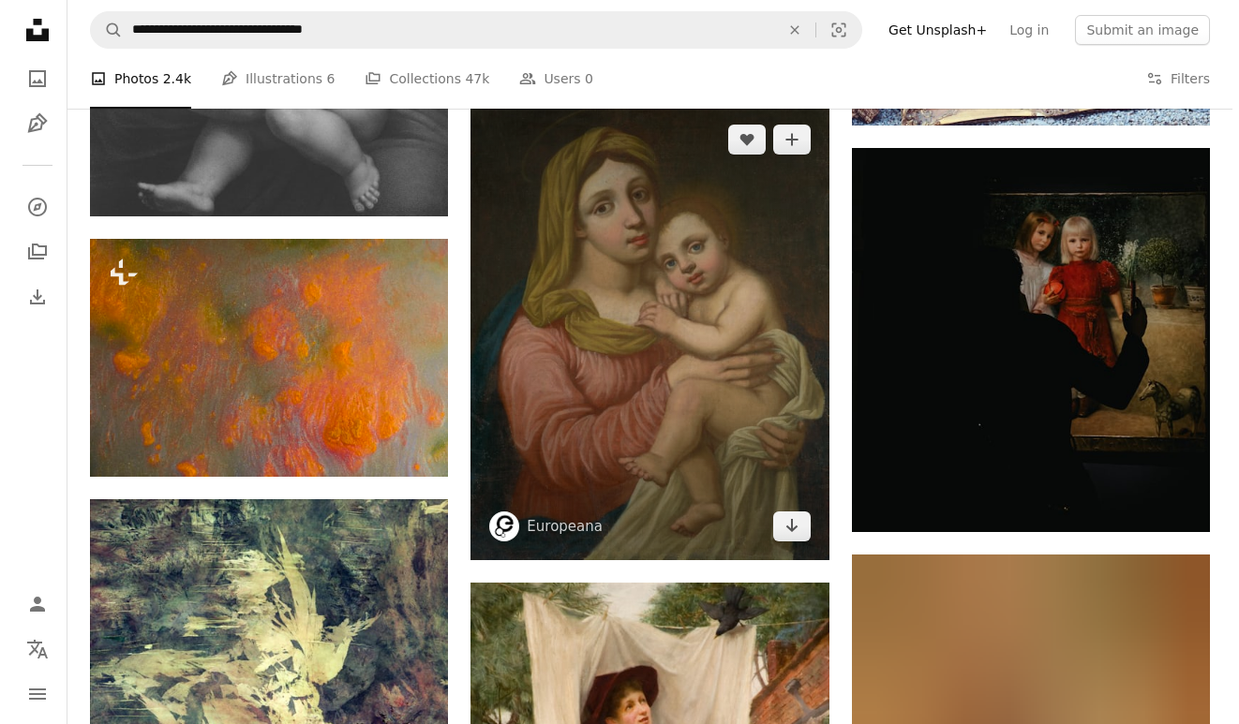
scroll to position [9128, 0]
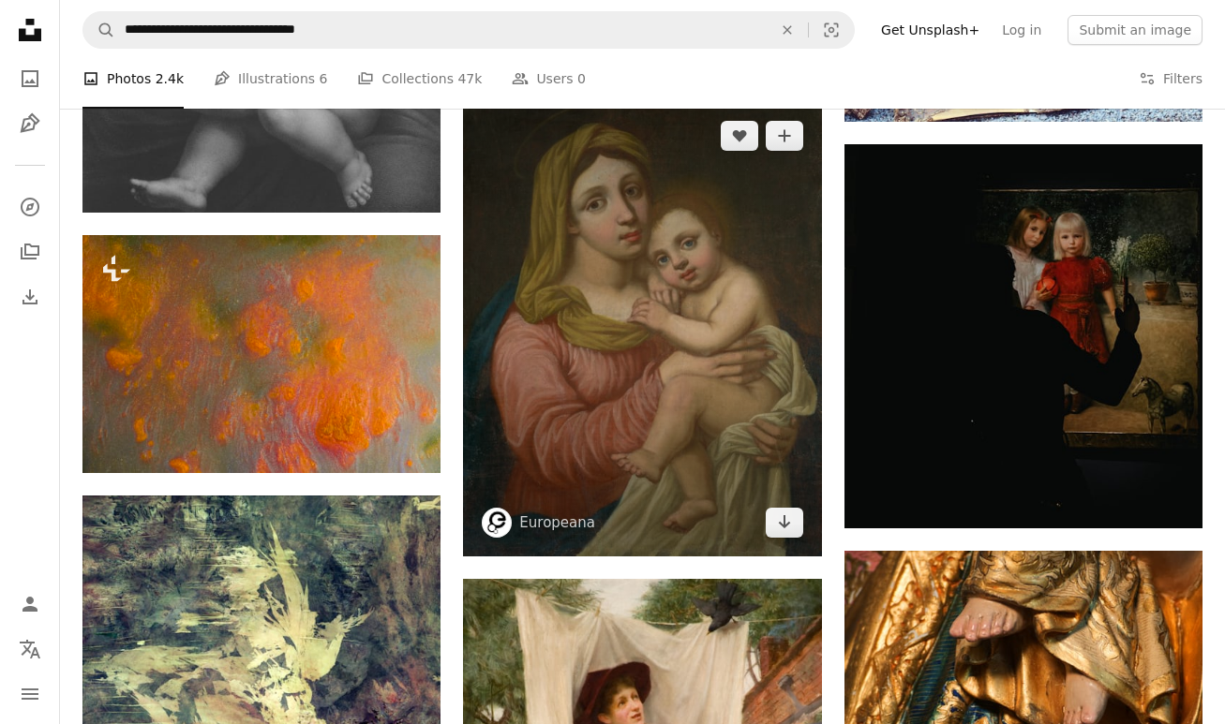
click at [679, 363] on img at bounding box center [642, 329] width 358 height 455
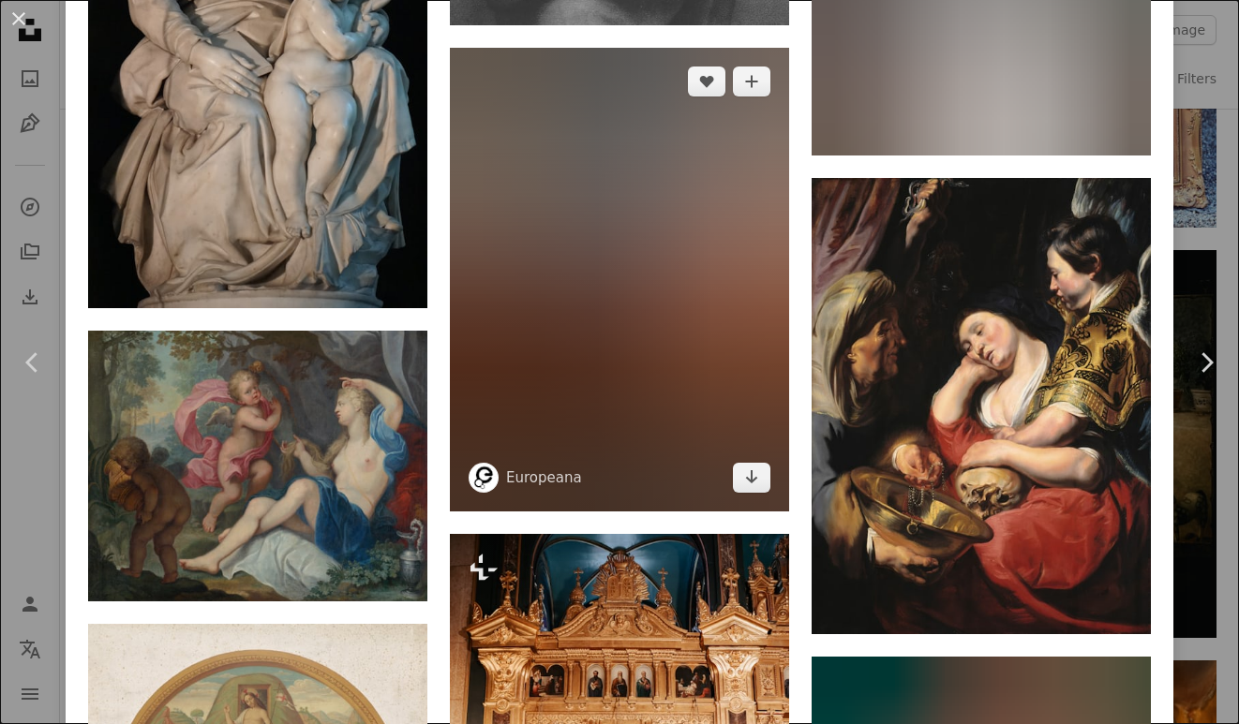
scroll to position [4128, 0]
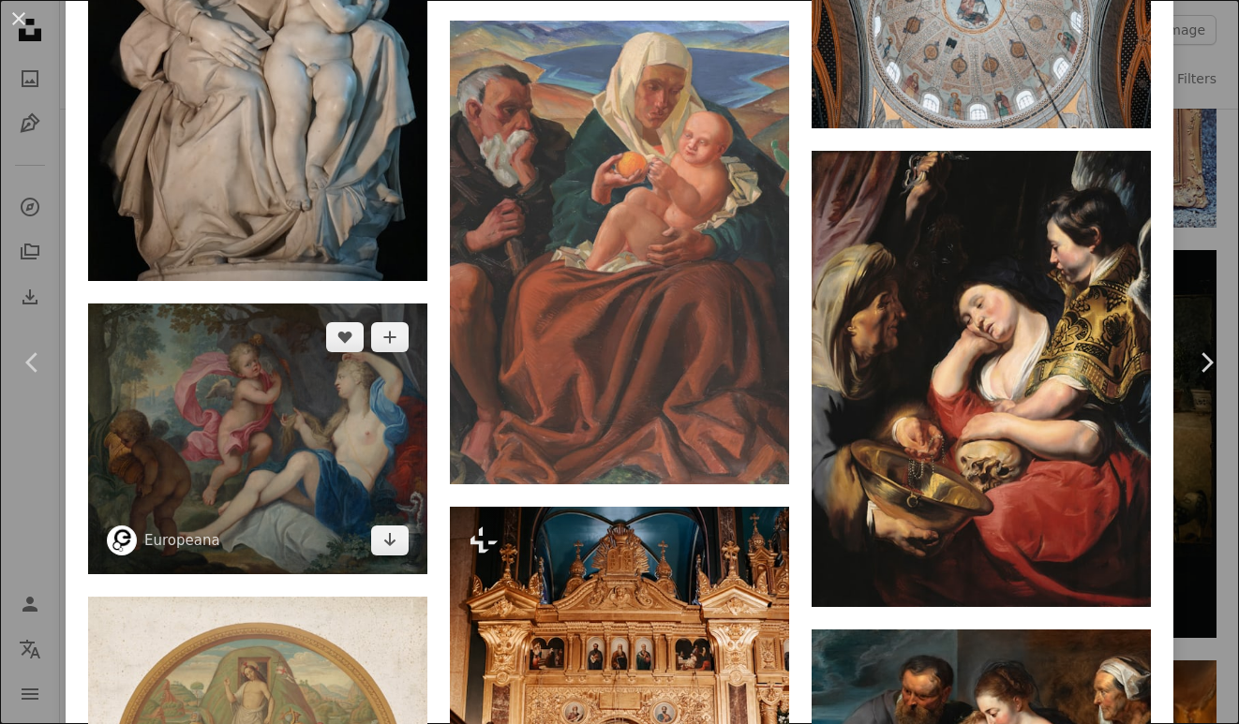
click at [347, 413] on img at bounding box center [257, 439] width 339 height 271
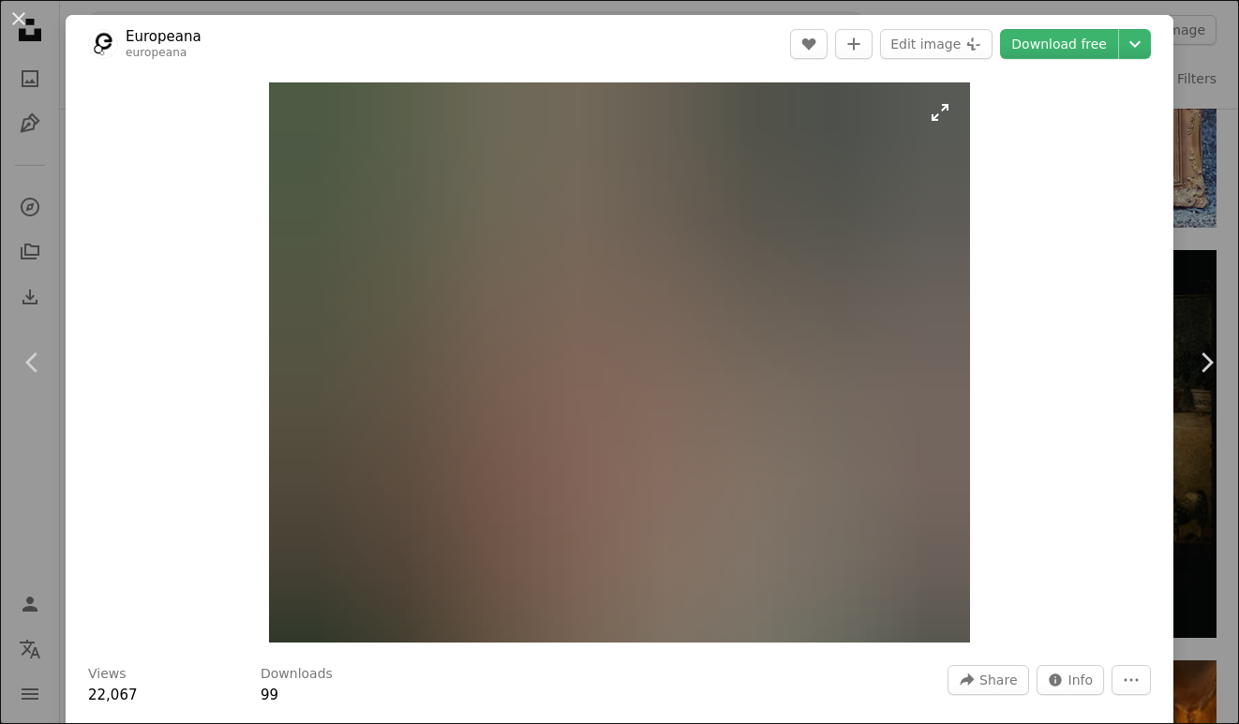
scroll to position [4, 0]
